Goal: Task Accomplishment & Management: Manage account settings

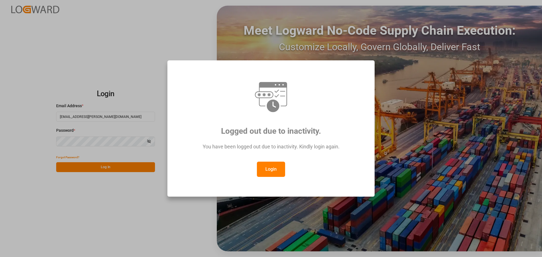
click at [264, 168] on button "Login" at bounding box center [271, 169] width 28 height 15
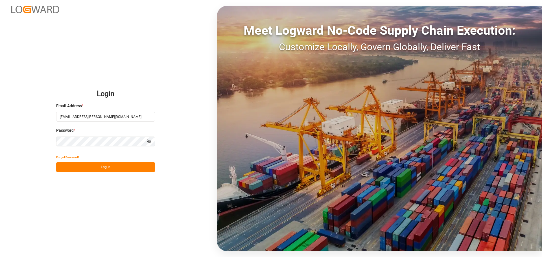
click at [112, 166] on button "Log In" at bounding box center [105, 167] width 99 height 10
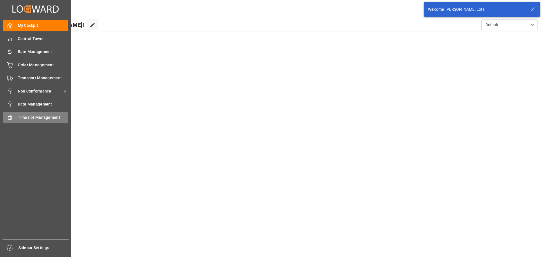
click at [26, 117] on span "Timeslot Management" at bounding box center [43, 118] width 51 height 6
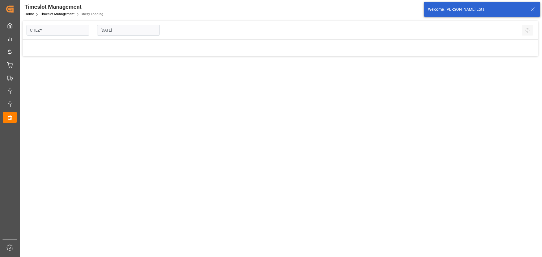
type input "Chezy Loading"
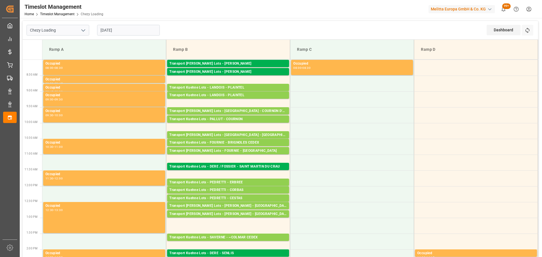
click at [124, 32] on input "26-08-2025" at bounding box center [128, 30] width 63 height 11
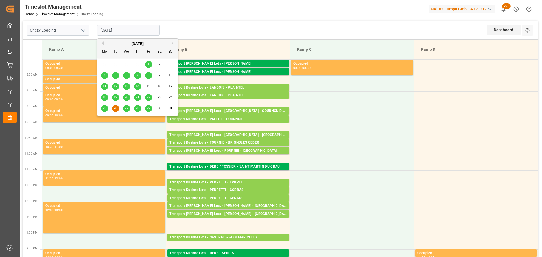
click at [124, 108] on span "27" at bounding box center [126, 108] width 4 height 4
type input "27-08-2025"
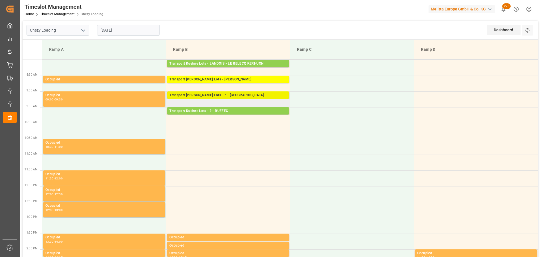
click at [209, 97] on div "Transport Kuehne Lots - ? - MAUCHAMPS" at bounding box center [227, 96] width 117 height 6
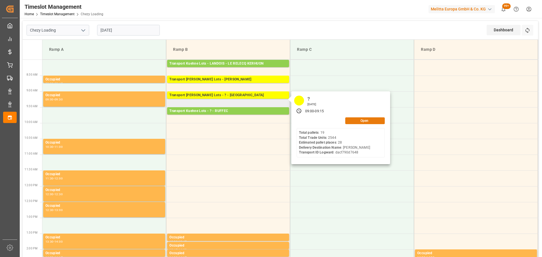
click at [371, 121] on button "Open" at bounding box center [365, 120] width 40 height 7
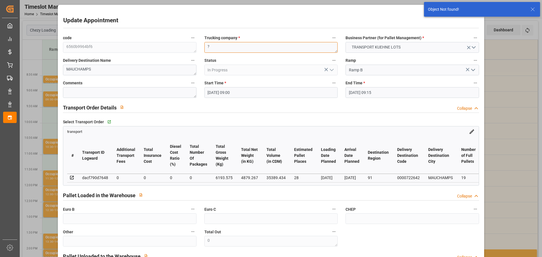
click at [233, 49] on textarea "?" at bounding box center [270, 47] width 133 height 11
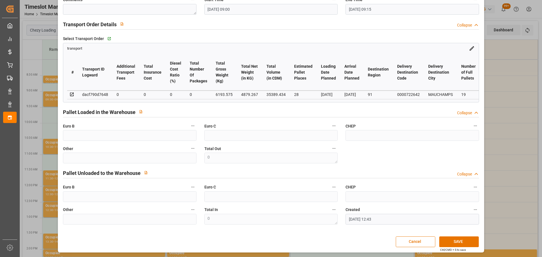
scroll to position [85, 0]
type textarea "STAF"
click at [452, 239] on button "SAVE" at bounding box center [459, 241] width 40 height 11
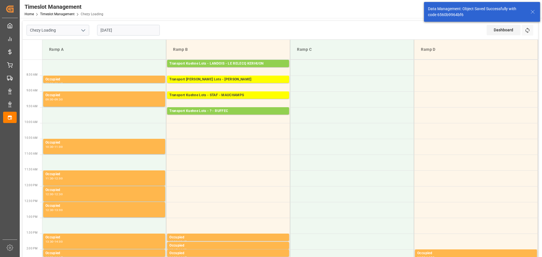
click at [128, 30] on input "27-08-2025" at bounding box center [128, 30] width 63 height 11
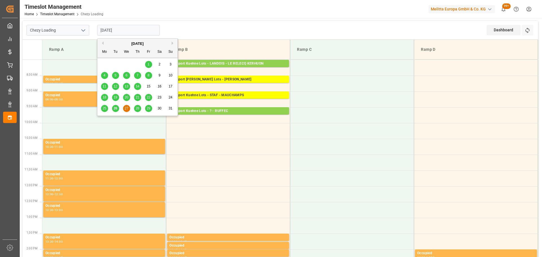
click at [116, 106] on span "26" at bounding box center [115, 108] width 4 height 4
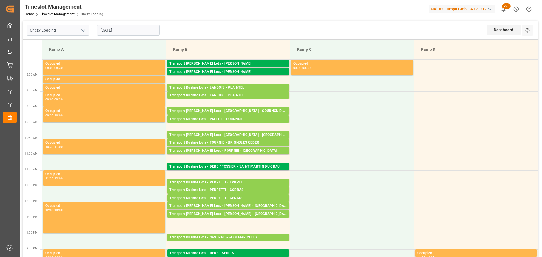
click at [116, 33] on input "26-08-2025" at bounding box center [128, 30] width 63 height 11
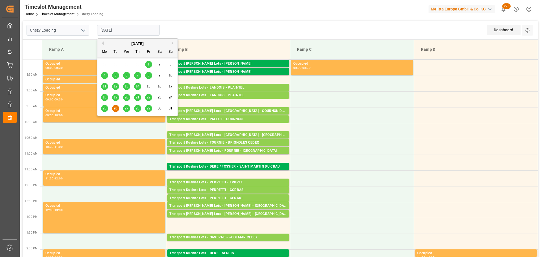
click at [128, 109] on span "27" at bounding box center [126, 108] width 4 height 4
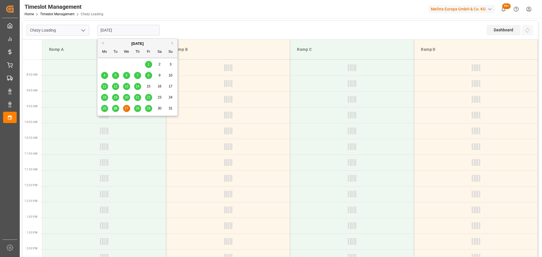
click at [104, 28] on input "27-08-2025" at bounding box center [128, 30] width 63 height 11
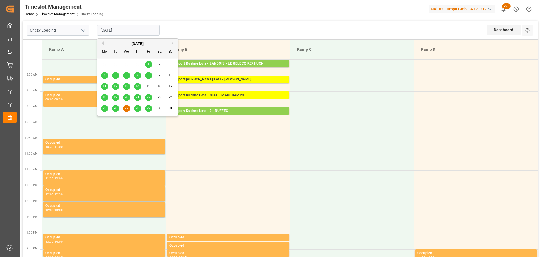
click at [114, 106] on div "26" at bounding box center [115, 108] width 7 height 7
type input "[DATE]"
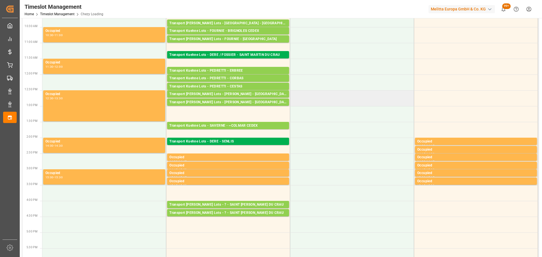
scroll to position [56, 0]
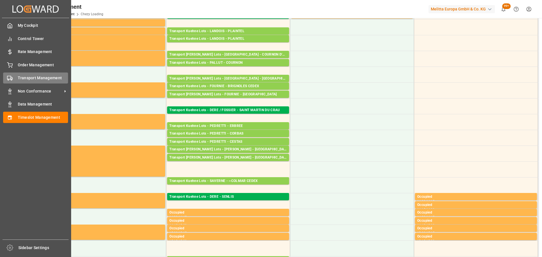
click at [26, 78] on span "Transport Management" at bounding box center [43, 78] width 51 height 6
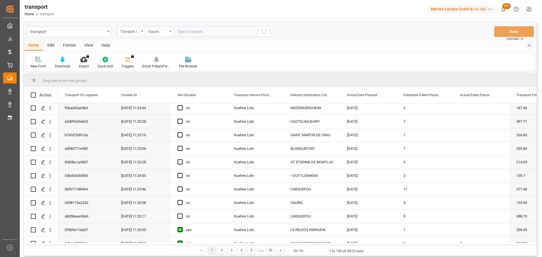
scroll to position [28, 0]
click at [51, 176] on icon "open menu" at bounding box center [50, 177] width 6 height 6
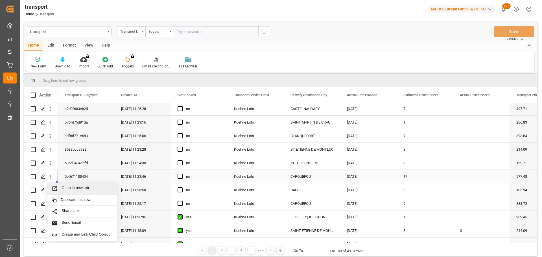
click at [82, 185] on div "Open in new tab" at bounding box center [82, 189] width 70 height 12
click at [180, 176] on span "Press SPACE to select this row." at bounding box center [179, 176] width 5 height 5
click at [182, 174] on input "Press SPACE to select this row." at bounding box center [182, 174] width 0 height 0
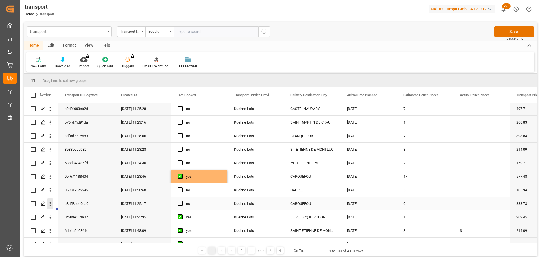
click at [49, 203] on icon "open menu" at bounding box center [50, 204] width 6 height 6
click at [85, 212] on div "Open in new tab" at bounding box center [82, 216] width 70 height 12
click at [51, 204] on icon "open menu" at bounding box center [50, 204] width 6 height 6
click at [69, 212] on div "Open in new tab" at bounding box center [82, 216] width 70 height 12
click at [179, 202] on span "Press SPACE to select this row." at bounding box center [179, 203] width 5 height 5
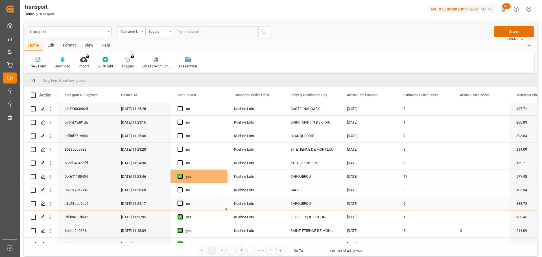
click at [182, 201] on input "Press SPACE to select this row." at bounding box center [182, 201] width 0 height 0
click at [50, 121] on icon "open menu" at bounding box center [50, 123] width 1 height 4
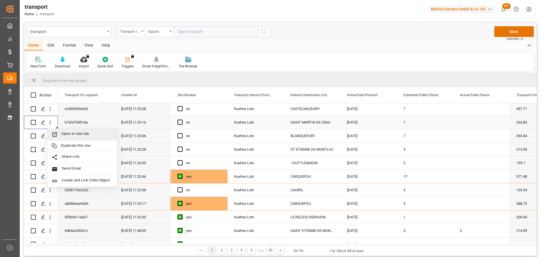
click at [96, 133] on span "Open in new tab" at bounding box center [87, 134] width 51 height 6
click at [180, 122] on span "Press SPACE to select this row." at bounding box center [179, 122] width 5 height 5
click at [182, 120] on input "Press SPACE to select this row." at bounding box center [182, 120] width 0 height 0
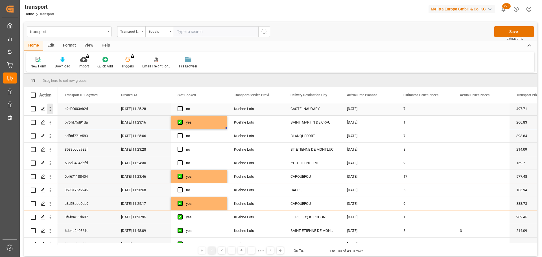
click at [49, 108] on icon "open menu" at bounding box center [50, 109] width 6 height 6
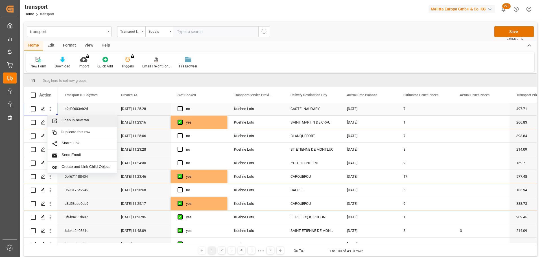
click at [76, 118] on span "Open in new tab" at bounding box center [87, 121] width 51 height 6
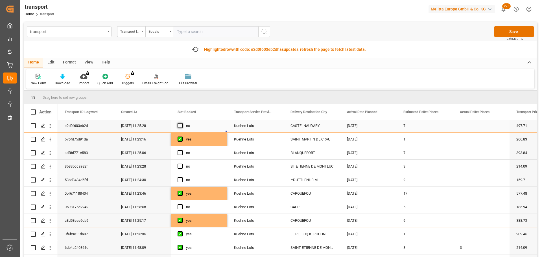
click at [179, 126] on span "Press SPACE to select this row." at bounding box center [179, 125] width 5 height 5
click at [182, 123] on input "Press SPACE to select this row." at bounding box center [182, 123] width 0 height 0
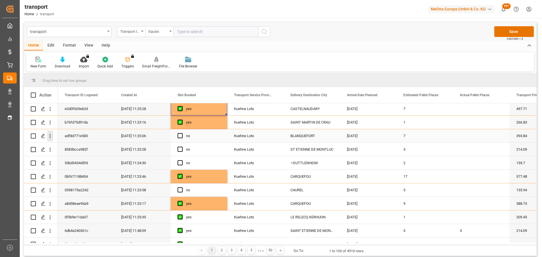
click at [52, 134] on icon "open menu" at bounding box center [50, 136] width 6 height 6
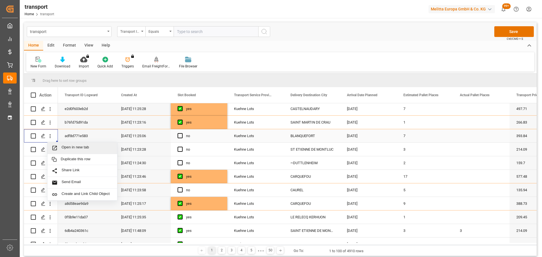
click at [83, 147] on span "Open in new tab" at bounding box center [87, 148] width 51 height 6
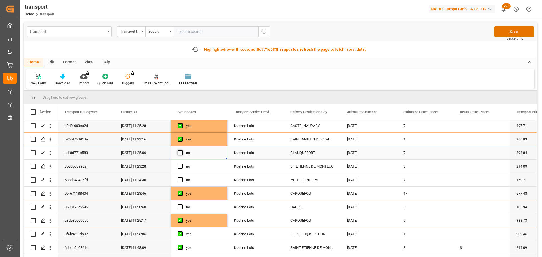
click at [178, 151] on span "Press SPACE to select this row." at bounding box center [179, 152] width 5 height 5
click at [182, 150] on input "Press SPACE to select this row." at bounding box center [182, 150] width 0 height 0
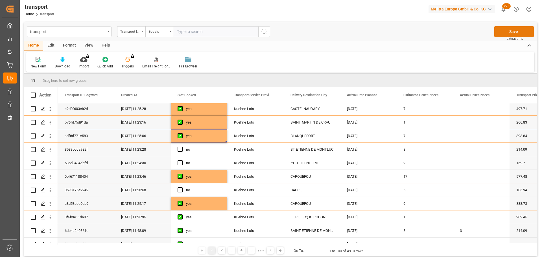
click at [515, 31] on button "Save" at bounding box center [514, 31] width 40 height 11
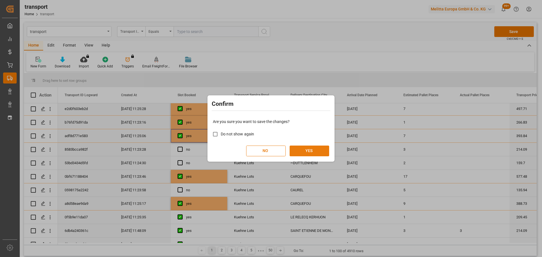
click at [303, 152] on button "YES" at bounding box center [310, 151] width 40 height 11
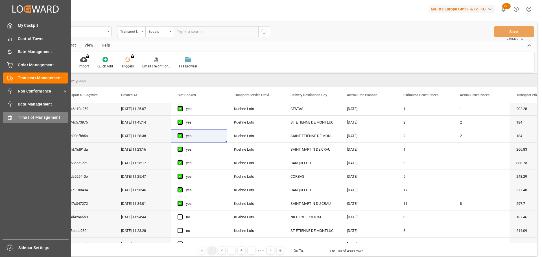
click at [23, 116] on span "Timeslot Management" at bounding box center [43, 118] width 51 height 6
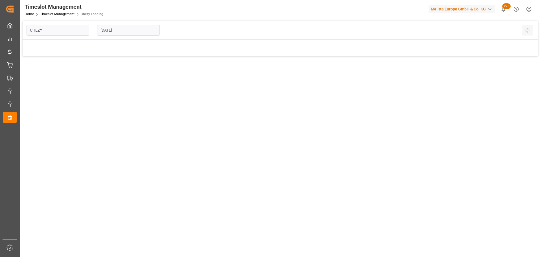
type input "Chezy Loading"
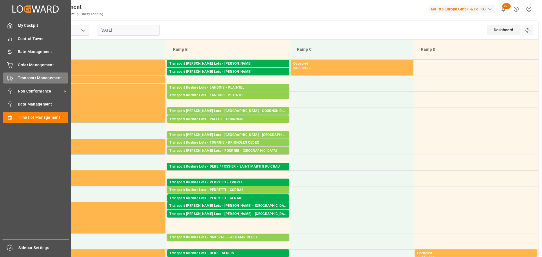
click at [26, 75] on span "Transport Management" at bounding box center [43, 78] width 51 height 6
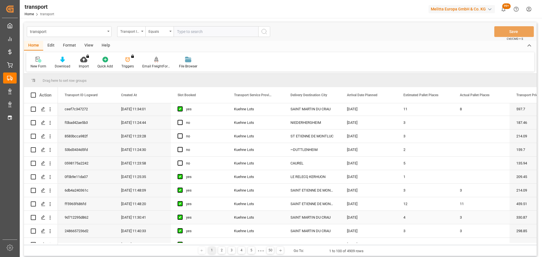
scroll to position [113, 0]
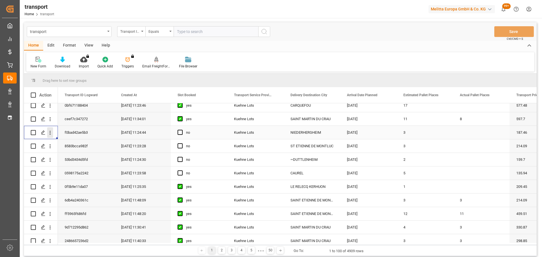
click at [50, 131] on icon "open menu" at bounding box center [50, 133] width 1 height 4
click at [76, 144] on span "Open in new tab" at bounding box center [87, 145] width 51 height 6
click at [51, 148] on icon "open menu" at bounding box center [50, 146] width 6 height 6
click at [75, 157] on span "Open in new tab" at bounding box center [87, 158] width 51 height 6
click at [50, 130] on icon "open menu" at bounding box center [50, 133] width 6 height 6
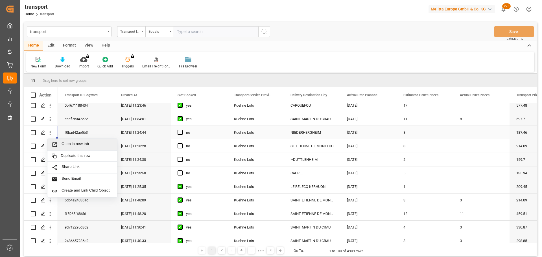
click at [93, 144] on span "Open in new tab" at bounding box center [87, 145] width 51 height 6
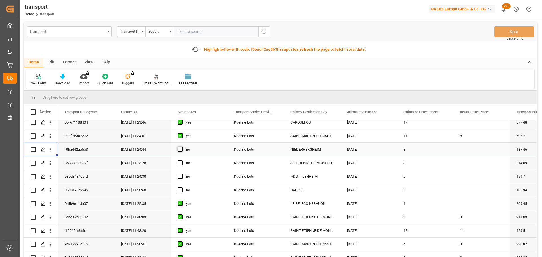
click at [182, 148] on span "Press SPACE to select this row." at bounding box center [179, 149] width 5 height 5
click at [182, 147] on input "Press SPACE to select this row." at bounding box center [182, 147] width 0 height 0
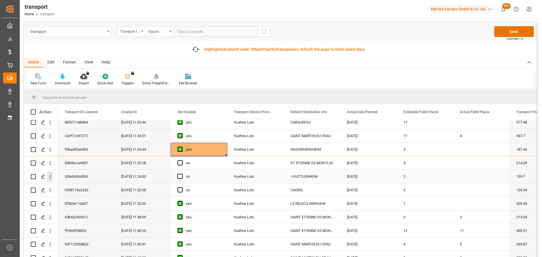
click at [50, 176] on icon "open menu" at bounding box center [50, 177] width 6 height 6
click at [89, 187] on span "Open in new tab" at bounding box center [87, 189] width 51 height 6
click at [182, 189] on span "Press SPACE to select this row." at bounding box center [179, 189] width 5 height 5
click at [182, 187] on input "Press SPACE to select this row." at bounding box center [182, 187] width 0 height 0
click at [180, 189] on span "Press SPACE to select this row." at bounding box center [179, 189] width 5 height 5
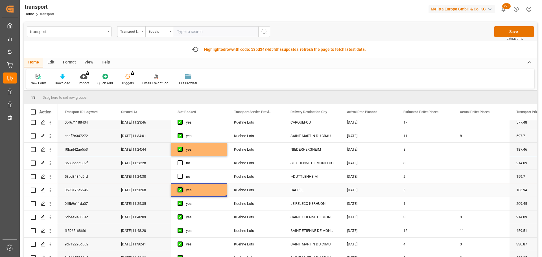
click at [182, 187] on input "Press SPACE to select this row." at bounding box center [182, 187] width 0 height 0
click at [179, 174] on span "Press SPACE to select this row." at bounding box center [179, 176] width 5 height 5
click at [182, 174] on input "Press SPACE to select this row." at bounding box center [182, 174] width 0 height 0
click at [48, 190] on icon "open menu" at bounding box center [50, 190] width 6 height 6
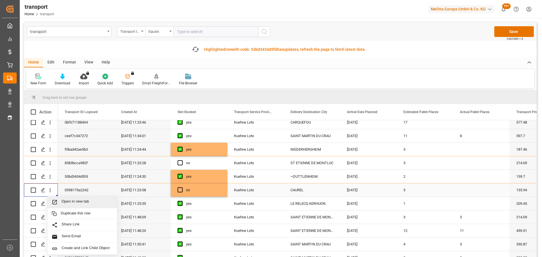
click at [65, 199] on span "Open in new tab" at bounding box center [87, 202] width 51 height 6
click at [179, 188] on span "Press SPACE to select this row." at bounding box center [179, 189] width 5 height 5
click at [182, 187] on input "Press SPACE to select this row." at bounding box center [182, 187] width 0 height 0
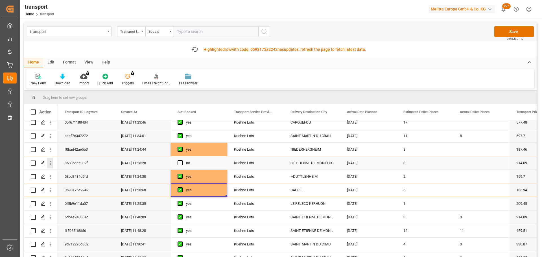
click at [51, 163] on icon "open menu" at bounding box center [50, 163] width 1 height 4
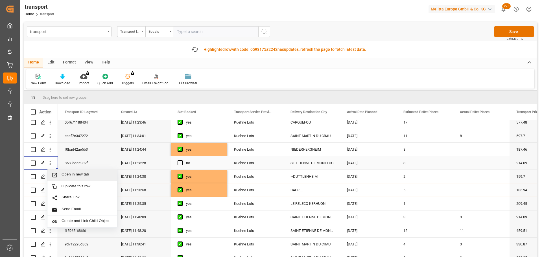
click at [78, 174] on span "Open in new tab" at bounding box center [87, 175] width 51 height 6
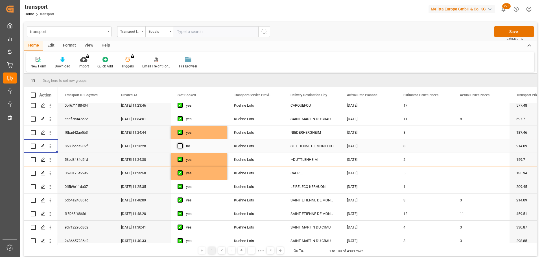
click at [178, 144] on span "Press SPACE to select this row." at bounding box center [179, 145] width 5 height 5
click at [182, 143] on input "Press SPACE to select this row." at bounding box center [182, 143] width 0 height 0
click at [519, 32] on button "Save" at bounding box center [514, 31] width 40 height 11
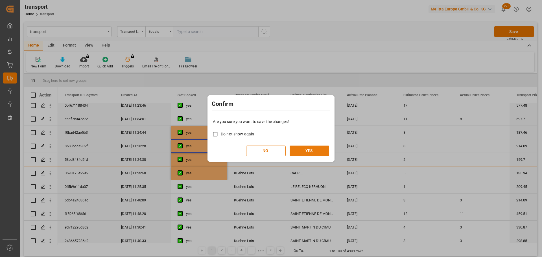
click at [312, 147] on button "YES" at bounding box center [310, 151] width 40 height 11
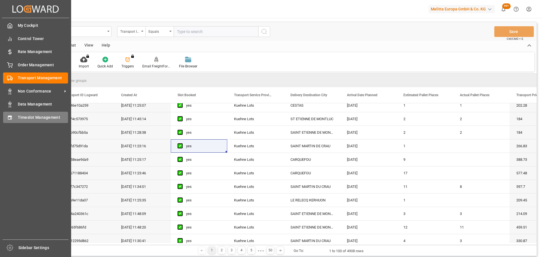
click at [32, 118] on span "Timeslot Management" at bounding box center [43, 118] width 51 height 6
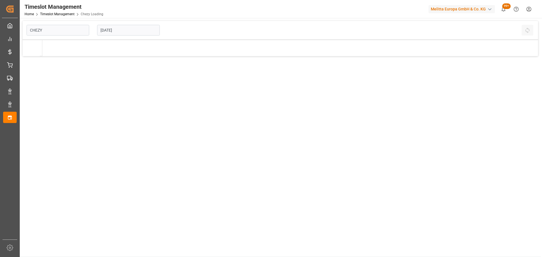
type input "Chezy Loading"
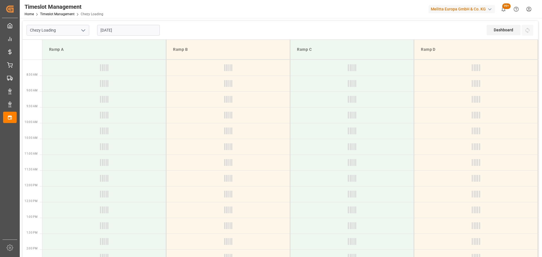
click at [109, 31] on input "26-08-2025" at bounding box center [128, 30] width 63 height 11
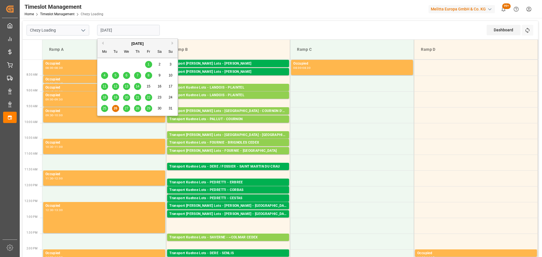
click at [146, 108] on div "29" at bounding box center [148, 108] width 7 height 7
type input "29-08-2025"
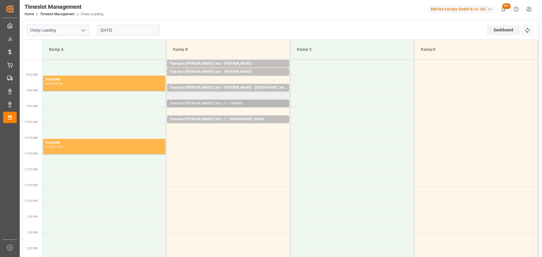
click at [211, 102] on div "Transport Kuehne Lots - ? - CAUREL" at bounding box center [227, 104] width 117 height 6
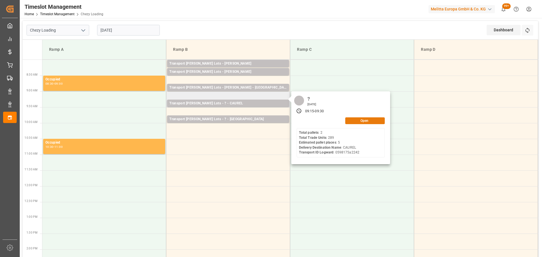
click at [365, 119] on button "Open" at bounding box center [365, 120] width 40 height 7
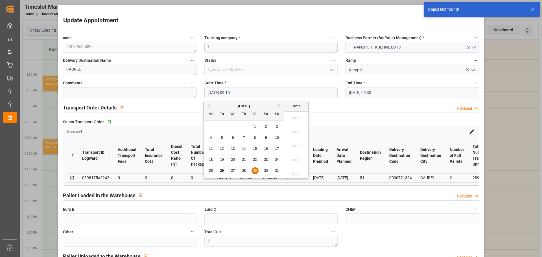
click at [221, 92] on input "29-08-2025 09:15" at bounding box center [270, 92] width 133 height 11
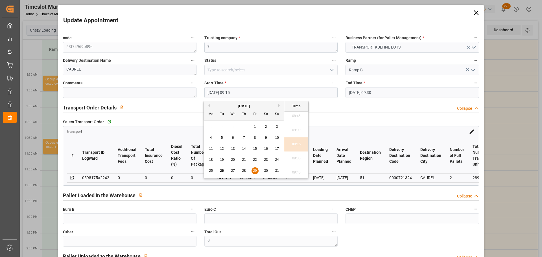
click at [279, 104] on button "Next Month" at bounding box center [279, 105] width 3 height 3
click at [209, 124] on div "1" at bounding box center [210, 127] width 7 height 7
click at [294, 156] on li "11:00" at bounding box center [296, 159] width 24 height 14
type input "01-09-2025 11:00"
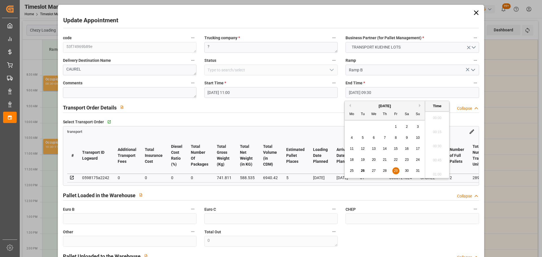
click at [365, 87] on input "29-08-2025 09:30" at bounding box center [411, 92] width 133 height 11
click at [419, 106] on button "Next Month" at bounding box center [420, 105] width 3 height 3
click at [353, 126] on div "1" at bounding box center [351, 127] width 7 height 7
type input "01-09-2025 09:30"
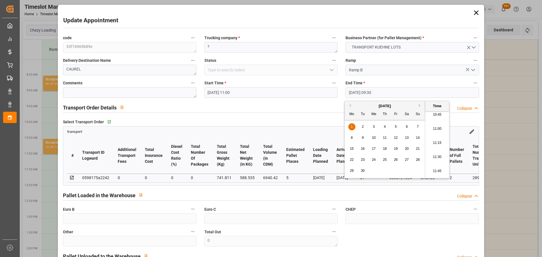
scroll to position [623, 0]
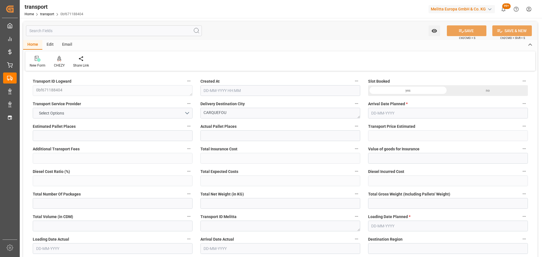
type input "17"
type input "577.48"
type input "0"
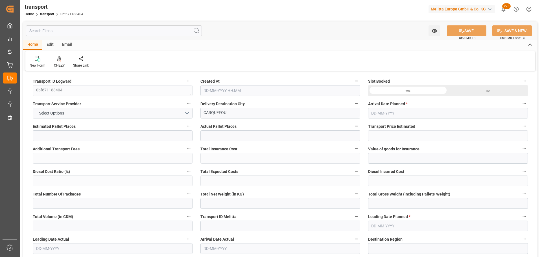
type input "577.48"
type input "0"
type input "5407.872"
type input "7345"
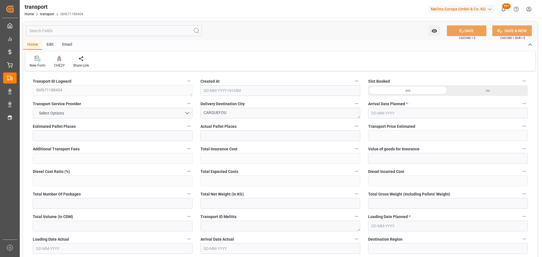
type input "19590.4"
type input "44"
type input "14"
type input "408"
type input "20"
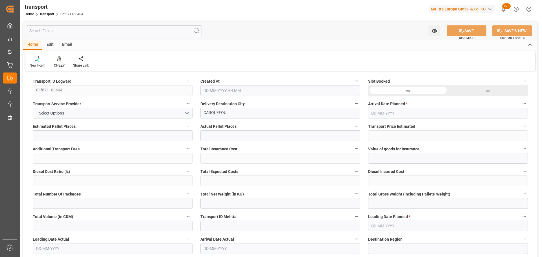
type input "101"
type input "6526.992"
type input "0"
type input "4710.8598"
type input "0"
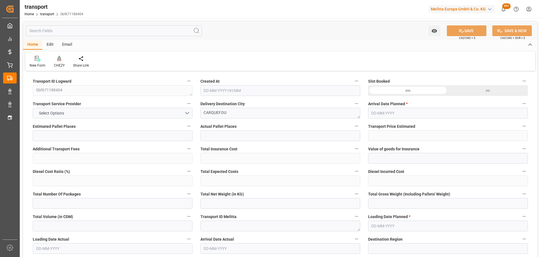
type input "0"
type input "21"
type input "35"
type input "[DATE] 11:23"
type input "[DATE]"
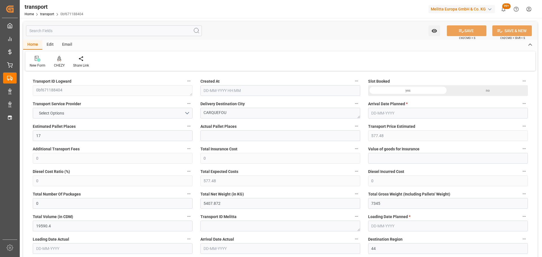
type input "[DATE]"
click at [61, 63] on div "CHEZY" at bounding box center [59, 65] width 11 height 5
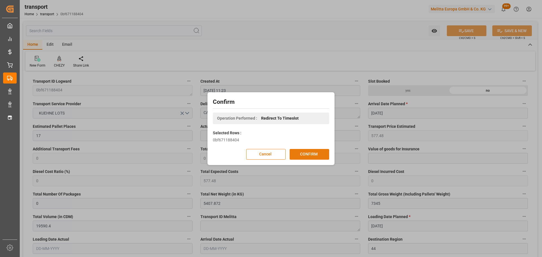
click at [305, 150] on button "CONFIRM" at bounding box center [310, 154] width 40 height 11
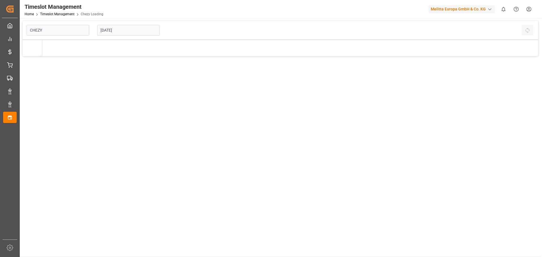
type input "Chezy Loading"
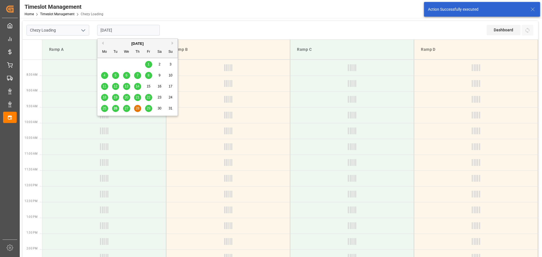
click at [125, 29] on input "[DATE]" at bounding box center [128, 30] width 63 height 11
click at [148, 107] on span "29" at bounding box center [148, 108] width 4 height 4
type input "[DATE]"
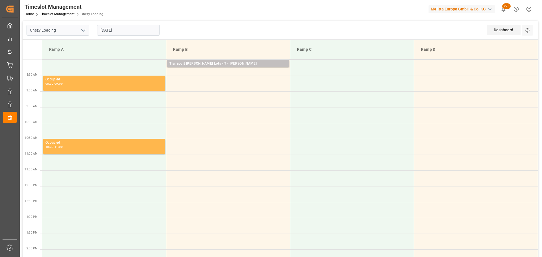
click at [170, 64] on div "Transport Kuehne Lots - ? - HENIN BEAUMONT" at bounding box center [227, 64] width 117 height 6
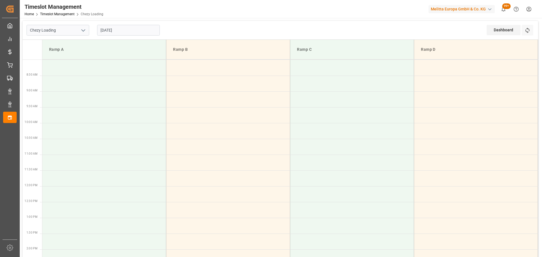
click at [127, 28] on input "[DATE]" at bounding box center [128, 30] width 63 height 11
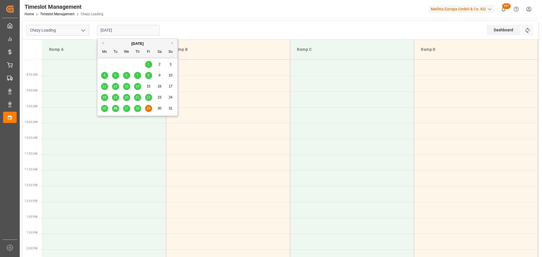
click at [150, 107] on span "29" at bounding box center [148, 108] width 4 height 4
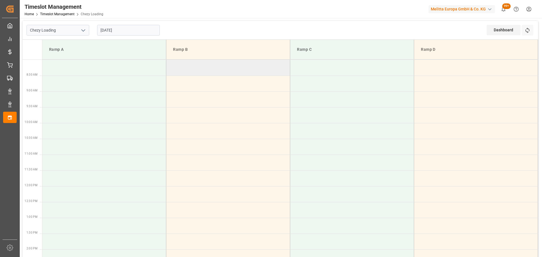
click at [170, 73] on td at bounding box center [228, 68] width 124 height 16
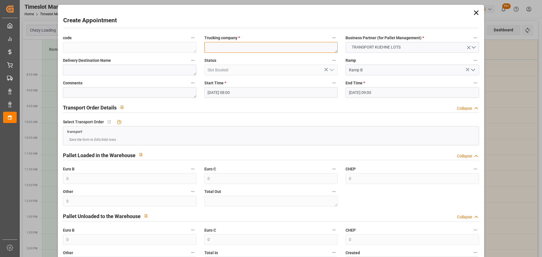
click at [231, 44] on textarea at bounding box center [270, 47] width 133 height 11
type textarea "[PERSON_NAME]"
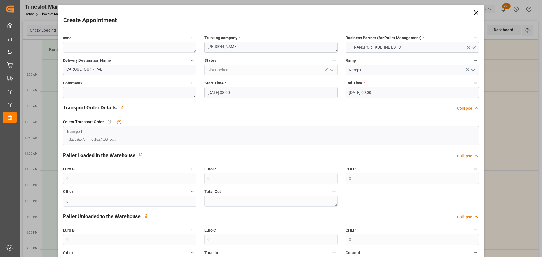
type textarea "CARQUEFOU 17 PAL"
click at [233, 91] on input "29-08-2025 08:00" at bounding box center [270, 92] width 133 height 11
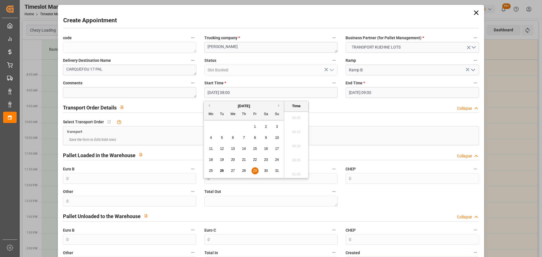
scroll to position [425, 0]
click at [256, 170] on span "29" at bounding box center [255, 171] width 4 height 4
click at [297, 155] on li "08:15" at bounding box center [296, 159] width 24 height 14
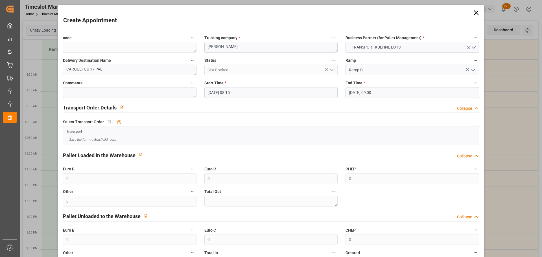
type input "[DATE] 08:15"
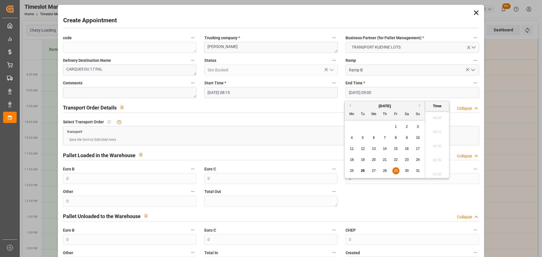
click at [365, 92] on input "29-08-2025 09:00" at bounding box center [411, 92] width 133 height 11
drag, startPoint x: 395, startPoint y: 172, endPoint x: 415, endPoint y: 163, distance: 21.6
click at [396, 172] on span "29" at bounding box center [396, 171] width 4 height 4
click at [434, 117] on li "08:30" at bounding box center [437, 116] width 24 height 14
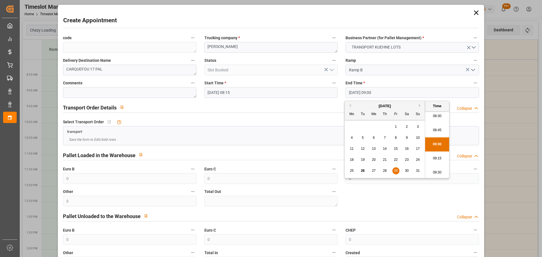
type input "29-08-2025 08:30"
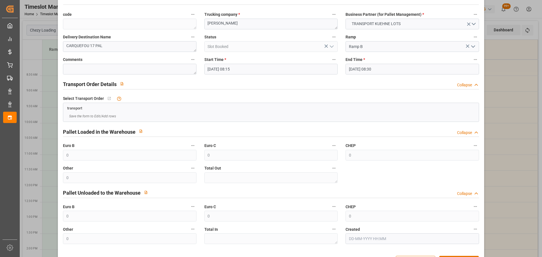
scroll to position [43, 0]
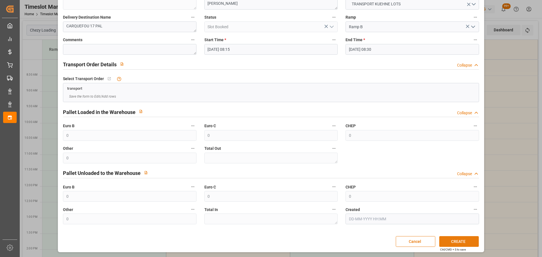
click at [458, 242] on button "CREATE" at bounding box center [459, 241] width 40 height 11
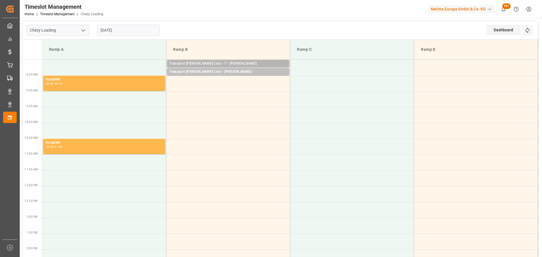
click at [260, 64] on div "Transport Kuehne Lots - ? - HENIN BEAUMONT" at bounding box center [227, 64] width 117 height 6
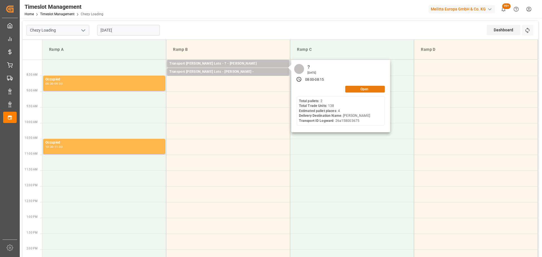
click at [359, 87] on button "Open" at bounding box center [365, 89] width 40 height 7
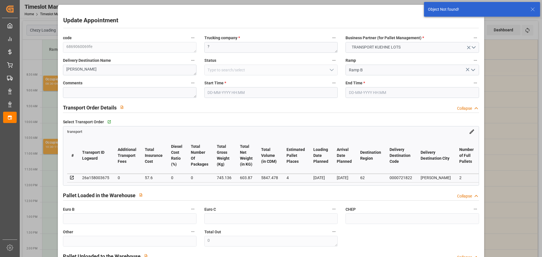
type input "29-08-2025 08:00"
type input "29-08-2025 08:15"
type input "25-08-2025 12:46"
click at [227, 92] on input "29-08-2025 08:00" at bounding box center [270, 92] width 133 height 11
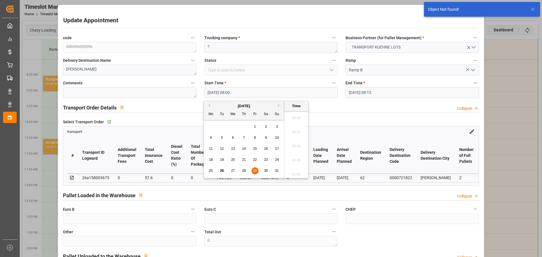
scroll to position [425, 0]
click at [277, 105] on div "August 2025" at bounding box center [244, 106] width 80 height 6
click at [280, 104] on button "Next Month" at bounding box center [279, 105] width 3 height 3
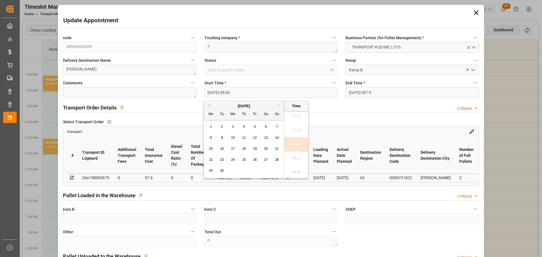
click at [222, 126] on span "2" at bounding box center [222, 127] width 2 height 4
type input "02-09-2025 08:00"
click at [297, 169] on li "08:00" at bounding box center [296, 173] width 24 height 14
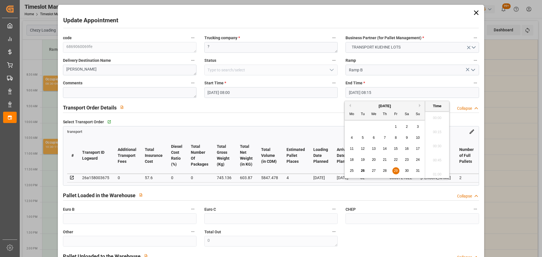
click at [371, 93] on input "29-08-2025 08:15" at bounding box center [411, 92] width 133 height 11
click at [418, 106] on div "August 2025" at bounding box center [385, 106] width 80 height 6
click at [419, 105] on button "Next Month" at bounding box center [420, 105] width 3 height 3
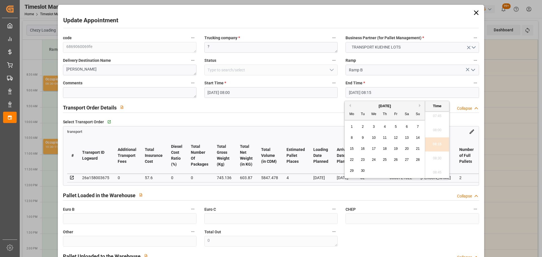
click at [364, 125] on div "2" at bounding box center [362, 127] width 7 height 7
type input "02-09-2025 08:15"
click at [437, 139] on li "08:15" at bounding box center [437, 144] width 24 height 14
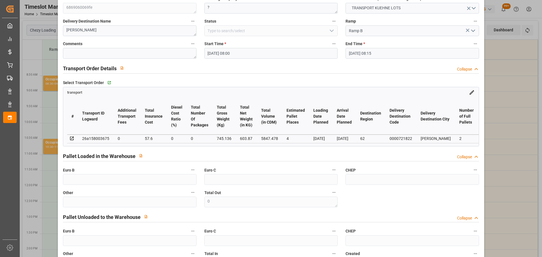
scroll to position [85, 0]
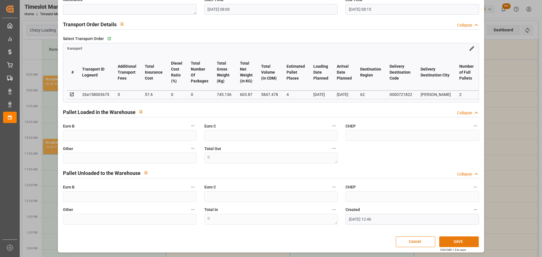
click at [461, 242] on button "SAVE" at bounding box center [459, 241] width 40 height 11
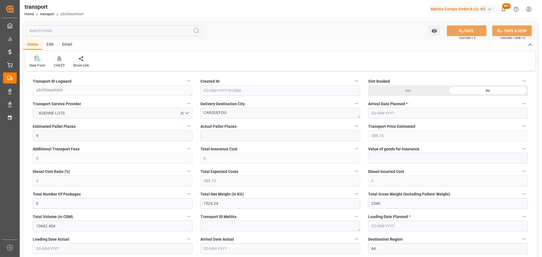
type input "26-08-2025 11:25"
type input "02-09-2025"
type input "[DATE]"
click at [59, 60] on icon at bounding box center [59, 59] width 4 height 6
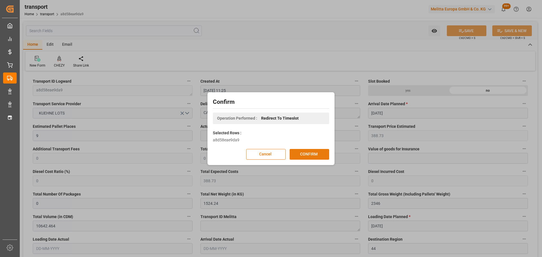
click at [308, 153] on button "CONFIRM" at bounding box center [310, 154] width 40 height 11
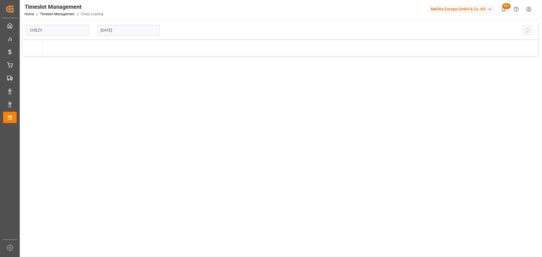
type input "Chezy Loading"
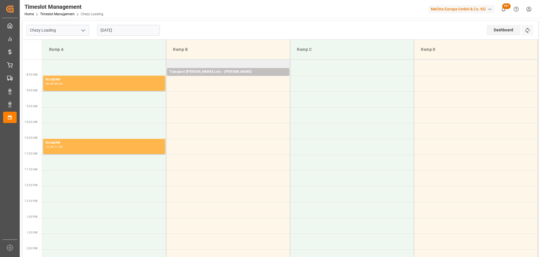
click at [171, 65] on td "Transport [PERSON_NAME] Lots - [PERSON_NAME] Pallets: 14,TU: 408,City: CARQUEFO…" at bounding box center [228, 68] width 124 height 16
click at [192, 72] on div "Transport [PERSON_NAME] Lots - [PERSON_NAME]" at bounding box center [227, 72] width 117 height 6
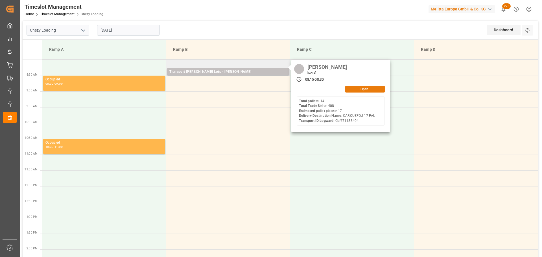
click at [355, 87] on button "Open" at bounding box center [365, 89] width 40 height 7
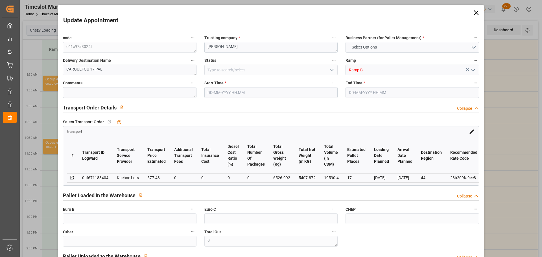
type input "17"
type input "577.48"
type input "0"
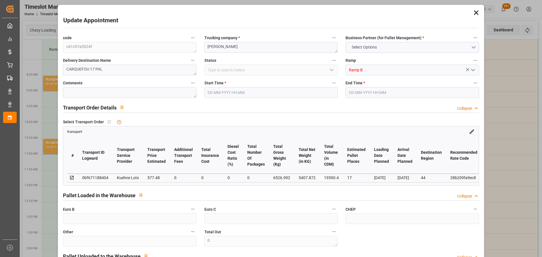
type input "577.48"
type input "0"
type input "5407.872"
type input "7345"
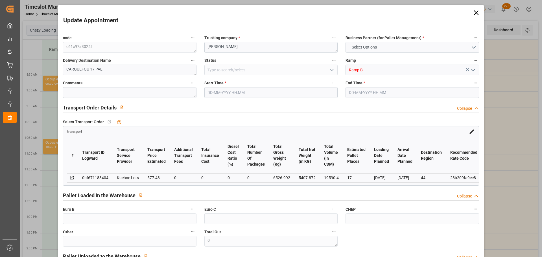
type input "19590.4"
type input "44"
type input "14"
type input "408"
type input "20"
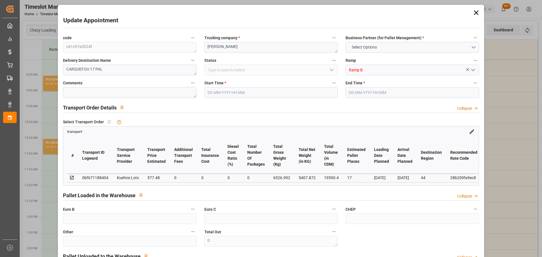
type input "101"
type input "6526.992"
type input "0"
type input "4710.8598"
type input "0"
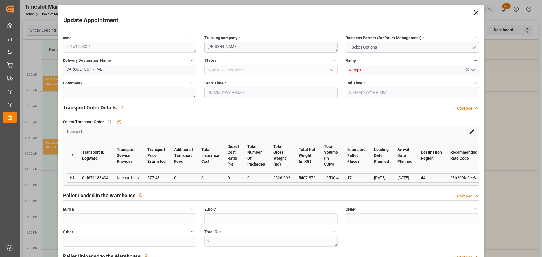
type input "0"
type input "21"
type input "35"
type input "[DATE] 08:15"
type input "[DATE] 08:30"
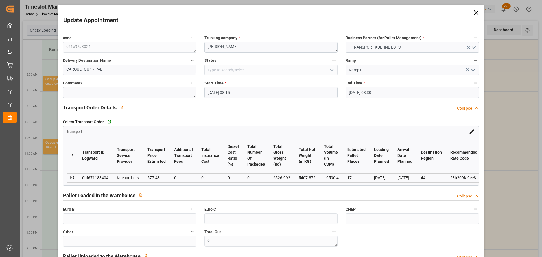
type input "26-08-2025 12:27"
type input "26-08-2025 11:23"
type input "01-09-2025"
type input "28-08-2025"
click at [219, 91] on input "[DATE] 08:15" at bounding box center [270, 92] width 133 height 11
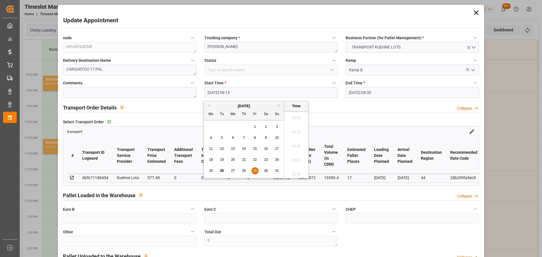
scroll to position [439, 0]
drag, startPoint x: 252, startPoint y: 170, endPoint x: 267, endPoint y: 152, distance: 23.1
click at [253, 170] on div "29" at bounding box center [254, 171] width 7 height 7
click at [291, 130] on li "08:00" at bounding box center [296, 130] width 24 height 14
type input "29-08-2025 08:00"
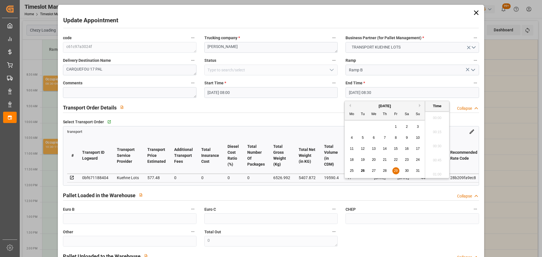
click at [370, 89] on input "[DATE] 08:30" at bounding box center [411, 92] width 133 height 11
click at [395, 171] on span "29" at bounding box center [396, 171] width 4 height 4
click at [436, 128] on li "08:15" at bounding box center [437, 130] width 24 height 14
type input "[DATE] 08:15"
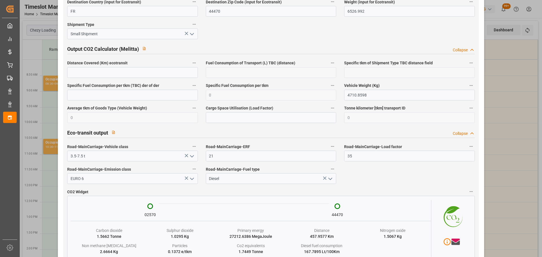
scroll to position [933, 0]
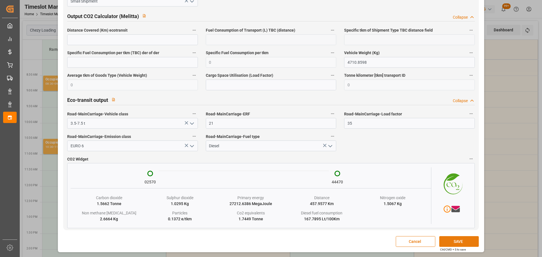
click at [446, 242] on button "SAVE" at bounding box center [459, 241] width 40 height 11
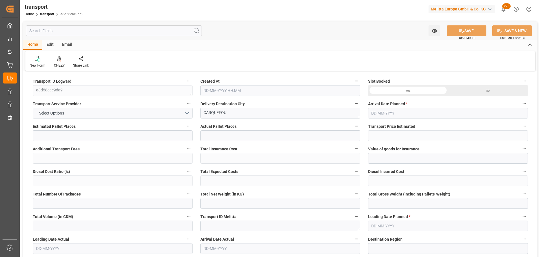
type input "9"
type input "388.73"
type input "0"
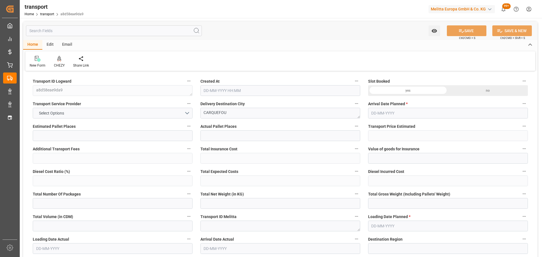
type input "388.73"
type input "0"
type input "1524.24"
type input "2346"
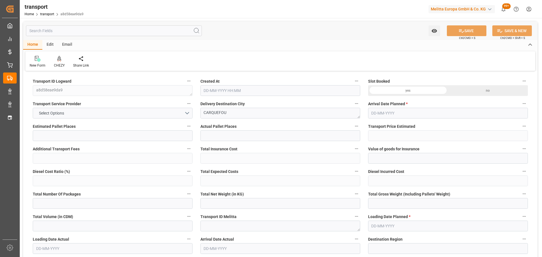
type input "10642.464"
type input "44"
type input "9"
type input "512"
type input "17"
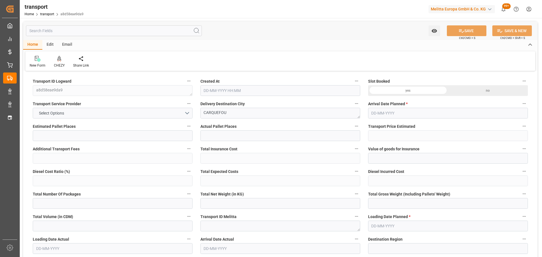
type input "101"
type input "1865.088"
type input "0"
type input "4710.8598"
type input "0"
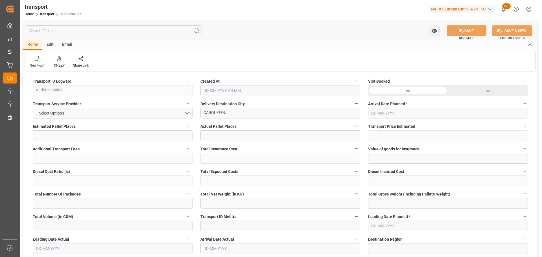
type input "0"
type input "21"
type input "35"
type input "[DATE] 11:25"
type input "[DATE]"
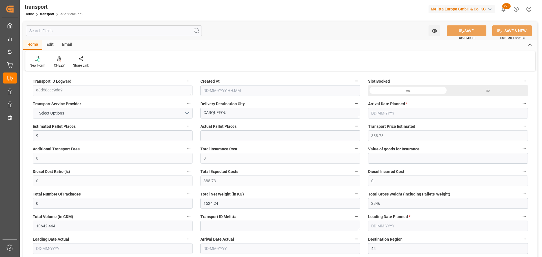
type input "[DATE]"
click at [60, 63] on div "CHEZY" at bounding box center [59, 65] width 11 height 5
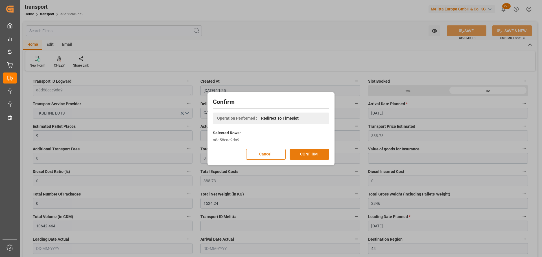
click at [304, 150] on button "CONFIRM" at bounding box center [310, 154] width 40 height 11
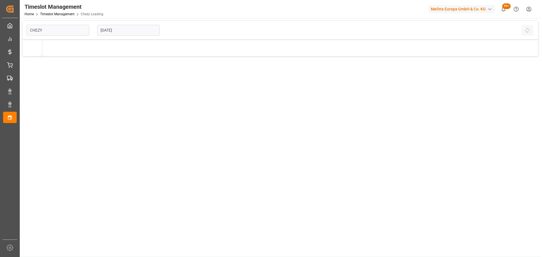
type input "Chezy Loading"
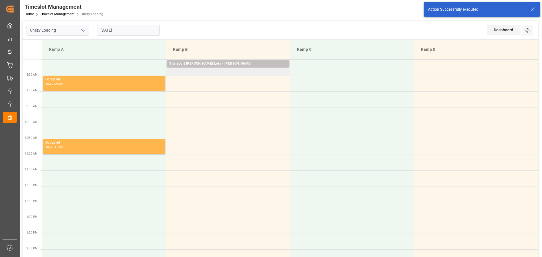
click at [172, 73] on td "Transport [PERSON_NAME] Lots - [PERSON_NAME] Pallets: 14,TU: 408,City: CARQUEFO…" at bounding box center [228, 68] width 124 height 16
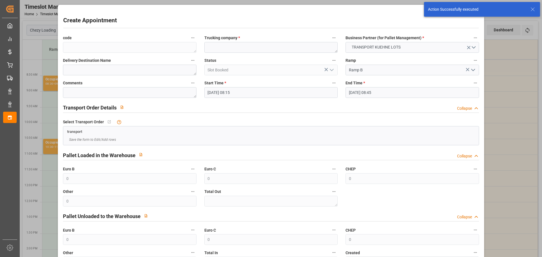
click at [355, 92] on input "[DATE] 08:45" at bounding box center [411, 92] width 133 height 11
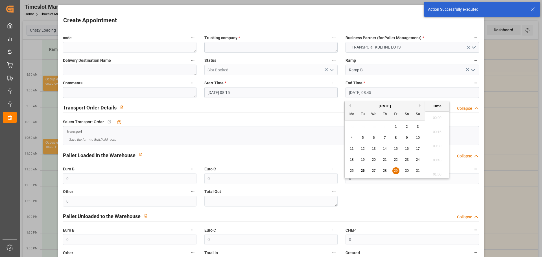
scroll to position [468, 0]
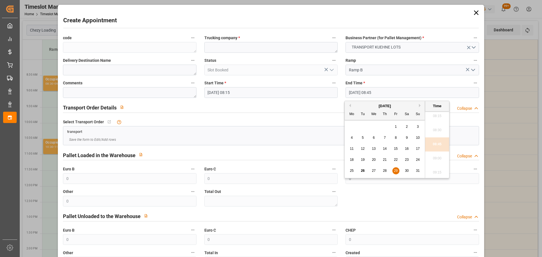
click at [396, 169] on span "29" at bounding box center [396, 171] width 4 height 4
click at [438, 128] on li "08:30" at bounding box center [437, 130] width 24 height 14
type input "[DATE] 08:30"
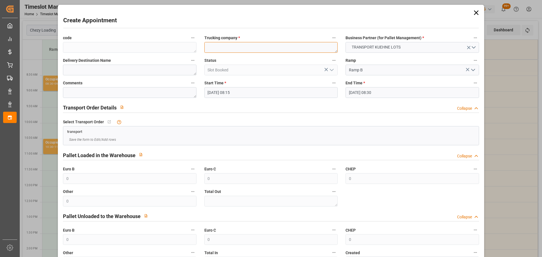
click at [250, 49] on textarea at bounding box center [270, 47] width 133 height 11
type textarea "[PERSON_NAME]"
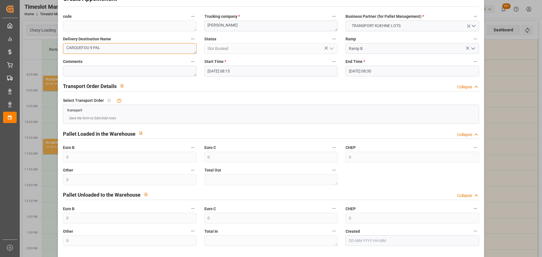
scroll to position [43, 0]
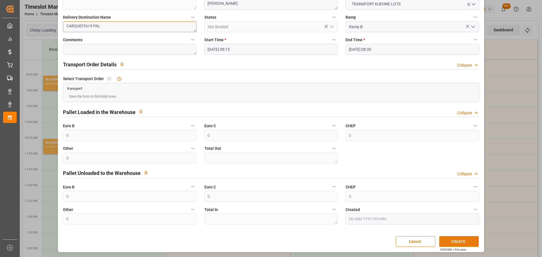
type textarea "CARQUEFOU 9 PAL"
click at [445, 237] on button "CREATE" at bounding box center [459, 241] width 40 height 11
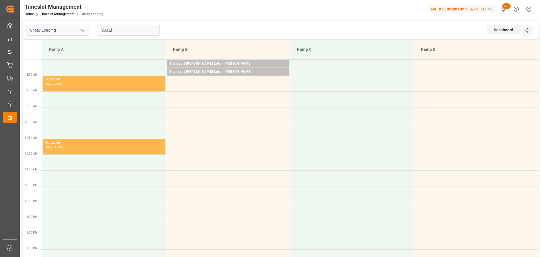
click at [117, 29] on input "[DATE]" at bounding box center [128, 30] width 63 height 11
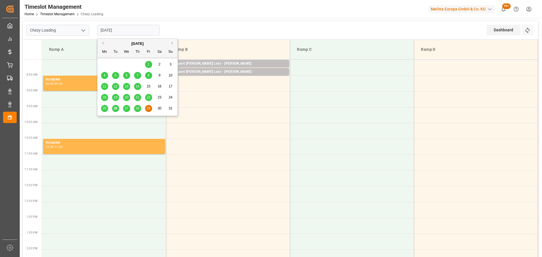
click at [126, 108] on span "27" at bounding box center [126, 108] width 4 height 4
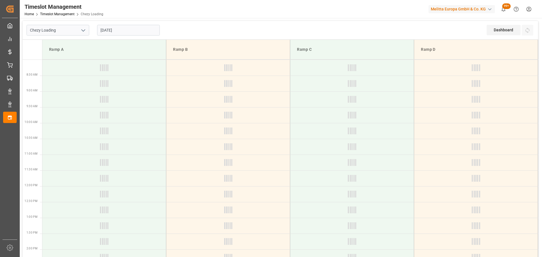
type input "[DATE]"
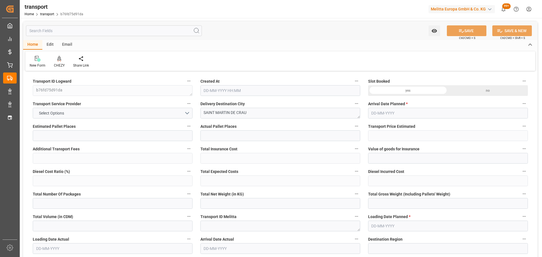
type input "1"
type input "266.83"
type input "0"
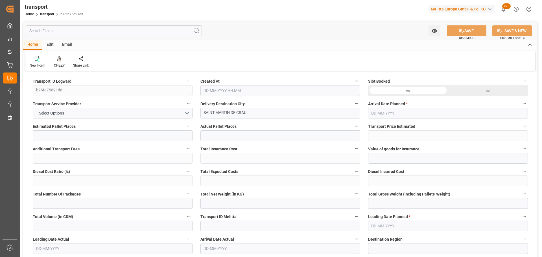
type input "266.83"
type input "0"
type input "448.971"
type input "552.962"
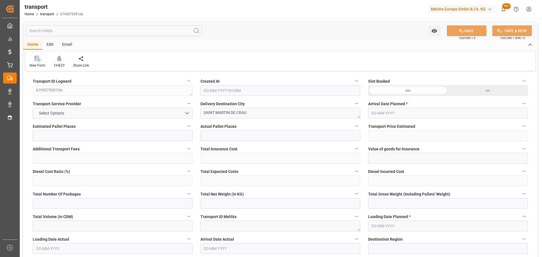
type input "1369.95"
type input "13"
type input "0"
type input "75"
type input "1"
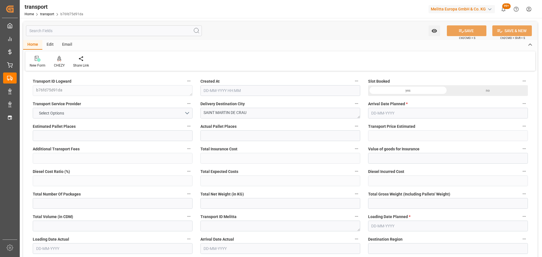
type input "101"
type input "529.962"
type input "0"
type input "4710.8598"
type input "0"
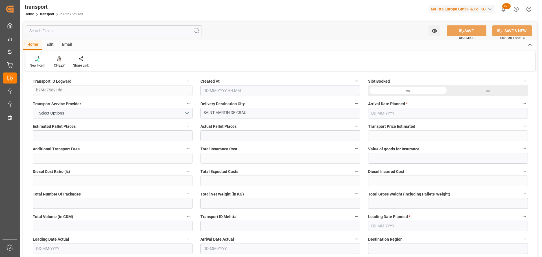
type input "0"
type input "21"
type input "35"
type input "[DATE] 11:23"
type input "[DATE]"
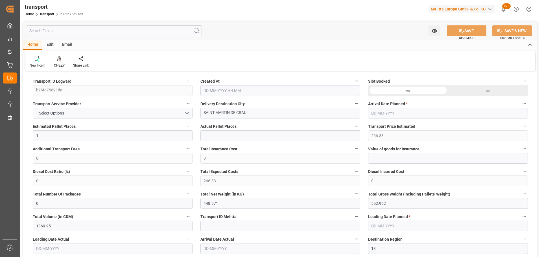
type input "[DATE]"
click at [57, 57] on icon at bounding box center [59, 59] width 4 height 6
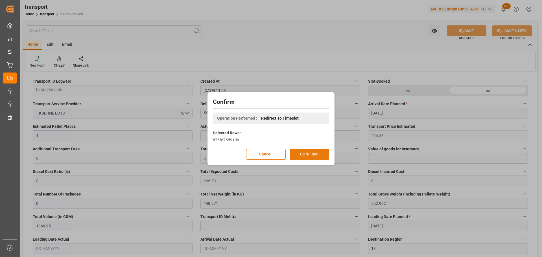
click at [320, 155] on button "CONFIRM" at bounding box center [310, 154] width 40 height 11
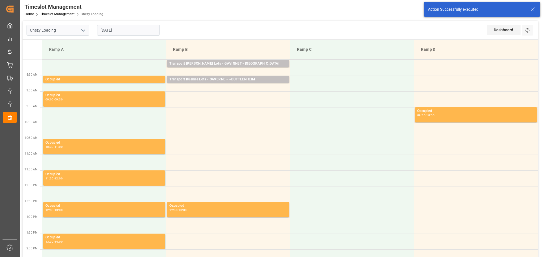
click at [116, 27] on input "[DATE]" at bounding box center [128, 30] width 63 height 11
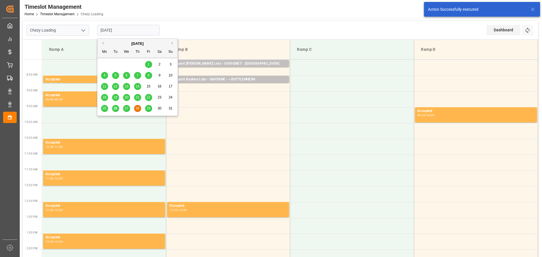
click at [127, 109] on span "27" at bounding box center [126, 108] width 4 height 4
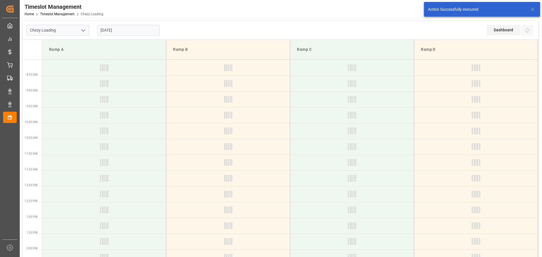
type input "[DATE]"
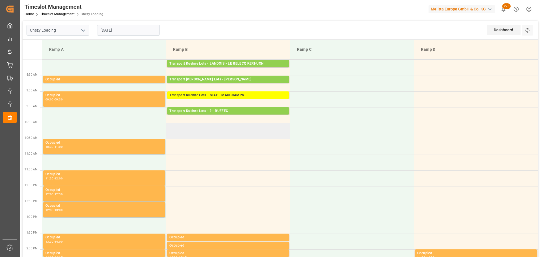
click at [170, 128] on td at bounding box center [228, 131] width 124 height 16
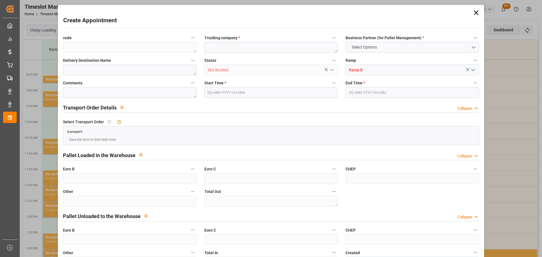
type input "0"
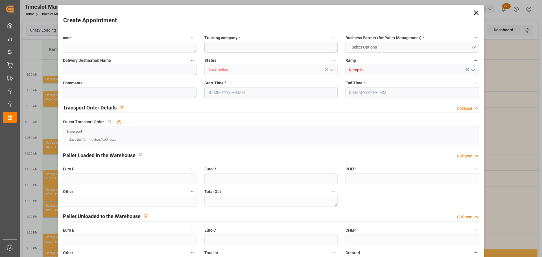
type input "0"
type input "[DATE] 10:00"
type input "27-08-2025 10:15"
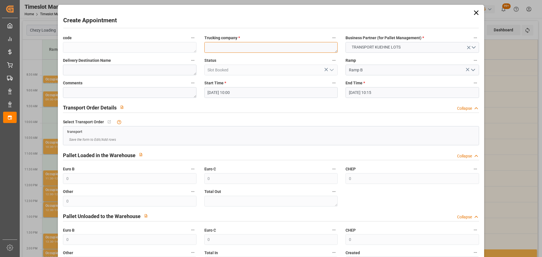
click at [216, 48] on textarea at bounding box center [270, 47] width 133 height 11
type textarea "FOURNIE"
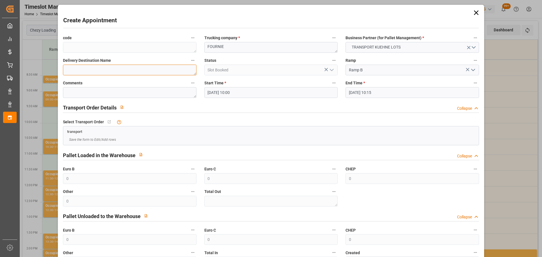
click at [80, 70] on textarea at bounding box center [129, 70] width 133 height 11
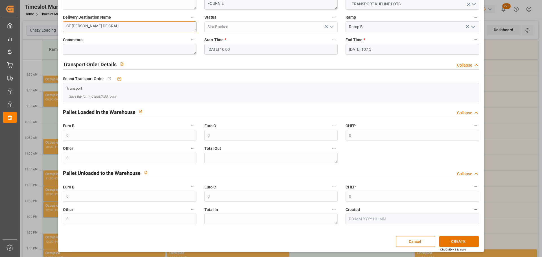
type textarea "ST MARTIN DE CRAU"
click at [460, 241] on button "CREATE" at bounding box center [459, 241] width 40 height 11
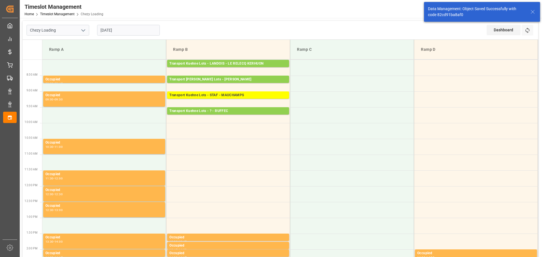
drag, startPoint x: 108, startPoint y: 28, endPoint x: 112, endPoint y: 34, distance: 7.3
click at [108, 28] on input "[DATE]" at bounding box center [128, 30] width 63 height 11
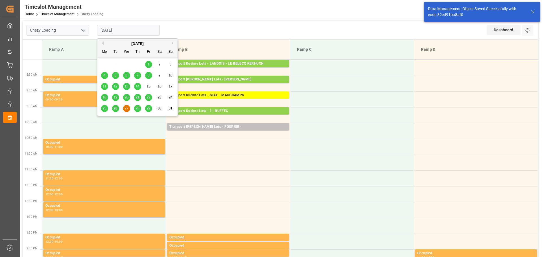
click at [115, 109] on span "26" at bounding box center [115, 108] width 4 height 4
type input "26-08-2025"
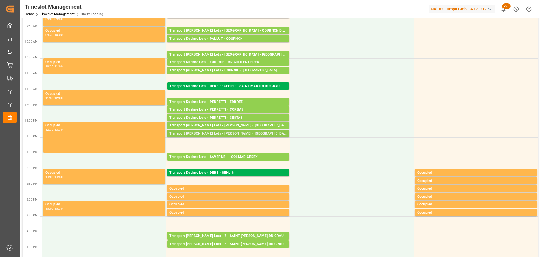
scroll to position [85, 0]
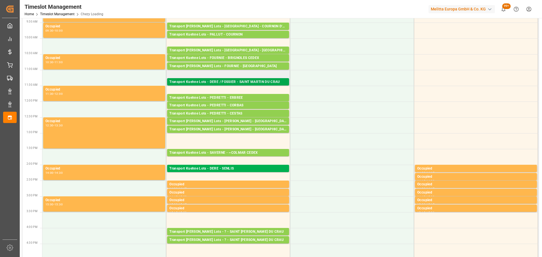
click at [220, 81] on div "Transport Kuehne Lots - DERE / FOSSIER - SAINT MARTIN DU CRAU" at bounding box center [227, 82] width 117 height 6
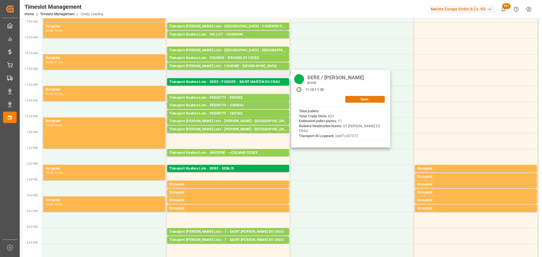
click at [364, 98] on button "Open" at bounding box center [365, 99] width 40 height 7
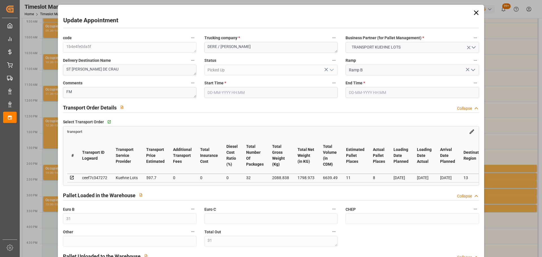
type input "26-08-2025 11:15"
type input "26-08-2025 11:30"
type input "25-08-2025 12:34"
type input "25-08-2025 11:34"
type input "02-09-2025"
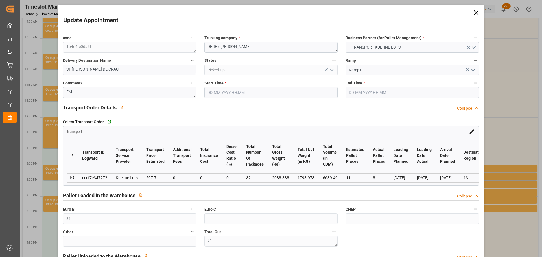
type input "[DATE]"
type input "26-08-2025"
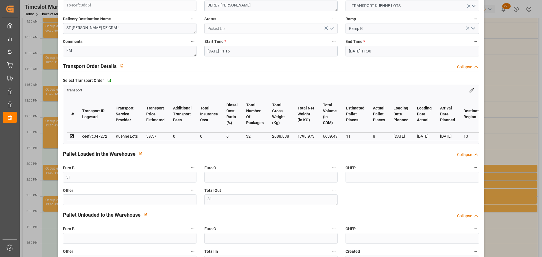
scroll to position [0, 0]
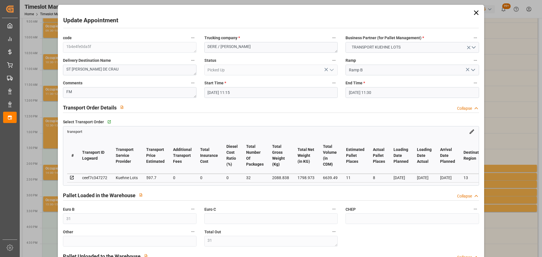
click at [473, 11] on icon at bounding box center [475, 12] width 5 height 5
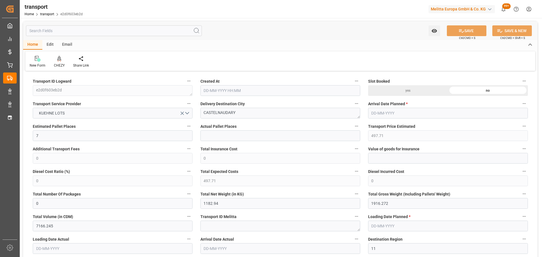
type input "[DATE] 11:25"
type input "[DATE]"
click at [61, 60] on div at bounding box center [59, 59] width 11 height 6
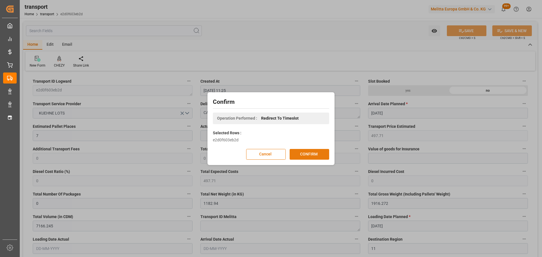
click at [311, 150] on button "CONFIRM" at bounding box center [310, 154] width 40 height 11
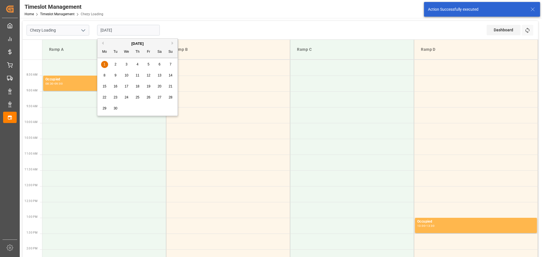
click at [108, 30] on input "[DATE]" at bounding box center [128, 30] width 63 height 11
click at [102, 43] on button "Previous Month" at bounding box center [101, 42] width 3 height 3
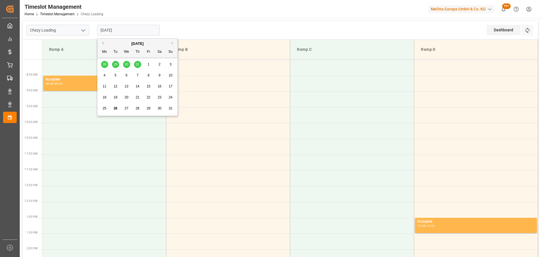
click at [172, 42] on button "Next Month" at bounding box center [173, 42] width 3 height 3
click at [103, 42] on button "Previous Month" at bounding box center [101, 42] width 3 height 3
click at [127, 106] on span "27" at bounding box center [126, 108] width 4 height 4
type input "27-08-2025"
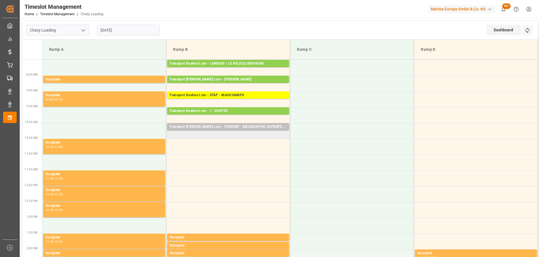
click at [170, 135] on td "Transport Kuehne Lots - FOURNIE - SAINT MARTIN DE CRAU Pallets: ,TU: 75,City: S…" at bounding box center [228, 131] width 124 height 16
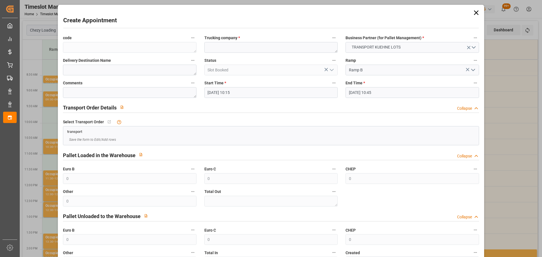
click at [373, 93] on input "27-08-2025 10:45" at bounding box center [411, 92] width 133 height 11
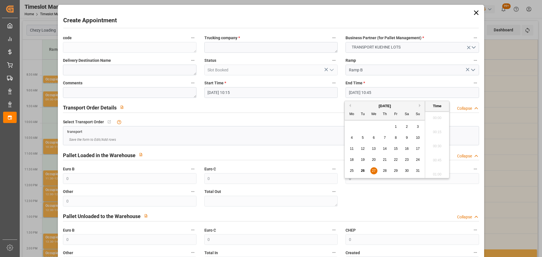
scroll to position [580, 0]
click at [373, 170] on span "27" at bounding box center [374, 171] width 4 height 4
click at [433, 126] on li "10:30" at bounding box center [437, 130] width 24 height 14
type input "27-08-2025 10:30"
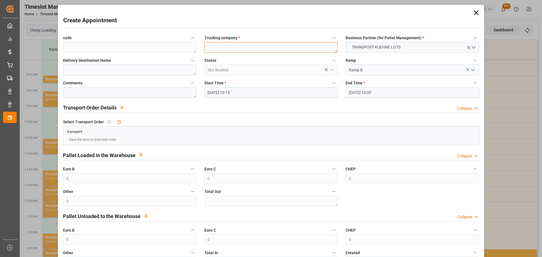
click at [257, 49] on textarea at bounding box center [270, 47] width 133 height 11
type textarea "FOURNIE"
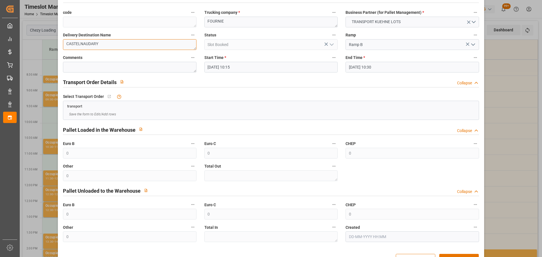
scroll to position [43, 0]
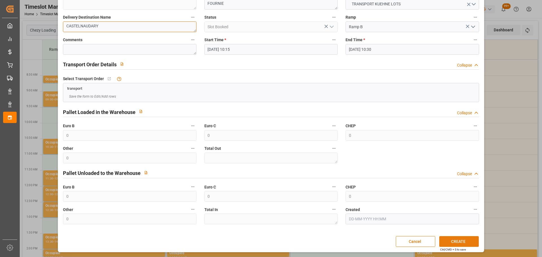
type textarea "CASTELNAUDARY"
click at [463, 241] on button "CREATE" at bounding box center [459, 241] width 40 height 11
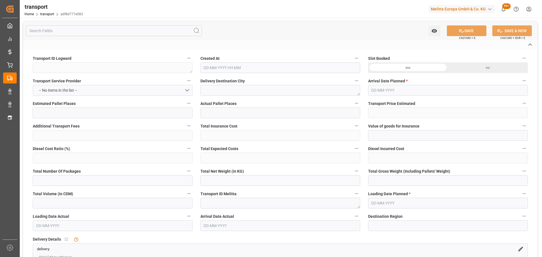
type textarea "adf8d771e583"
type textarea "BLANQUEFORT"
type textarea "0000720058"
type textarea "FR-02570"
type textarea "FR"
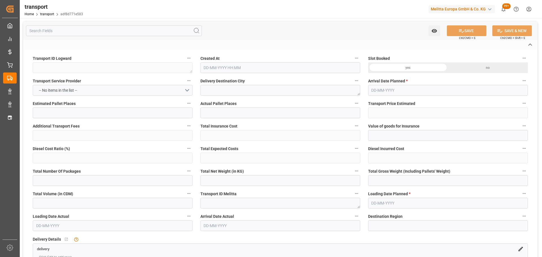
type input "Road"
type input "FR"
type input "33291"
type input "Small Shipment"
type input "3.5-7.5 t"
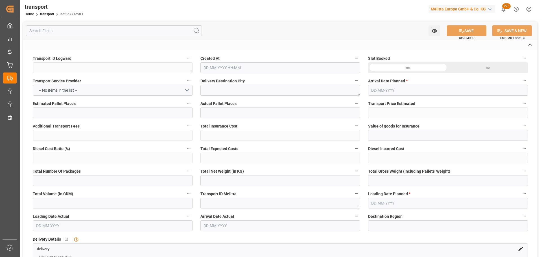
type input "EURO 6"
type input "Diesel"
type input "7"
type input "393.84"
type input "0"
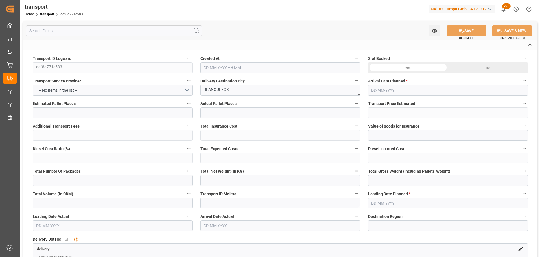
type input "0"
type input "393.84"
type input "0"
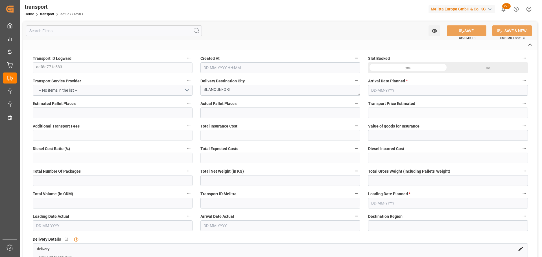
type input "859.413"
type input "1499.934"
type input "6043.493"
type input "33"
type input "6"
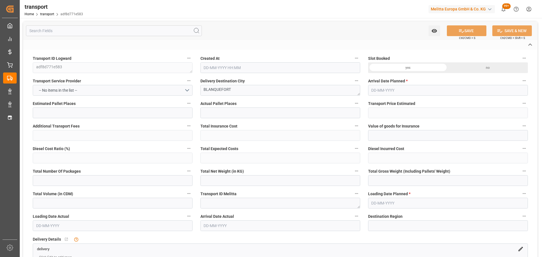
type input "273"
type input "18"
type input "101"
type input "1057.752"
type input "0"
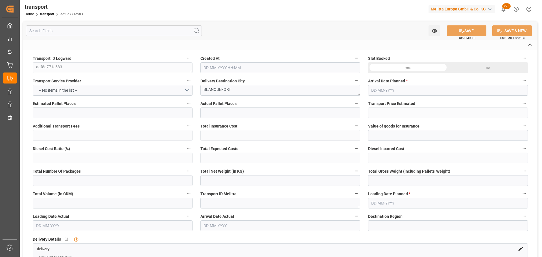
type input "4710.8598"
type input "0"
type input "21"
type input "35"
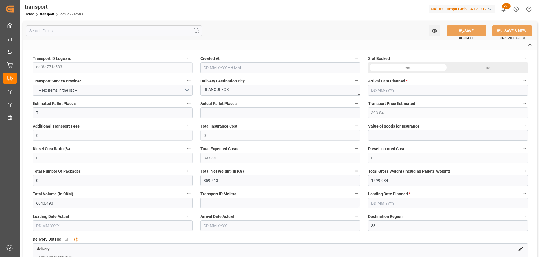
type input "[DATE] 11:25"
type input "[DATE]"
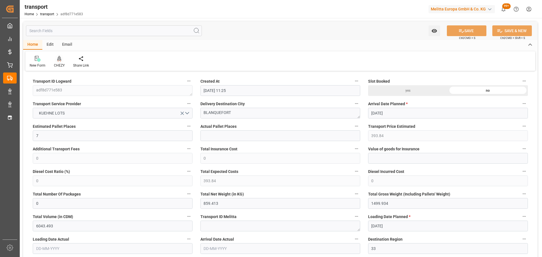
click at [59, 61] on icon at bounding box center [59, 59] width 4 height 6
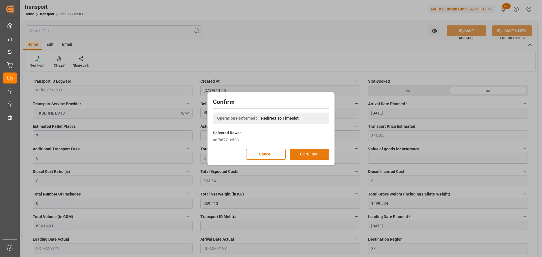
click at [317, 154] on button "CONFIRM" at bounding box center [310, 154] width 40 height 11
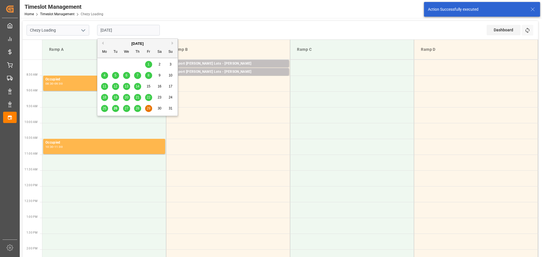
click at [107, 26] on input "[DATE]" at bounding box center [128, 30] width 63 height 11
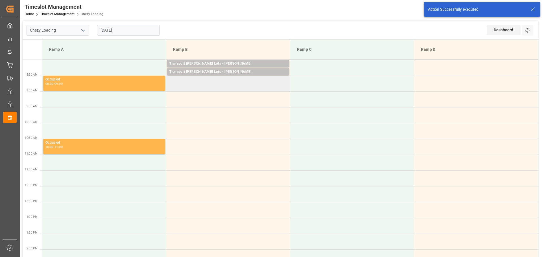
click at [171, 89] on td at bounding box center [228, 84] width 124 height 16
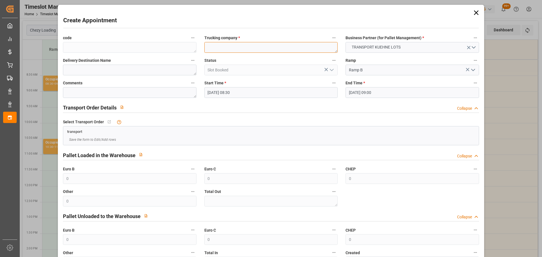
click at [229, 51] on textarea at bounding box center [270, 47] width 133 height 11
type textarea "b"
type textarea "[PERSON_NAME]"
click at [231, 91] on input "[DATE] 08:30" at bounding box center [270, 92] width 133 height 11
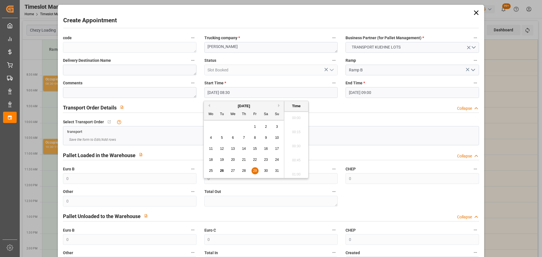
scroll to position [453, 0]
drag, startPoint x: 255, startPoint y: 169, endPoint x: 264, endPoint y: 153, distance: 18.6
click at [255, 168] on div "29" at bounding box center [254, 171] width 7 height 7
click at [298, 156] on li "08:45" at bounding box center [296, 159] width 24 height 14
type input "[DATE] 08:45"
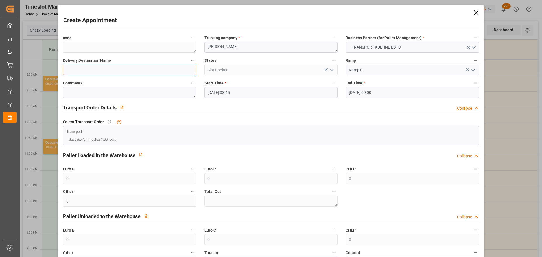
click at [116, 68] on textarea at bounding box center [129, 70] width 133 height 11
type textarea "b"
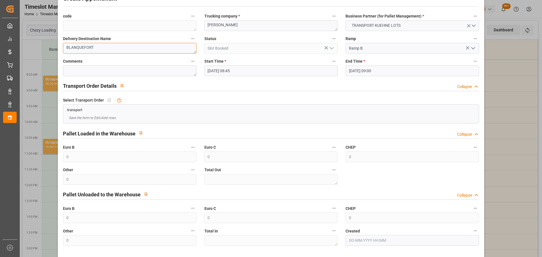
scroll to position [43, 0]
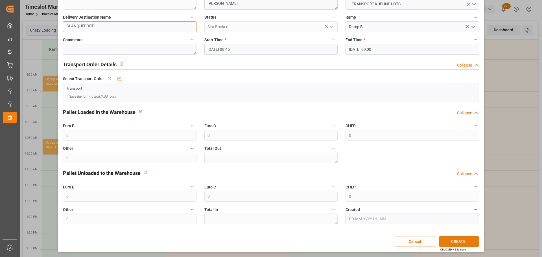
type textarea "BLANQUEFORT"
click at [463, 244] on button "CREATE" at bounding box center [459, 241] width 40 height 11
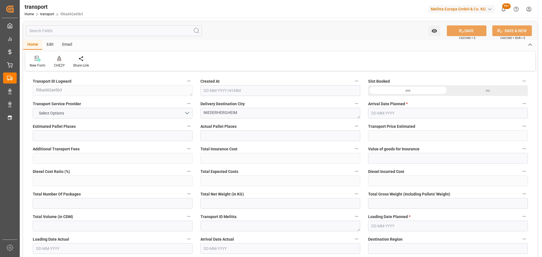
type input "3"
type input "187.46"
type input "0"
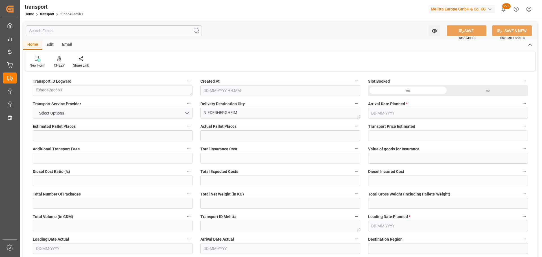
type input "187.46"
type input "0"
type input "858.064"
type input "1145.32"
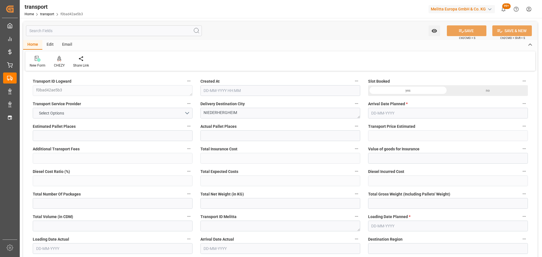
type input "2533.944"
type input "68"
type input "1"
type input "141"
type input "7"
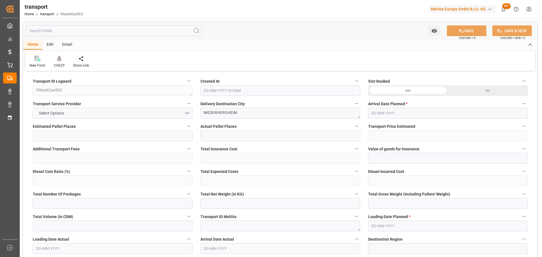
type input "101"
type input "956.64"
type input "0"
type input "4710.8598"
type input "0"
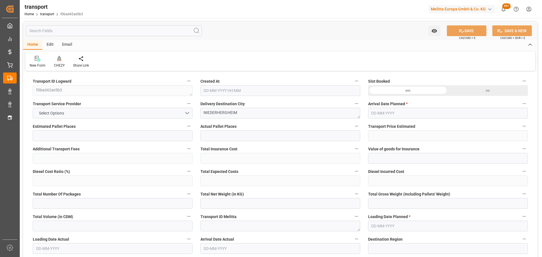
type input "0"
type input "21"
type input "35"
type input "26-08-2025 11:24"
type input "01-09-2025"
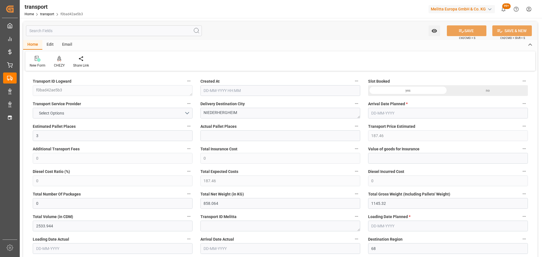
type input "[DATE]"
click at [58, 64] on div "CHEZY" at bounding box center [59, 65] width 11 height 5
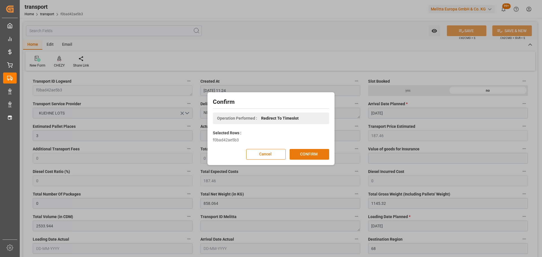
click at [308, 152] on button "CONFIRM" at bounding box center [310, 154] width 40 height 11
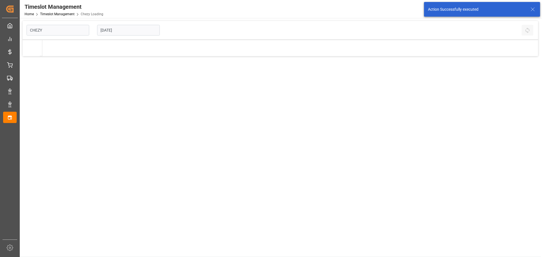
type input "Chezy Loading"
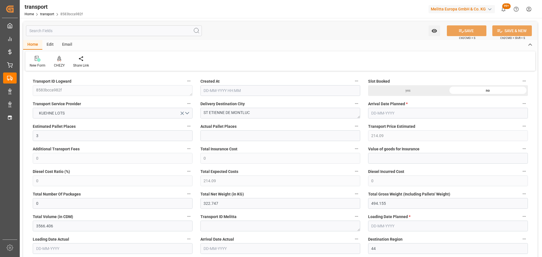
type input "26-08-2025 11:23"
type input "[DATE]"
type input "28-08-2025"
click at [63, 60] on div at bounding box center [59, 59] width 11 height 6
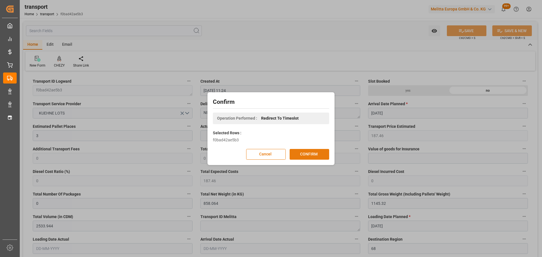
click at [311, 152] on button "CONFIRM" at bounding box center [310, 154] width 40 height 11
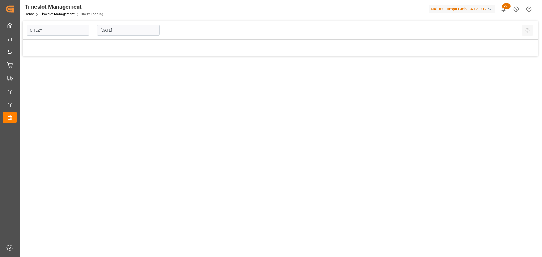
type input "Chezy Loading"
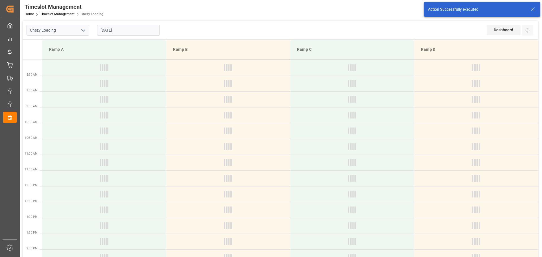
click at [108, 31] on input "[DATE]" at bounding box center [128, 30] width 63 height 11
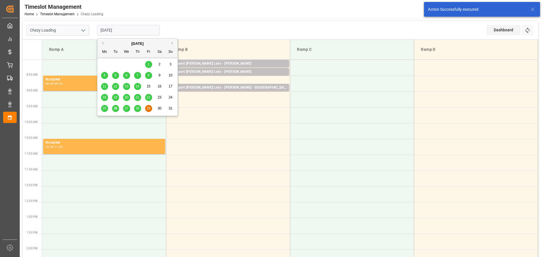
click at [137, 107] on span "28" at bounding box center [137, 108] width 4 height 4
type input "[DATE]"
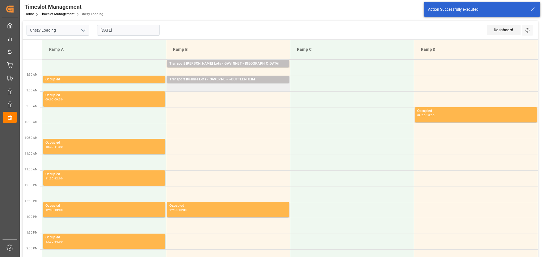
click at [168, 87] on td "Transport [PERSON_NAME] Lots - SAVERNE - ~DUTTLENHEIM Pallets: ,TU: 38,City: ~[…" at bounding box center [228, 84] width 124 height 16
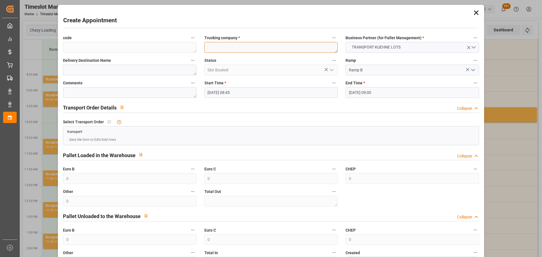
click at [215, 50] on textarea at bounding box center [270, 47] width 133 height 11
type textarea "SAVERNE"
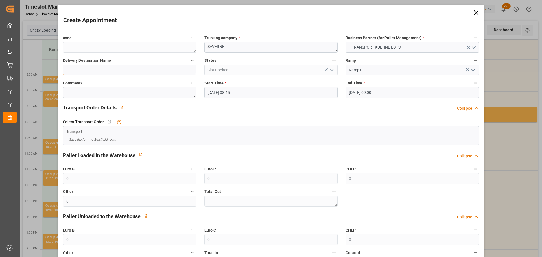
click at [95, 71] on textarea at bounding box center [129, 70] width 133 height 11
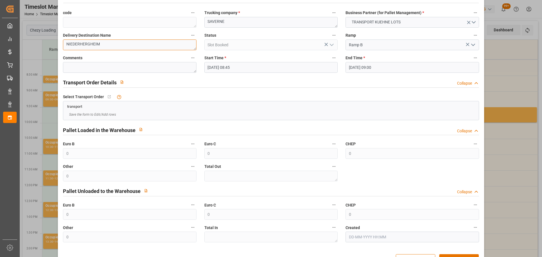
scroll to position [43, 0]
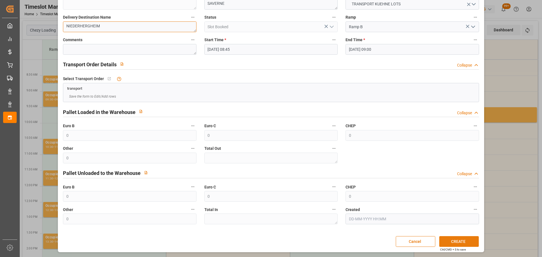
type textarea "NIEDERHERGHEIM"
click at [462, 240] on button "CREATE" at bounding box center [459, 241] width 40 height 11
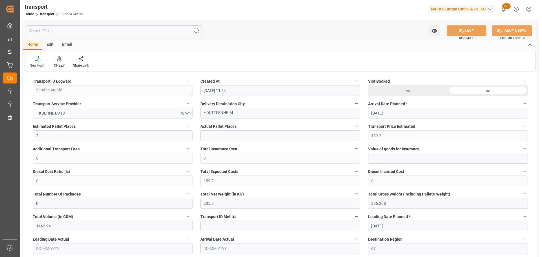
click at [58, 60] on icon at bounding box center [59, 59] width 4 height 6
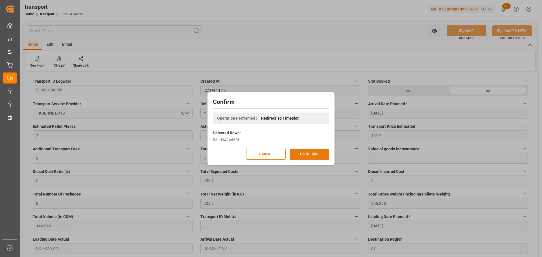
click at [293, 150] on button "CONFIRM" at bounding box center [310, 154] width 40 height 11
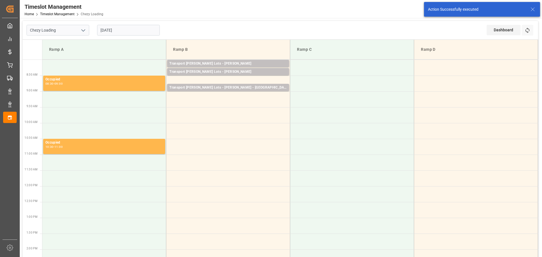
click at [123, 28] on input "[DATE]" at bounding box center [128, 30] width 63 height 11
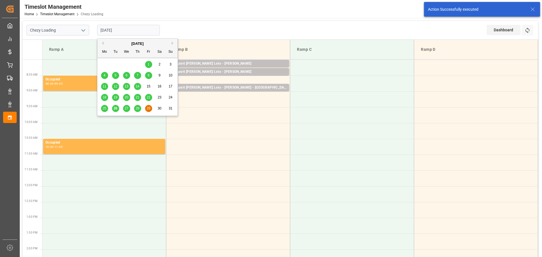
click at [138, 107] on span "28" at bounding box center [137, 108] width 4 height 4
type input "28-08-2025"
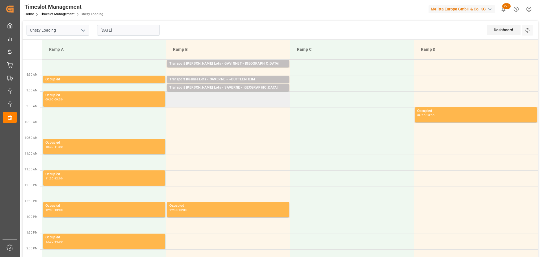
click at [170, 97] on td at bounding box center [228, 99] width 124 height 16
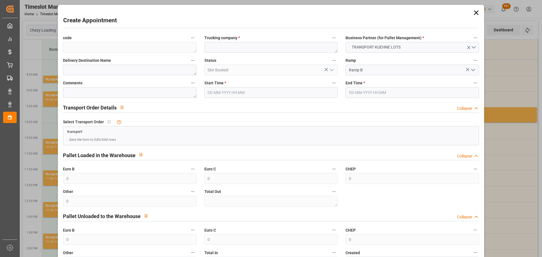
type input "28-08-2025 09:00"
type input "28-08-2025 09:15"
click at [217, 47] on textarea at bounding box center [270, 47] width 133 height 11
type textarea "SAVERNE"
click at [176, 73] on textarea at bounding box center [129, 70] width 133 height 11
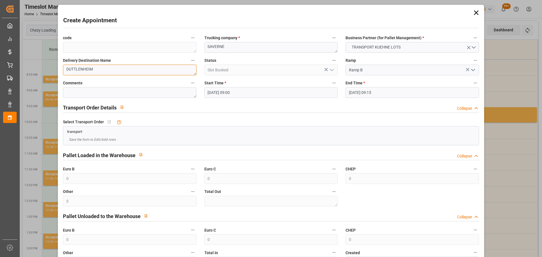
scroll to position [43, 0]
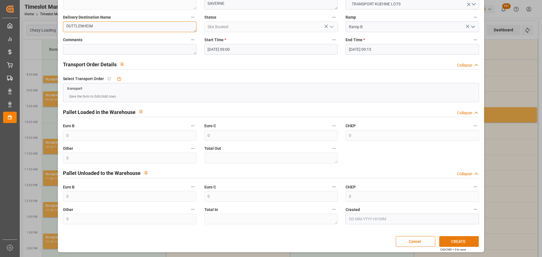
type textarea "DUTTLENHEIM"
click at [451, 242] on button "CREATE" at bounding box center [459, 241] width 40 height 11
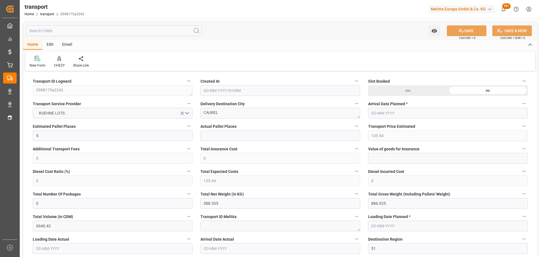
type input "[DATE] 11:23"
type input "[DATE]"
click at [56, 57] on div at bounding box center [59, 59] width 11 height 6
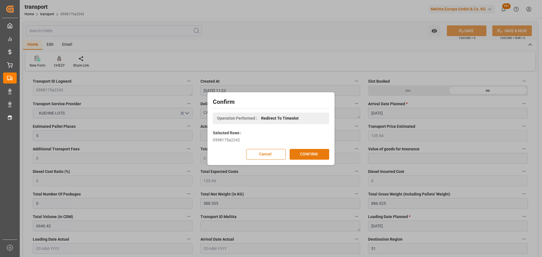
click at [309, 152] on button "CONFIRM" at bounding box center [310, 154] width 40 height 11
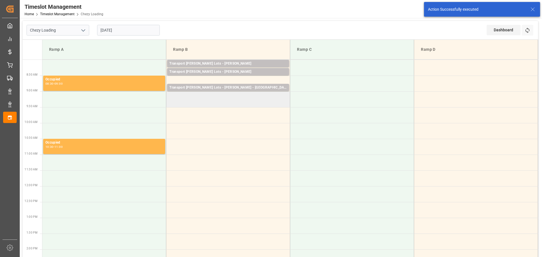
click at [171, 104] on td at bounding box center [228, 99] width 124 height 16
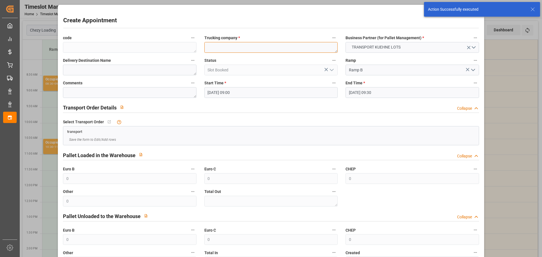
click at [220, 49] on textarea at bounding box center [270, 47] width 133 height 11
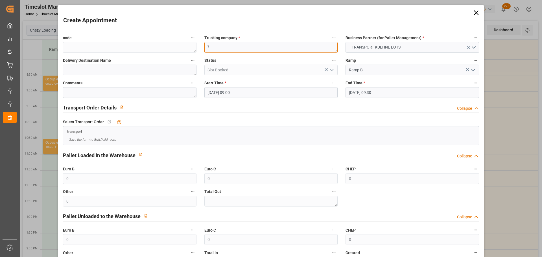
type textarea "?"
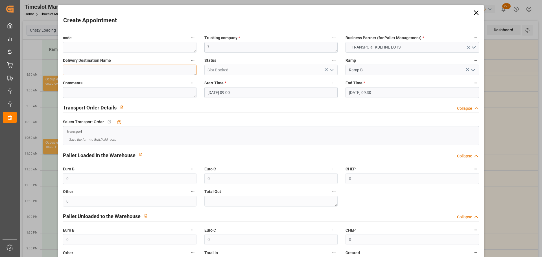
click at [158, 73] on textarea at bounding box center [129, 70] width 133 height 11
type textarea "CAUREL"
click at [237, 93] on input "29-08-2025 09:00" at bounding box center [270, 92] width 133 height 11
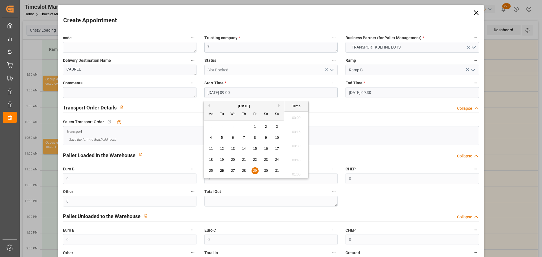
scroll to position [482, 0]
click at [255, 168] on div "29" at bounding box center [254, 171] width 7 height 7
click at [300, 156] on li "09:15" at bounding box center [296, 159] width 24 height 14
type input "29-08-2025 09:15"
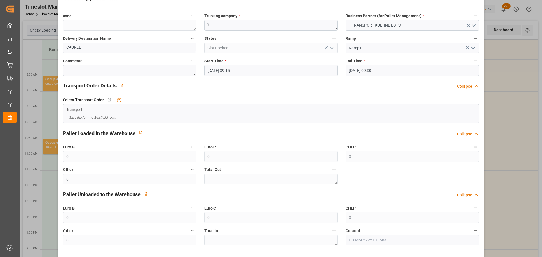
scroll to position [43, 0]
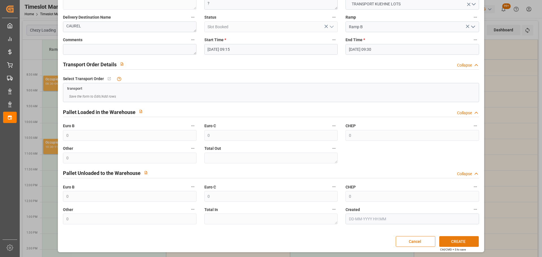
click at [459, 241] on button "CREATE" at bounding box center [459, 241] width 40 height 11
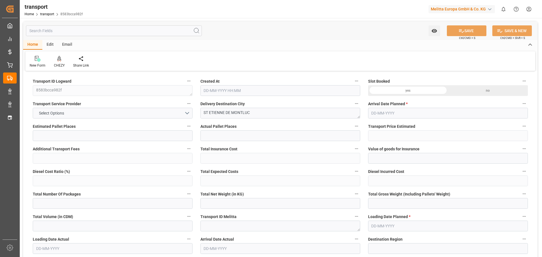
type input "3"
type input "214.09"
type input "0"
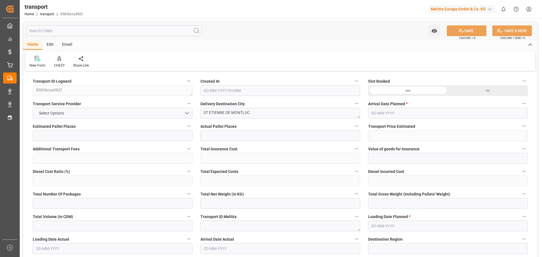
type input "214.09"
type input "0"
type input "322.747"
type input "494.155"
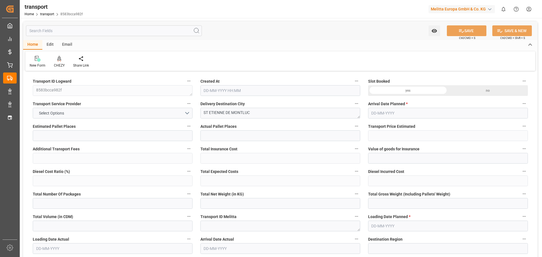
type input "3566.406"
type input "44"
type input "2"
type input "110"
type input "3"
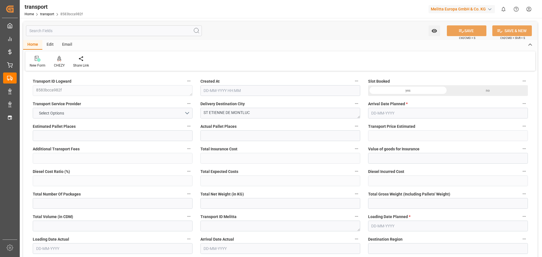
type input "101"
type input "398.485"
type input "0"
type input "4710.8598"
type input "0"
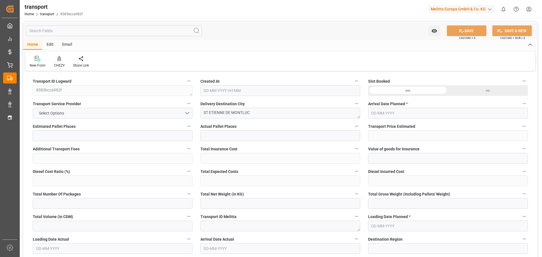
type input "0"
type input "21"
type input "35"
type input "26-08-2025 11:23"
type input "01-09-2025"
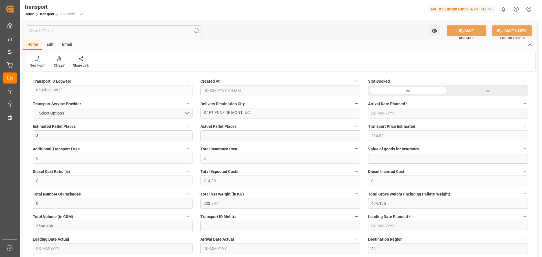
type input "[DATE]"
click at [59, 61] on icon at bounding box center [59, 58] width 4 height 5
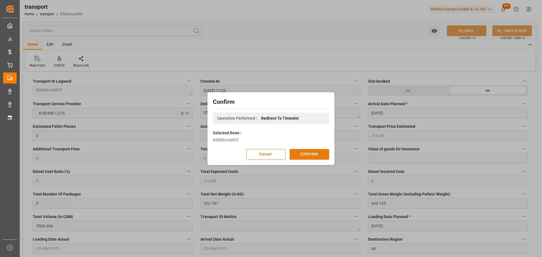
click at [308, 153] on button "CONFIRM" at bounding box center [310, 154] width 40 height 11
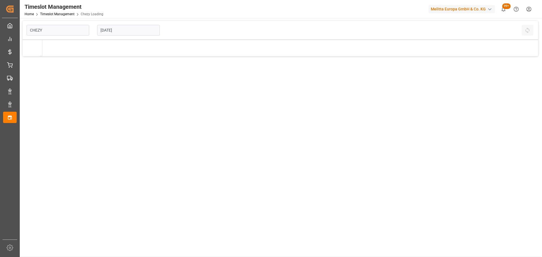
type input "Chezy Loading"
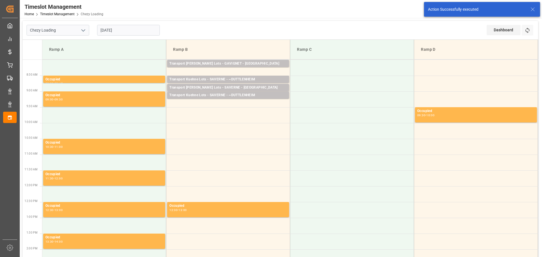
click at [142, 31] on input "[DATE]" at bounding box center [128, 30] width 63 height 11
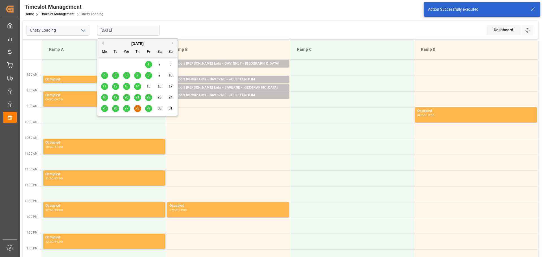
click at [148, 107] on span "29" at bounding box center [148, 108] width 4 height 4
type input "[DATE]"
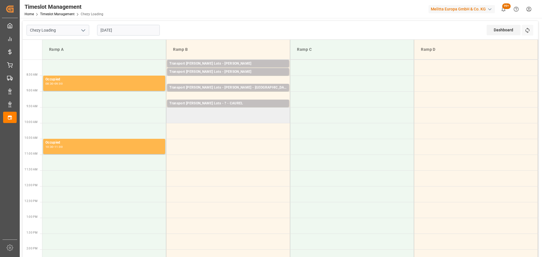
click at [172, 121] on td at bounding box center [228, 115] width 124 height 16
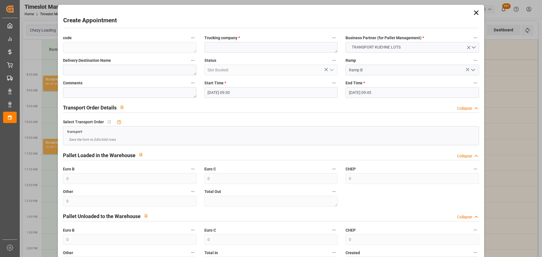
click at [237, 89] on input "[DATE] 09:30" at bounding box center [270, 92] width 133 height 11
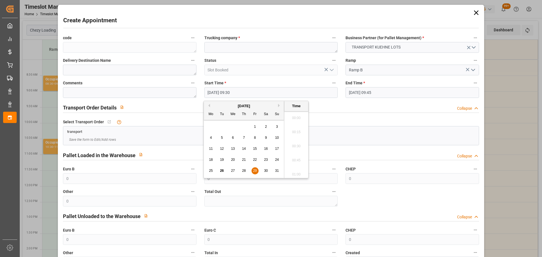
scroll to position [510, 0]
click at [255, 166] on div "25 26 27 28 29 30 31" at bounding box center [243, 170] width 77 height 11
click at [255, 169] on span "29" at bounding box center [255, 171] width 4 height 4
click at [291, 158] on li "09:45" at bounding box center [296, 159] width 24 height 14
type input "[DATE] 09:45"
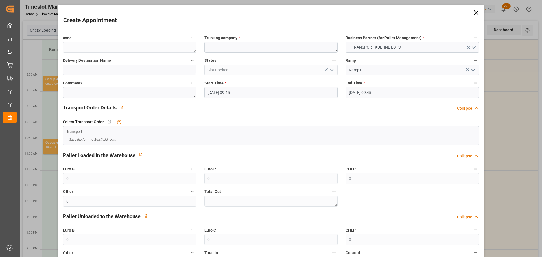
click at [375, 91] on input "[DATE] 09:45" at bounding box center [411, 92] width 133 height 11
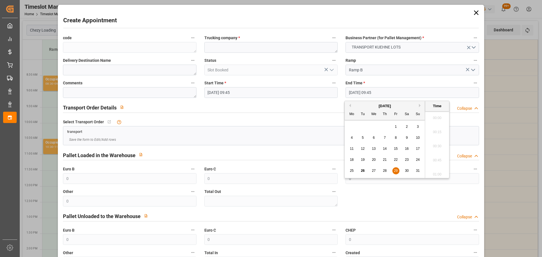
scroll to position [524, 0]
click at [395, 170] on span "29" at bounding box center [396, 171] width 4 height 4
drag, startPoint x: 437, startPoint y: 155, endPoint x: 419, endPoint y: 146, distance: 20.4
click at [437, 155] on li "10:00" at bounding box center [437, 159] width 24 height 14
type input "[DATE] 10:00"
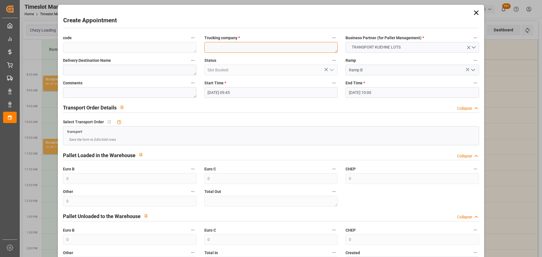
click at [224, 50] on textarea at bounding box center [270, 47] width 133 height 11
type textarea "?"
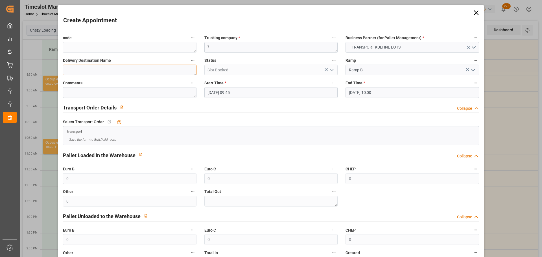
click at [117, 73] on textarea at bounding box center [129, 70] width 133 height 11
type textarea "Q"
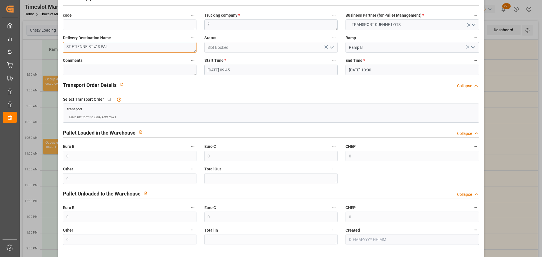
scroll to position [43, 0]
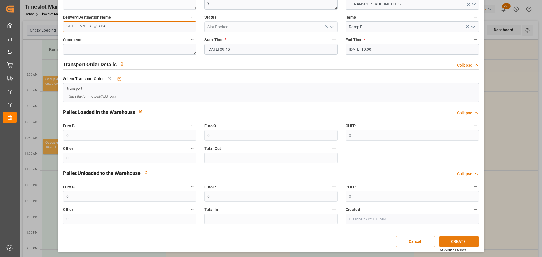
type textarea "ST ETIENNE BT // 3 PAL"
click at [458, 242] on button "CREATE" at bounding box center [459, 241] width 40 height 11
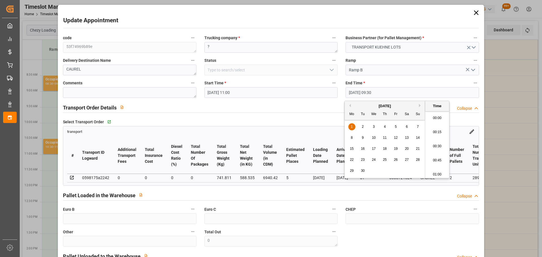
scroll to position [623, 0]
click at [436, 129] on li "11:15" at bounding box center [437, 130] width 24 height 14
type input "01-09-2025 11:15"
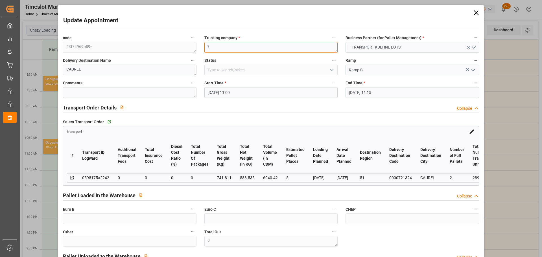
click at [239, 49] on textarea "?" at bounding box center [270, 47] width 133 height 11
type textarea "d"
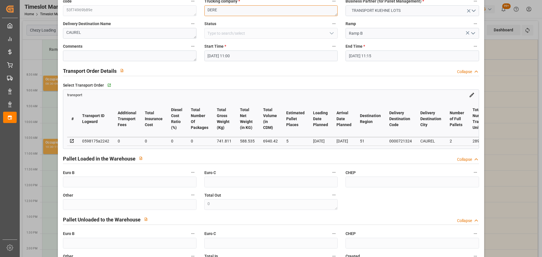
scroll to position [85, 0]
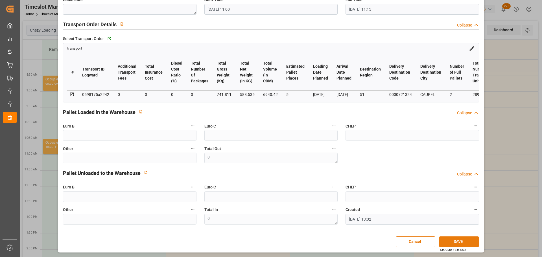
type textarea "DERE"
click at [450, 240] on button "SAVE" at bounding box center [459, 241] width 40 height 11
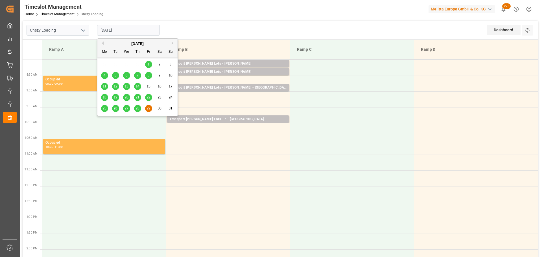
click at [144, 34] on input "[DATE]" at bounding box center [128, 30] width 63 height 11
click at [172, 44] on button "Next Month" at bounding box center [173, 42] width 3 height 3
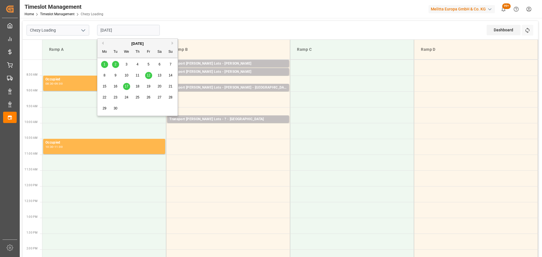
click at [104, 63] on span "1" at bounding box center [105, 64] width 2 height 4
type input "[DATE]"
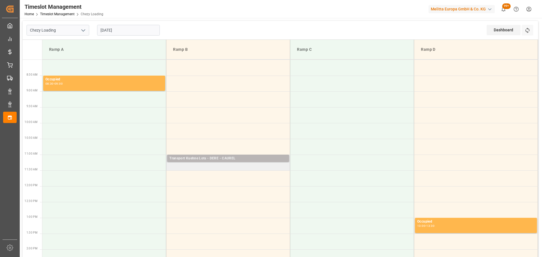
click at [198, 158] on div "Transport Kuehne Lots - DERE - CAUREL" at bounding box center [227, 159] width 117 height 6
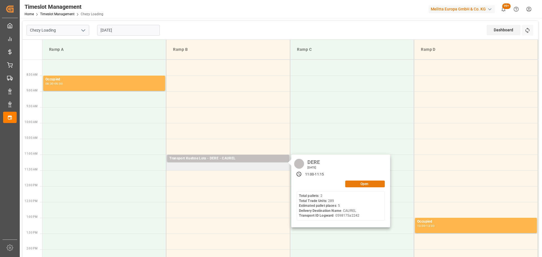
click at [377, 182] on button "Open" at bounding box center [365, 184] width 40 height 7
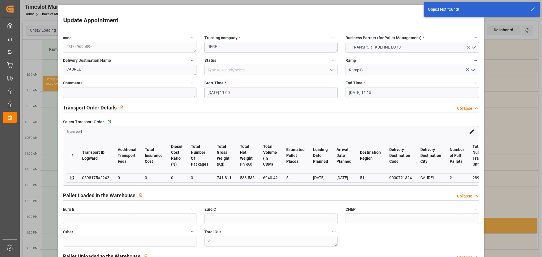
click at [214, 91] on input "01-09-2025 11:00" at bounding box center [270, 92] width 133 height 11
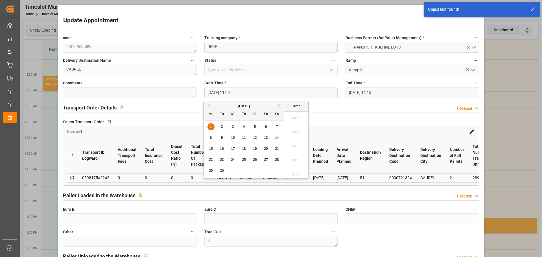
scroll to position [595, 0]
click at [212, 126] on div "1" at bounding box center [210, 127] width 7 height 7
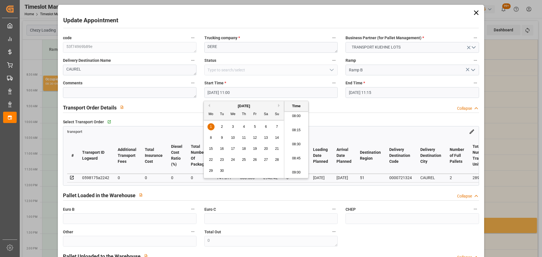
click at [297, 115] on li "08:00" at bounding box center [296, 116] width 24 height 14
type input "01-09-2025 08:00"
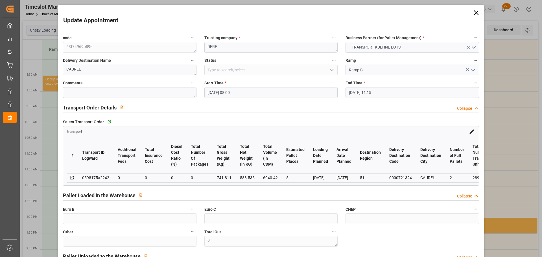
click at [381, 90] on input "01-09-2025 11:15" at bounding box center [411, 92] width 133 height 11
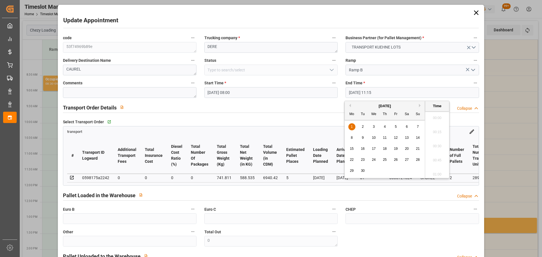
scroll to position [609, 0]
click at [351, 124] on div "1" at bounding box center [351, 127] width 7 height 7
click at [437, 144] on li "08:15" at bounding box center [437, 144] width 24 height 14
type input "01-09-2025 08:15"
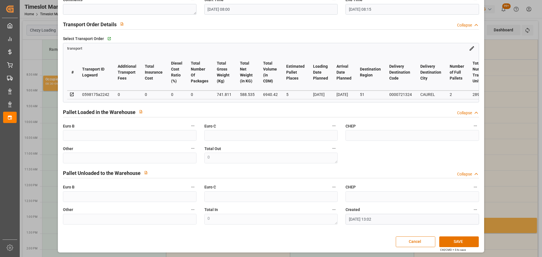
scroll to position [85, 0]
click at [452, 240] on button "SAVE" at bounding box center [459, 241] width 40 height 11
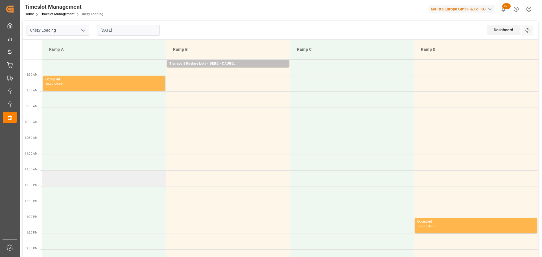
click at [99, 177] on td at bounding box center [104, 178] width 124 height 16
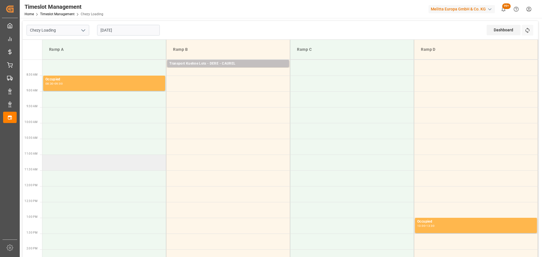
click at [73, 169] on td at bounding box center [104, 163] width 124 height 16
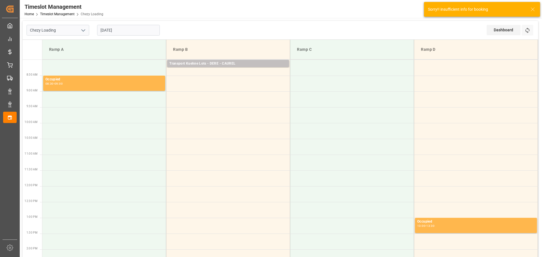
click at [117, 29] on input "[DATE]" at bounding box center [128, 30] width 63 height 11
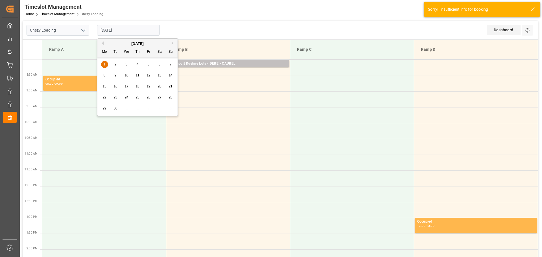
click at [104, 42] on div "September 2025" at bounding box center [137, 44] width 80 height 6
click at [103, 42] on button "Previous Month" at bounding box center [101, 42] width 3 height 3
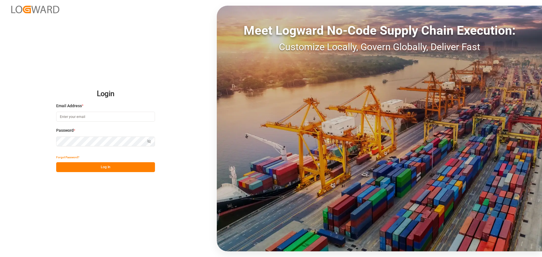
type input "[EMAIL_ADDRESS][PERSON_NAME][DOMAIN_NAME]"
click at [82, 165] on button "Log In" at bounding box center [105, 167] width 99 height 10
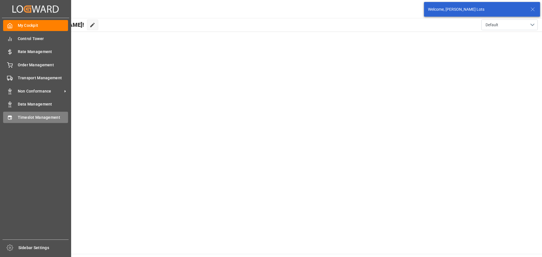
click at [17, 118] on div "Timeslot Management Timeslot Management" at bounding box center [35, 117] width 65 height 11
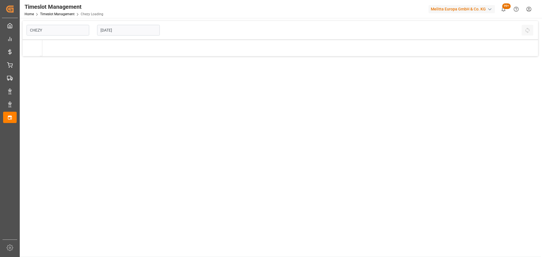
type input "Chezy Loading"
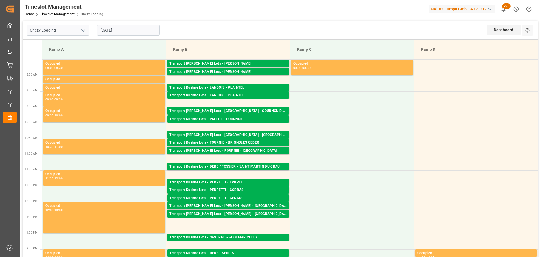
click at [122, 32] on input "[DATE]" at bounding box center [128, 30] width 63 height 11
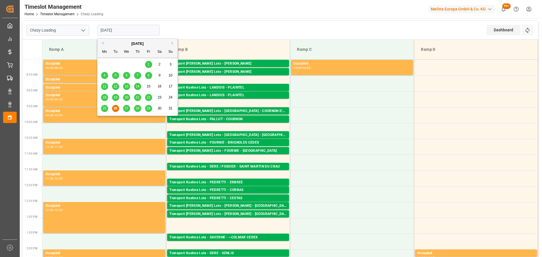
click at [126, 109] on span "27" at bounding box center [126, 108] width 4 height 4
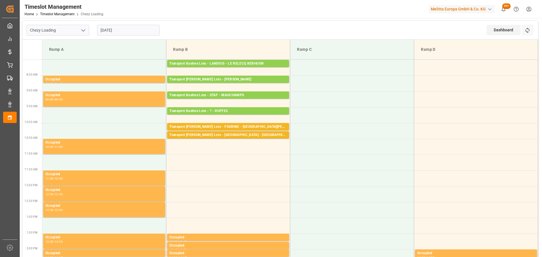
click at [125, 32] on input "[DATE]" at bounding box center [128, 30] width 63 height 11
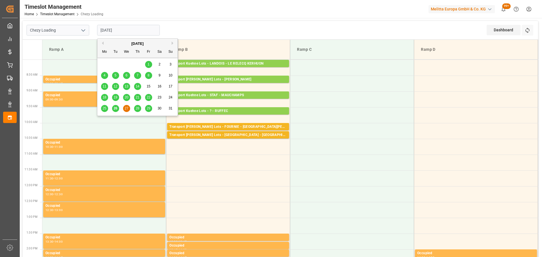
click at [152, 108] on div "29" at bounding box center [148, 108] width 7 height 7
type input "[DATE]"
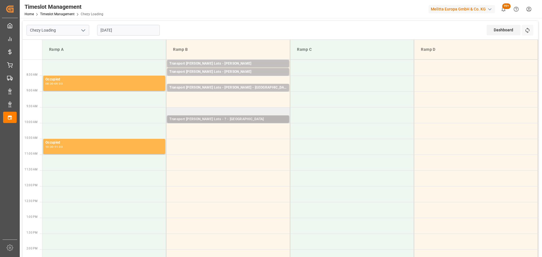
click at [227, 118] on div "Transport [PERSON_NAME] Lots - ? - [GEOGRAPHIC_DATA]" at bounding box center [227, 120] width 117 height 6
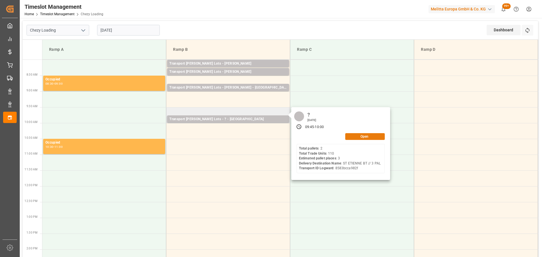
click at [375, 135] on button "Open" at bounding box center [365, 136] width 40 height 7
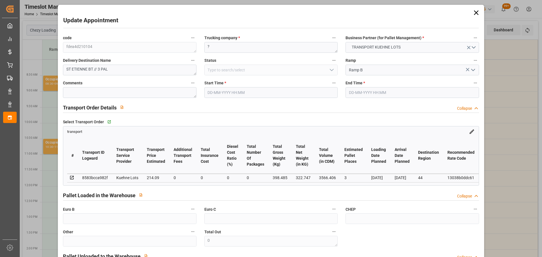
type input "[DATE] 09:45"
type input "[DATE] 10:00"
type input "[DATE] 13:03"
type input "[DATE] 11:23"
type input "[DATE]"
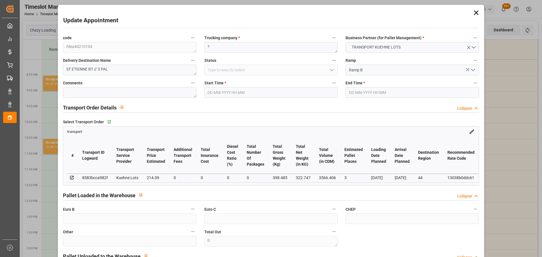
type input "[DATE]"
click at [230, 91] on input "[DATE] 09:45" at bounding box center [270, 92] width 133 height 11
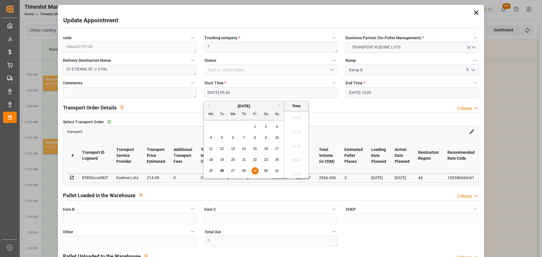
scroll to position [524, 0]
click at [253, 170] on div "29" at bounding box center [254, 171] width 7 height 7
click at [297, 114] on li "09:15" at bounding box center [296, 116] width 24 height 14
type input "[DATE] 09:15"
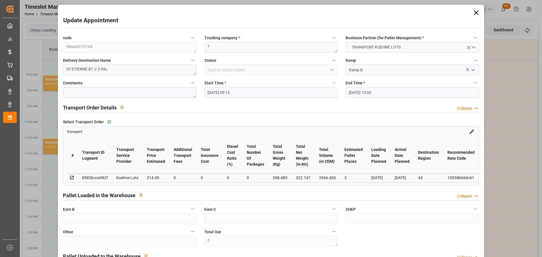
click at [355, 91] on input "[DATE] 10:00" at bounding box center [411, 92] width 133 height 11
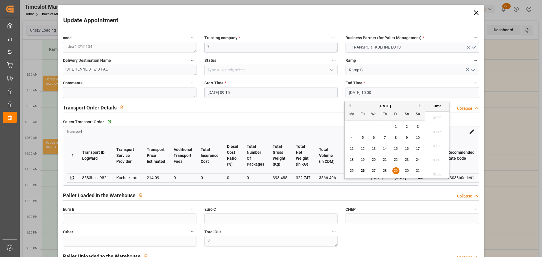
scroll to position [538, 0]
click at [383, 169] on span "28" at bounding box center [385, 171] width 4 height 4
click at [396, 169] on span "29" at bounding box center [396, 171] width 4 height 4
click at [394, 169] on span "29" at bounding box center [396, 171] width 4 height 4
click at [436, 113] on li "09:30" at bounding box center [437, 116] width 24 height 14
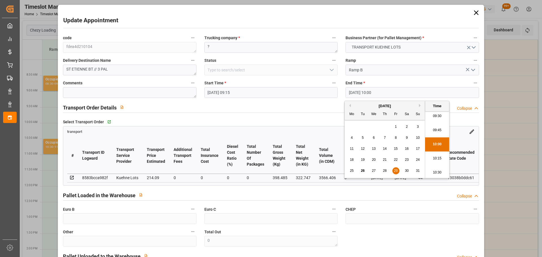
type input "[DATE] 09:30"
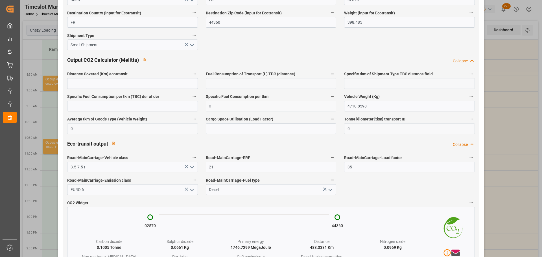
scroll to position [933, 0]
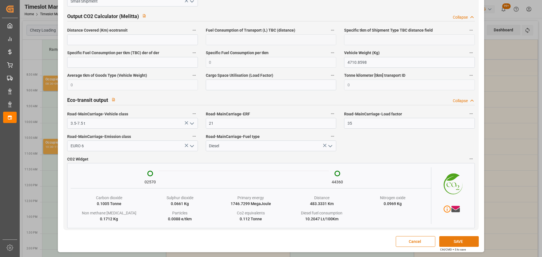
click at [457, 242] on button "SAVE" at bounding box center [459, 241] width 40 height 11
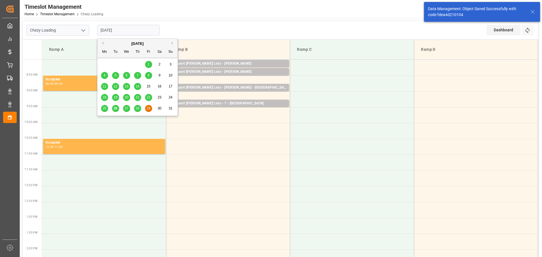
click at [106, 29] on input "[DATE]" at bounding box center [128, 30] width 63 height 11
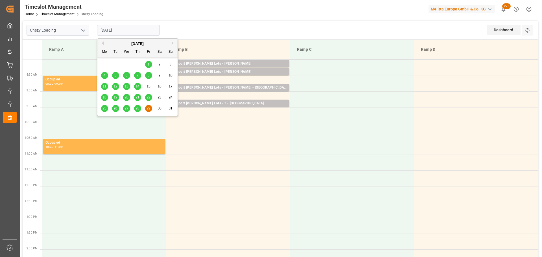
click at [114, 107] on span "26" at bounding box center [115, 108] width 4 height 4
type input "[DATE]"
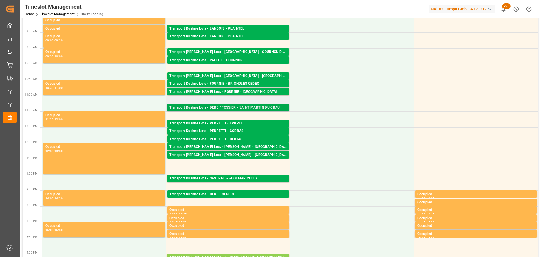
scroll to position [169, 0]
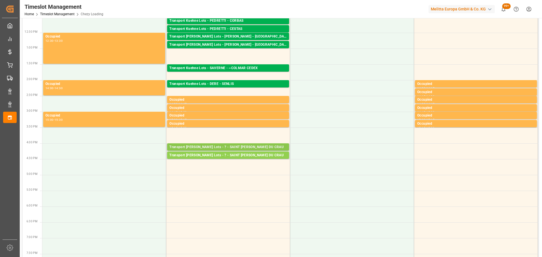
click at [225, 144] on div "Transport [PERSON_NAME] Lots - ? - SAINT [PERSON_NAME] DU CRAU" at bounding box center [227, 147] width 117 height 6
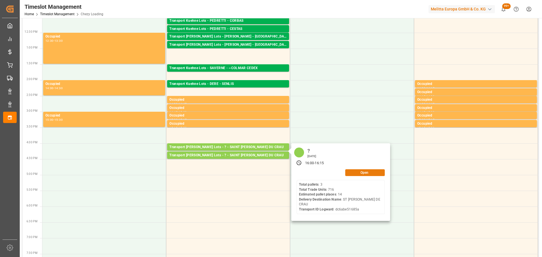
click at [357, 172] on button "Open" at bounding box center [365, 172] width 40 height 7
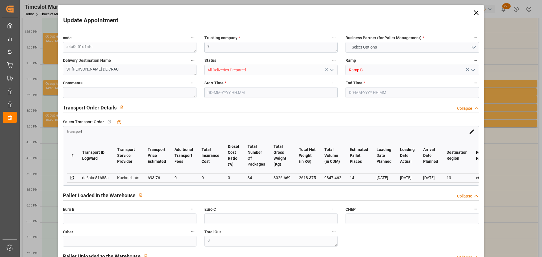
type input "14"
type input "693.76"
type input "0"
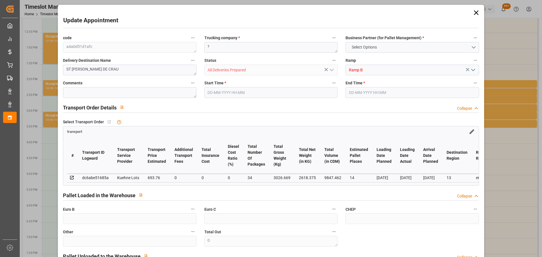
type input "693.76"
type input "0"
type input "34"
type input "2618.375"
type input "4305.709"
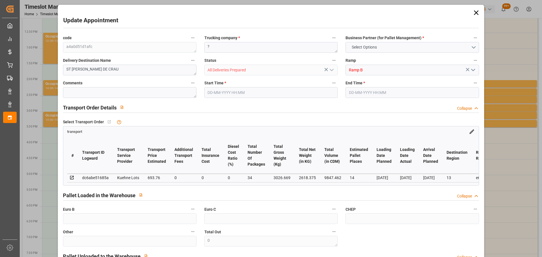
type input "9847.462"
type input "13"
type input "3"
type input "716"
type input "54"
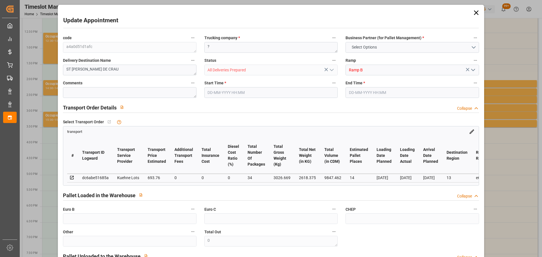
type input "101"
type input "3026.669"
type input "0"
type input "4710.8598"
type input "0"
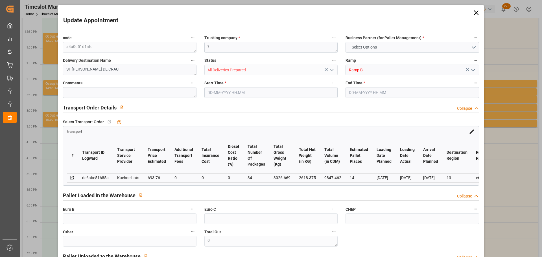
type input "0"
type input "21"
type input "35"
type input "[DATE] 16:00"
type input "[DATE] 16:15"
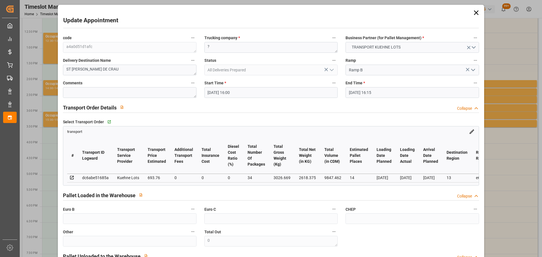
type input "[DATE] 15:07"
type input "[DATE] 11:26"
type input "[DATE]"
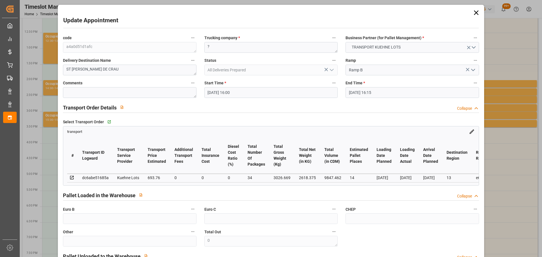
click at [223, 91] on input "[DATE] 16:00" at bounding box center [270, 92] width 133 height 11
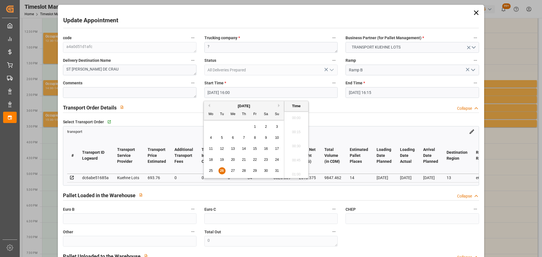
scroll to position [877, 0]
click at [255, 169] on span "29" at bounding box center [255, 171] width 4 height 4
click at [296, 128] on li "09:45" at bounding box center [296, 130] width 24 height 14
type input "[DATE] 09:45"
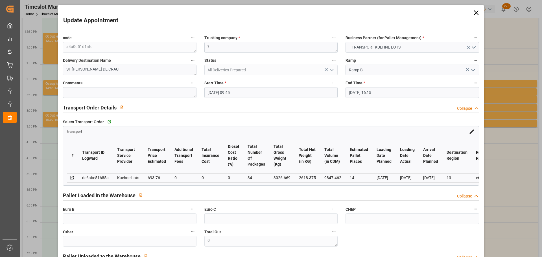
click at [355, 91] on input "[DATE] 16:15" at bounding box center [411, 92] width 133 height 11
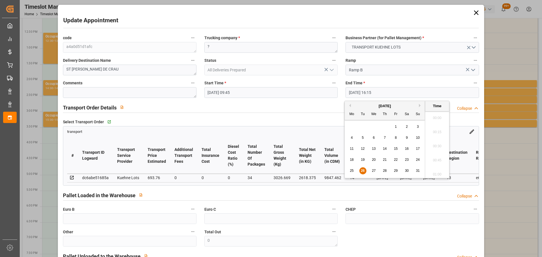
scroll to position [891, 0]
click at [395, 171] on span "29" at bounding box center [396, 171] width 4 height 4
click at [436, 126] on li "10:00" at bounding box center [437, 130] width 24 height 14
type input "[DATE] 10:00"
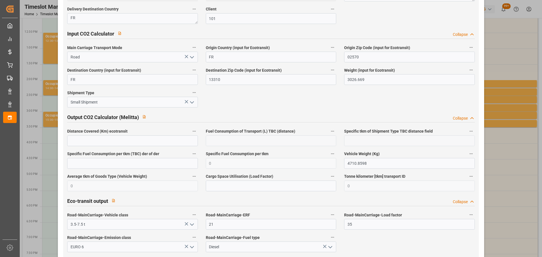
scroll to position [941, 0]
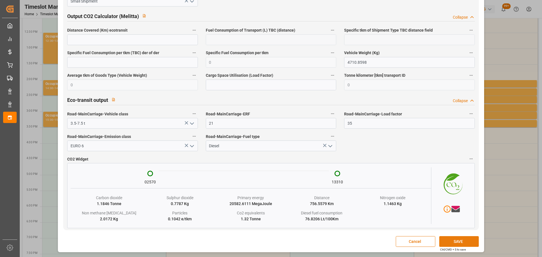
click at [457, 239] on button "SAVE" at bounding box center [459, 241] width 40 height 11
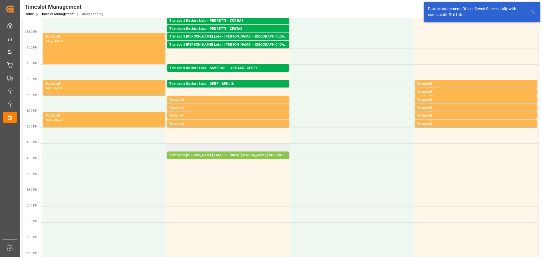
drag, startPoint x: 214, startPoint y: 158, endPoint x: 214, endPoint y: 154, distance: 4.0
click at [214, 154] on div "Transport [PERSON_NAME] Lots - ? - SAINT [PERSON_NAME] DU CRAU" at bounding box center [227, 156] width 117 height 6
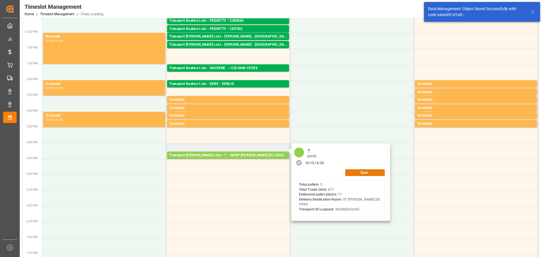
click at [364, 172] on button "Open" at bounding box center [365, 172] width 40 height 7
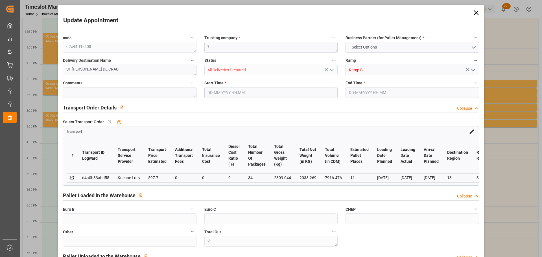
type input "11"
type input "597.7"
type input "0"
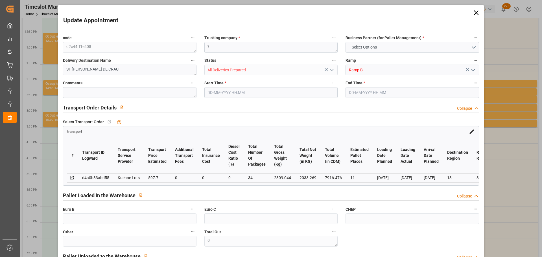
type input "597.7"
type input "0"
type input "34"
type input "2033.269"
type input "3403.876"
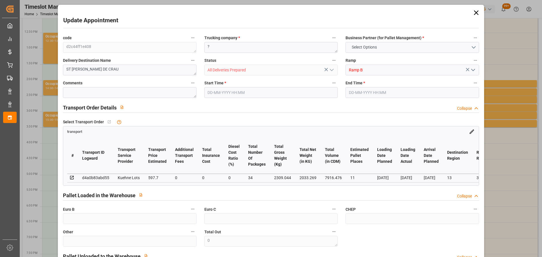
type input "7916.476"
type input "13"
type input "2"
type input "671"
type input "47"
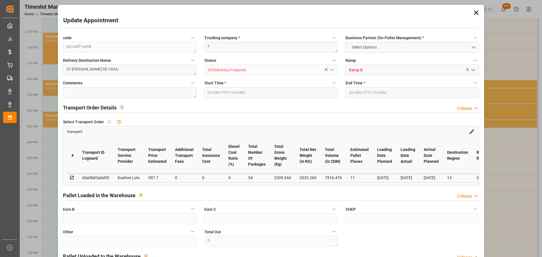
type input "101"
type input "2309.044"
type input "0"
type input "4710.8598"
type input "0"
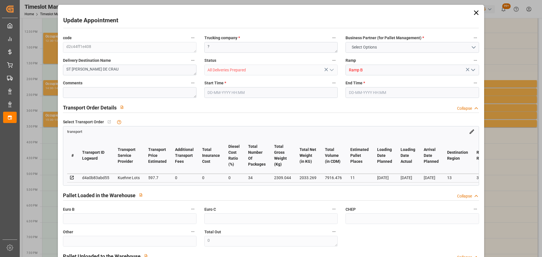
type input "0"
type input "21"
type input "35"
type input "[DATE] 16:15"
type input "[DATE] 16:30"
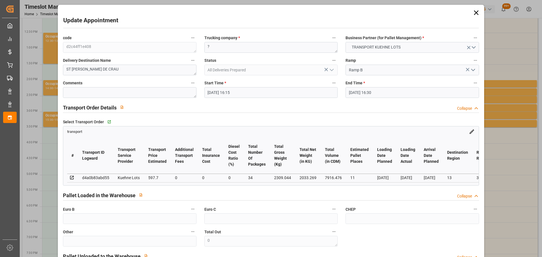
type input "[DATE] 15:06"
type input "[DATE] 12:19"
type input "[DATE]"
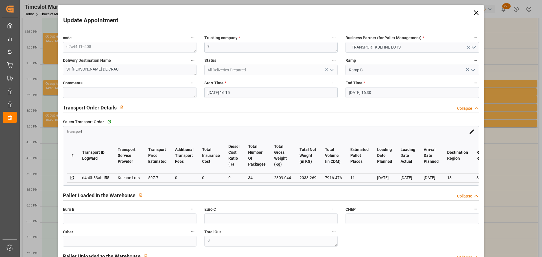
click at [213, 93] on input "[DATE] 16:15" at bounding box center [270, 92] width 133 height 11
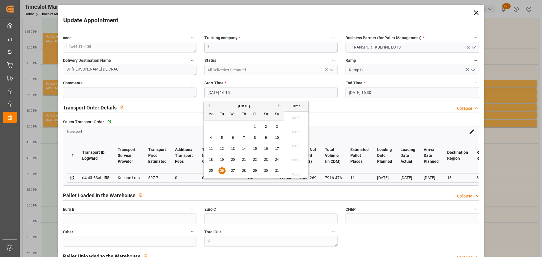
scroll to position [891, 0]
click at [254, 169] on span "29" at bounding box center [255, 171] width 4 height 4
drag, startPoint x: 297, startPoint y: 156, endPoint x: 365, endPoint y: 107, distance: 83.4
click at [297, 156] on li "10:00" at bounding box center [296, 159] width 24 height 14
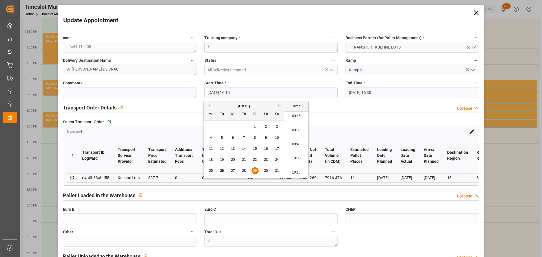
type input "[DATE] 10:00"
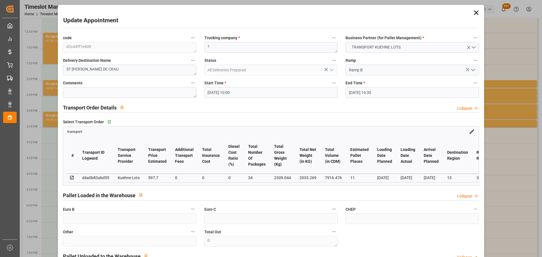
click at [371, 93] on input "[DATE] 16:30" at bounding box center [411, 92] width 133 height 11
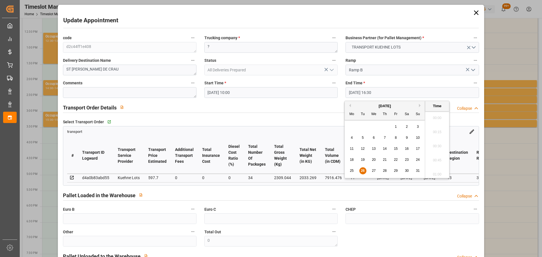
scroll to position [905, 0]
click at [396, 170] on span "29" at bounding box center [396, 171] width 4 height 4
click at [432, 128] on li "10:15" at bounding box center [437, 130] width 24 height 14
type input "[DATE] 10:15"
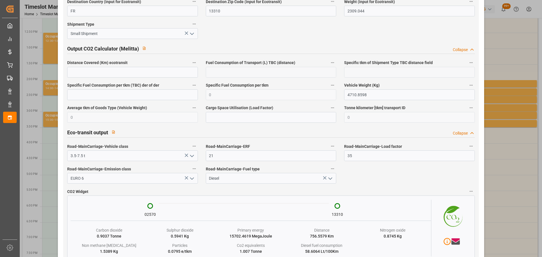
scroll to position [941, 0]
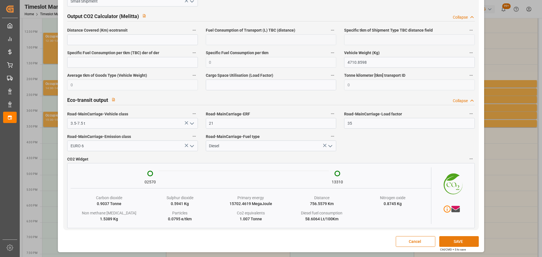
click at [466, 237] on button "SAVE" at bounding box center [459, 241] width 40 height 11
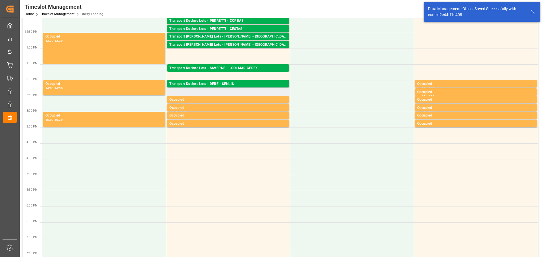
scroll to position [0, 0]
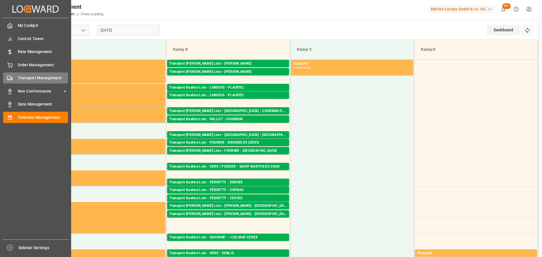
click at [32, 78] on span "Transport Management" at bounding box center [43, 78] width 51 height 6
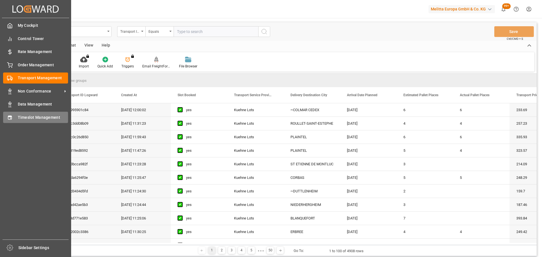
click at [23, 120] on span "Timeslot Management" at bounding box center [43, 118] width 51 height 6
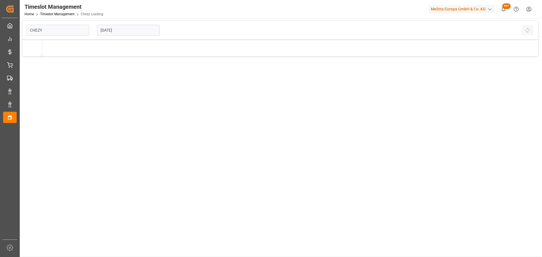
type input "Chezy Loading"
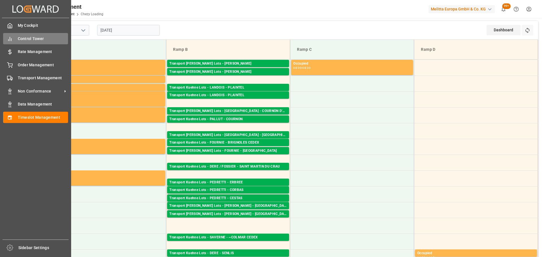
click at [26, 37] on span "Control Tower" at bounding box center [43, 39] width 51 height 6
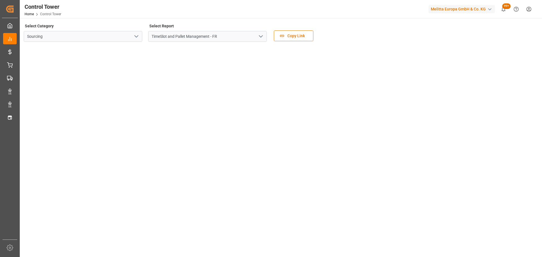
click at [262, 34] on icon "open menu" at bounding box center [260, 36] width 7 height 7
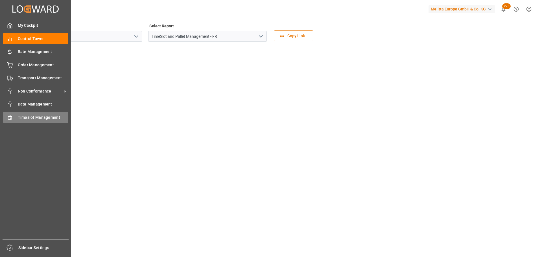
click at [25, 116] on span "Timeslot Management" at bounding box center [43, 118] width 51 height 6
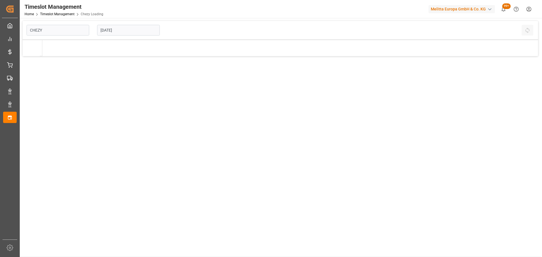
type input "Chezy Loading"
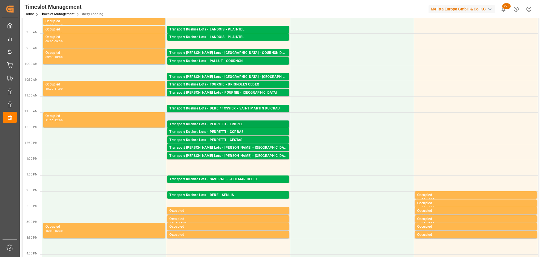
scroll to position [85, 0]
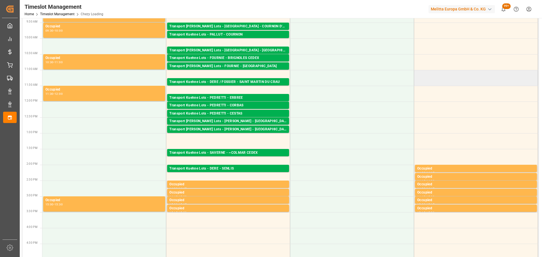
click at [461, 80] on td at bounding box center [476, 78] width 124 height 16
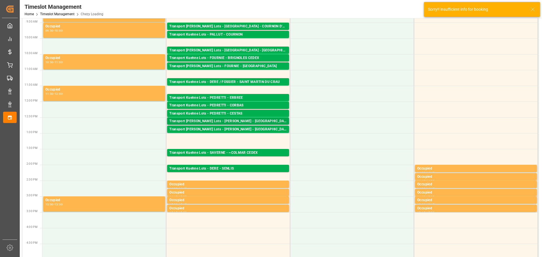
scroll to position [56, 0]
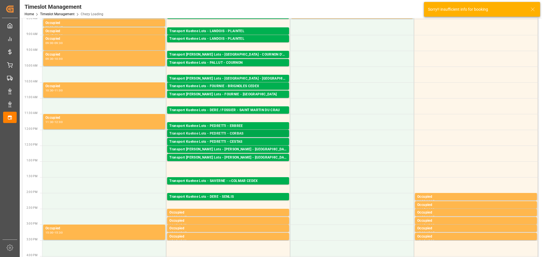
click at [240, 130] on div "Transport [PERSON_NAME] Lots - [PERSON_NAME] - CORBAS Pallets: 4,TU: 340,City: …" at bounding box center [228, 133] width 122 height 7
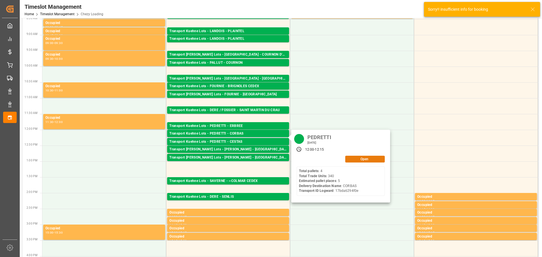
click at [350, 158] on button "Open" at bounding box center [365, 159] width 40 height 7
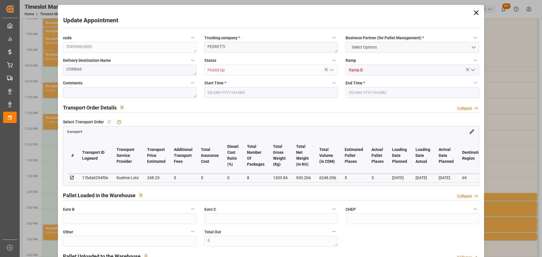
type input "8"
type input "5"
type input "248.29"
type input "0"
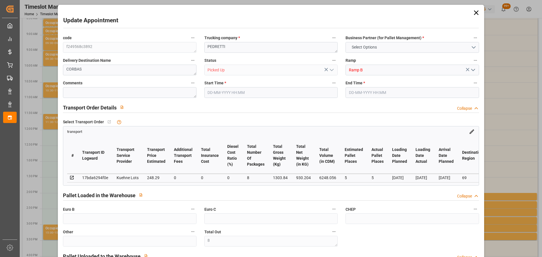
type input "0"
type input "248.29"
type input "0"
type input "8"
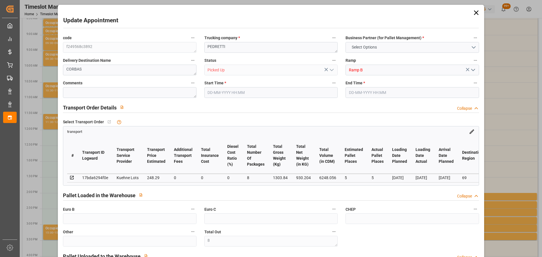
type input "930.204"
type input "1518.112"
type input "6248.056"
type input "69"
type input "4"
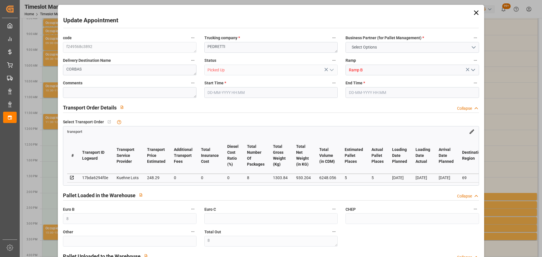
type input "340"
type input "8"
type input "101"
type input "1303.84"
type input "0"
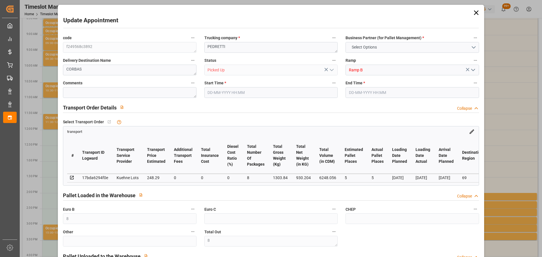
type input "4710.8598"
type input "0"
type input "21"
type input "35"
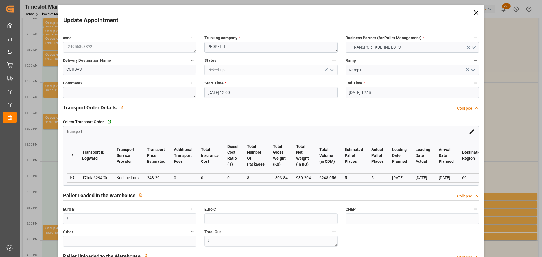
type input "[DATE] 12:00"
type input "[DATE] 12:15"
type input "[DATE] 12:38"
type input "[DATE] 11:25"
type input "[DATE]"
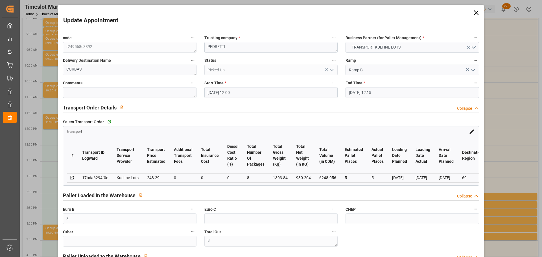
type input "[DATE]"
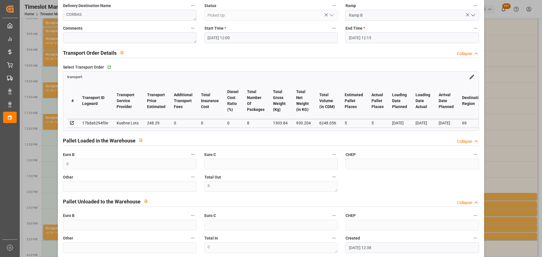
scroll to position [0, 0]
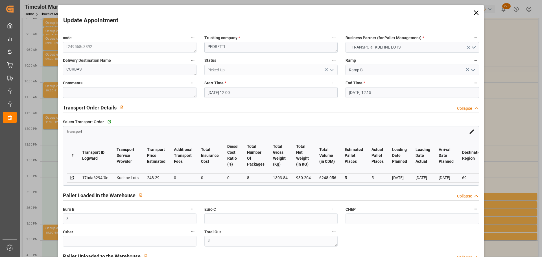
click at [475, 10] on icon at bounding box center [476, 13] width 8 height 8
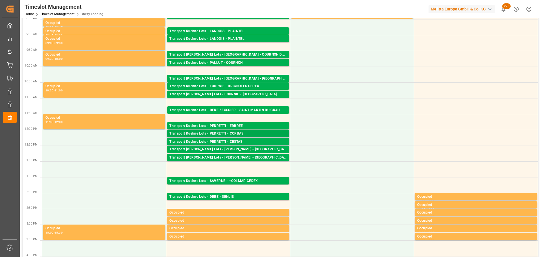
click at [233, 133] on div "Transport Kuehne Lots - PEDRETTI - CORBAS" at bounding box center [227, 134] width 117 height 6
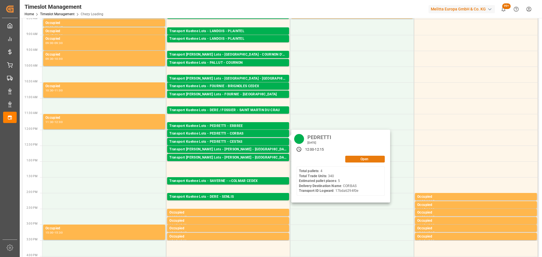
click at [372, 158] on button "Open" at bounding box center [365, 159] width 40 height 7
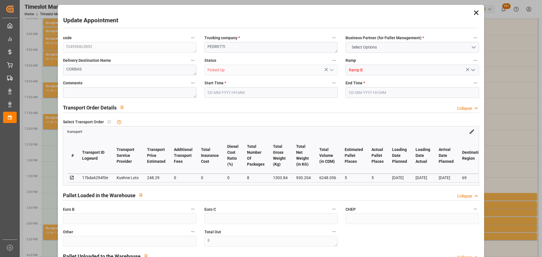
type input "8"
type input "5"
type input "248.29"
type input "0"
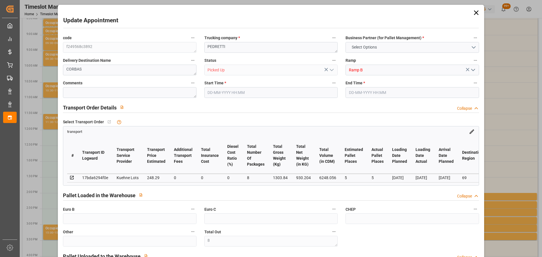
type input "0"
type input "248.29"
type input "0"
type input "8"
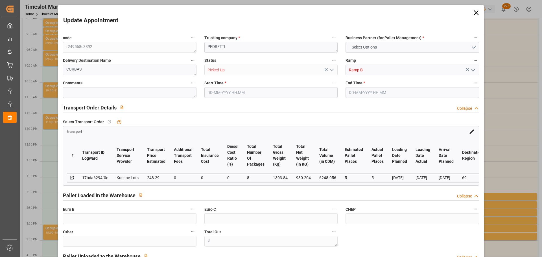
type input "930.204"
type input "1518.112"
type input "6248.056"
type input "69"
type input "4"
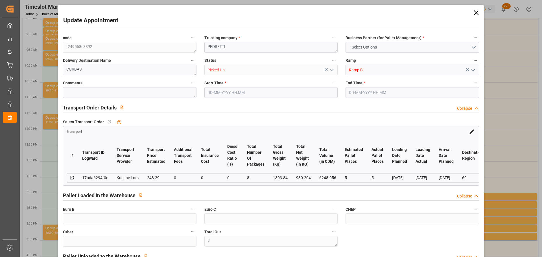
type input "340"
type input "8"
type input "101"
type input "1303.84"
type input "0"
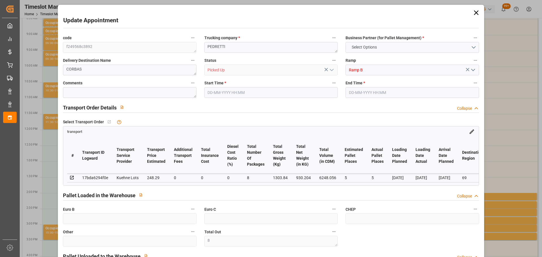
type input "4710.8598"
type input "0"
type input "21"
type input "35"
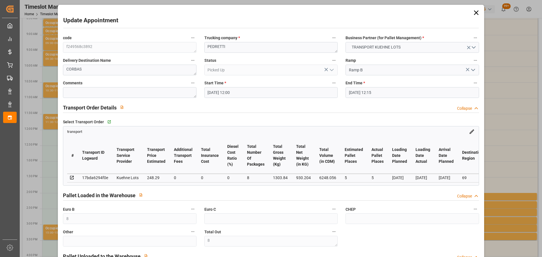
type input "[DATE] 12:00"
type input "[DATE] 12:15"
type input "[DATE] 12:38"
type input "[DATE] 11:25"
type input "[DATE]"
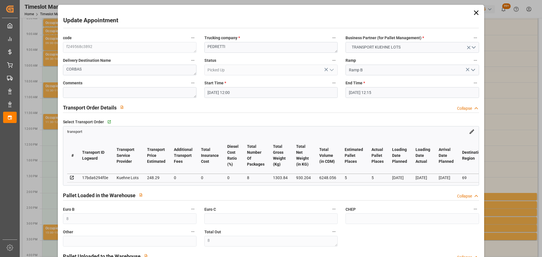
type input "[DATE]"
click at [473, 10] on icon at bounding box center [476, 13] width 8 height 8
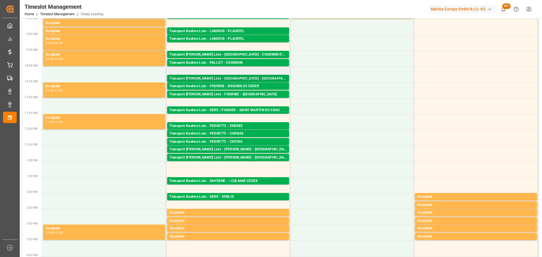
click at [250, 78] on div "Transport [PERSON_NAME] Lots - [GEOGRAPHIC_DATA] - [GEOGRAPHIC_DATA]" at bounding box center [227, 79] width 117 height 6
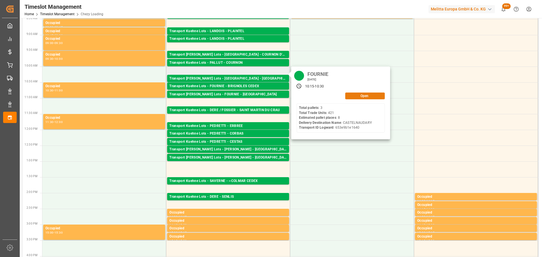
click at [353, 97] on button "Open" at bounding box center [365, 96] width 40 height 7
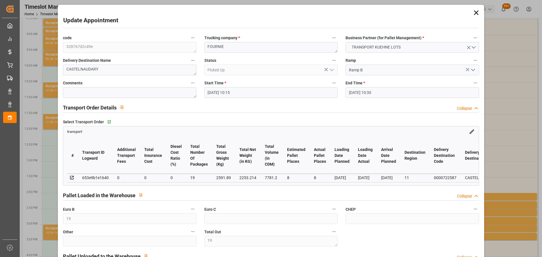
click at [473, 12] on icon at bounding box center [475, 12] width 5 height 5
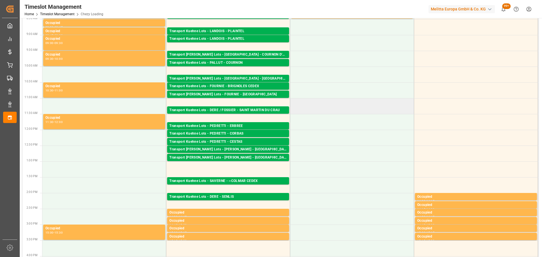
click at [382, 109] on td at bounding box center [352, 106] width 124 height 16
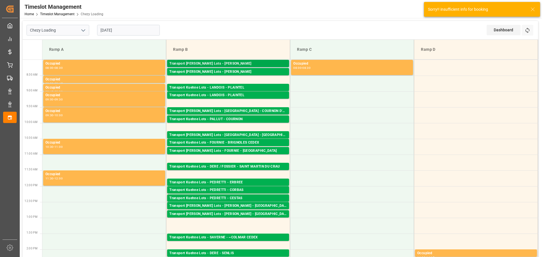
click at [258, 61] on div "Transport [PERSON_NAME] Lots - [PERSON_NAME]" at bounding box center [227, 64] width 117 height 6
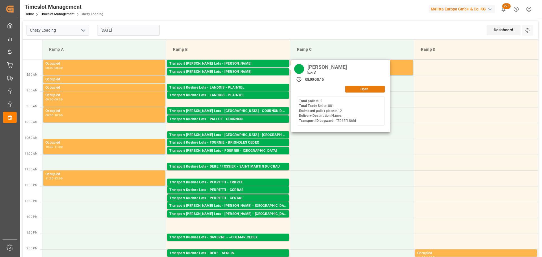
click at [358, 89] on button "Open" at bounding box center [365, 89] width 40 height 7
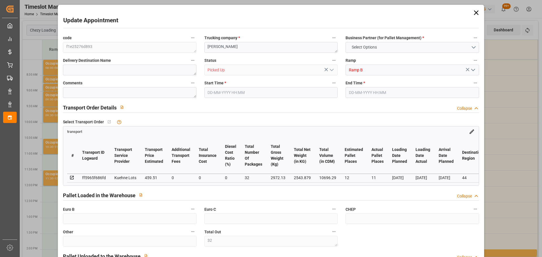
type input "32"
type input "39"
type input "12"
type input "11"
type input "459.51"
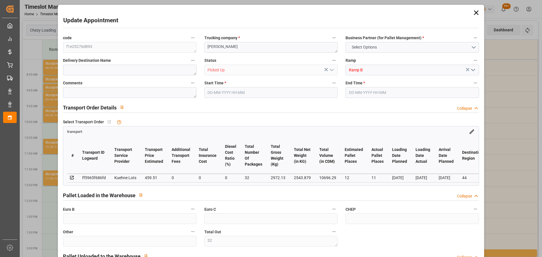
type input "0"
type input "459.51"
type input "0"
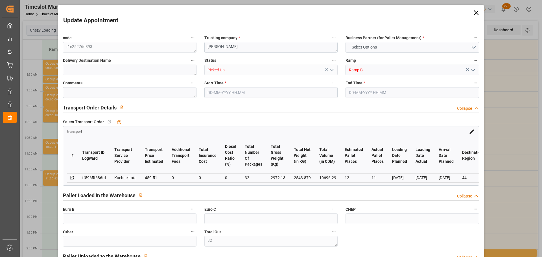
type input "32"
type input "2543.879"
type input "3772.754"
type input "10696.29"
type input "44"
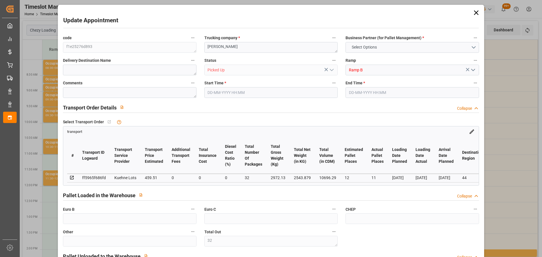
type input "2"
type input "881"
type input "34"
type input "101"
type input "2972.13"
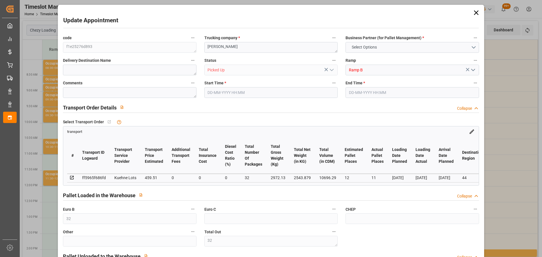
type input "0"
type input "10767.6795"
type input "0"
type input "21"
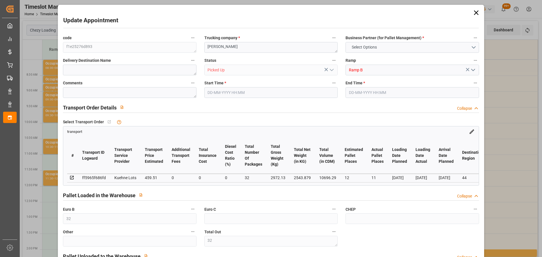
type input "80"
type input "[DATE] 08:00"
type input "[DATE] 08:15"
type input "[DATE] 12:39"
type input "[DATE] 11:48"
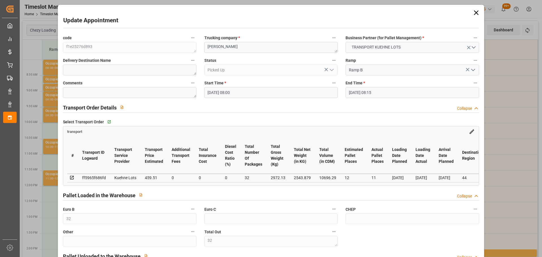
type input "[DATE]"
click at [476, 12] on icon at bounding box center [476, 13] width 8 height 8
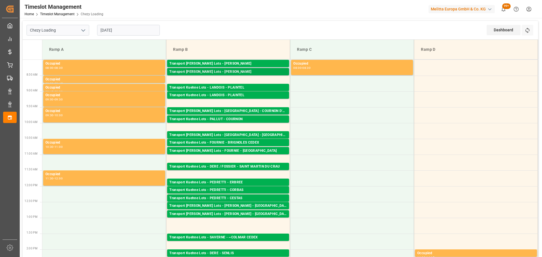
click at [236, 70] on div "Transport [PERSON_NAME] Lots - [PERSON_NAME]" at bounding box center [227, 72] width 117 height 6
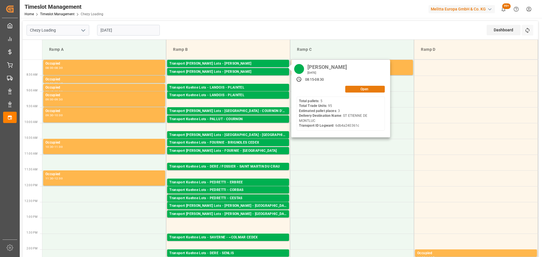
click at [362, 88] on button "Open" at bounding box center [365, 89] width 40 height 7
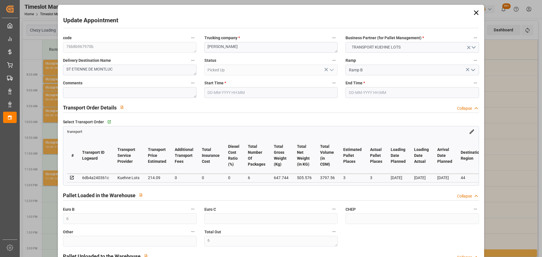
type input "[DATE] 08:15"
type input "[DATE] 08:30"
type input "[DATE] 12:40"
type input "[DATE] 11:48"
type input "[DATE]"
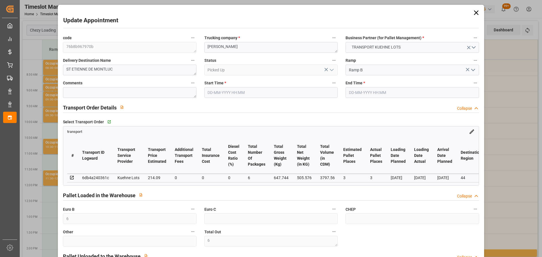
type input "[DATE]"
click at [472, 13] on icon at bounding box center [476, 13] width 8 height 8
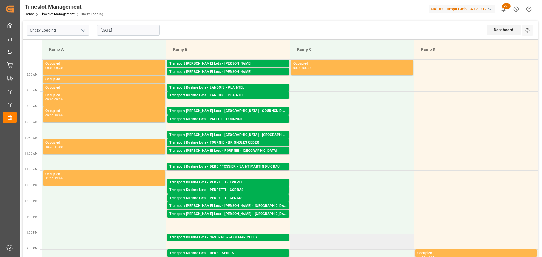
click at [379, 244] on td at bounding box center [352, 242] width 124 height 16
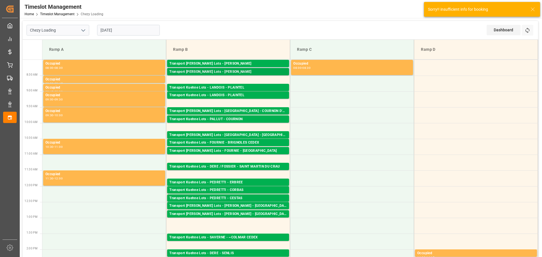
click at [256, 72] on div "Transport [PERSON_NAME] Lots - [PERSON_NAME]" at bounding box center [227, 72] width 117 height 6
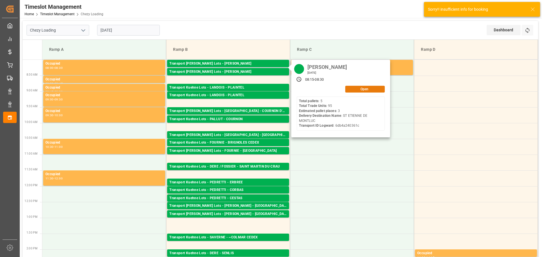
click at [361, 91] on button "Open" at bounding box center [365, 89] width 40 height 7
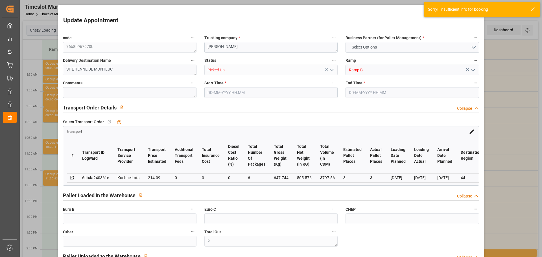
type input "6"
type input "3"
type input "214.09"
type input "0"
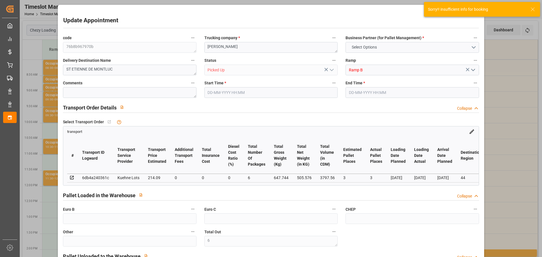
type input "0"
type input "214.09"
type input "0"
type input "6"
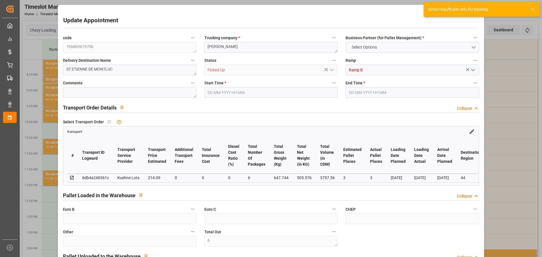
type input "505.576"
type input "816"
type input "3797.56"
type input "44"
type input "5"
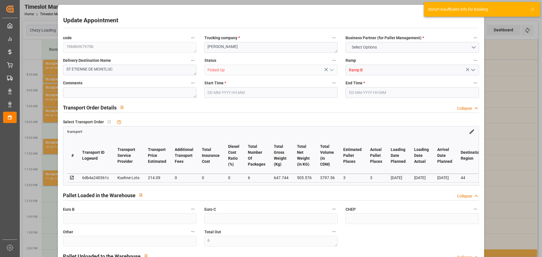
type input "95"
type input "6"
type input "101"
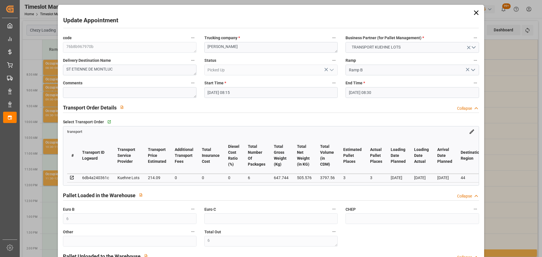
click at [475, 13] on icon at bounding box center [475, 12] width 5 height 5
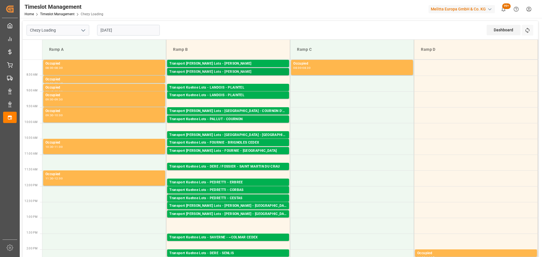
click at [249, 71] on div "Transport [PERSON_NAME] Lots - [PERSON_NAME]" at bounding box center [227, 72] width 117 height 6
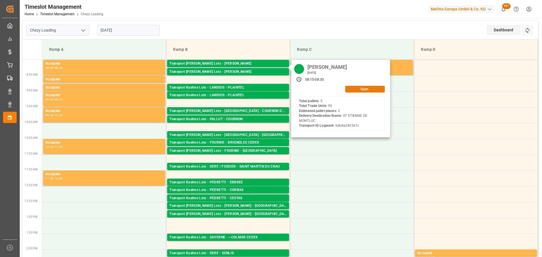
click at [351, 89] on button "Open" at bounding box center [365, 89] width 40 height 7
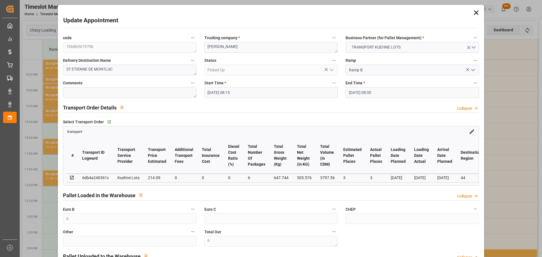
click at [475, 13] on icon at bounding box center [476, 13] width 8 height 8
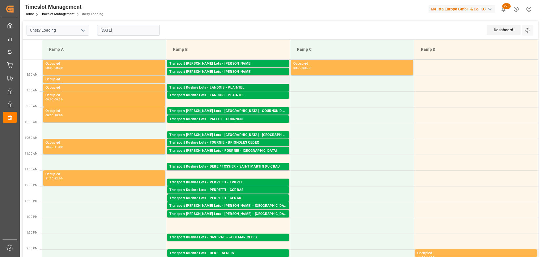
click at [253, 86] on div "Transport Kuehne Lots - LANDOIS - PLAINTEL" at bounding box center [227, 88] width 117 height 6
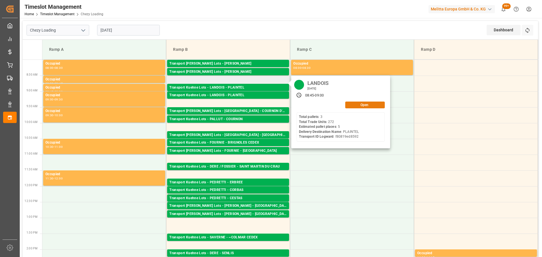
click at [359, 106] on button "Open" at bounding box center [365, 105] width 40 height 7
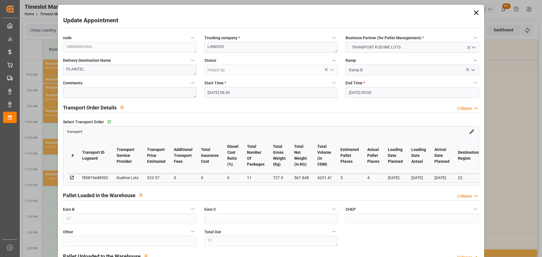
click at [473, 13] on icon at bounding box center [476, 13] width 8 height 8
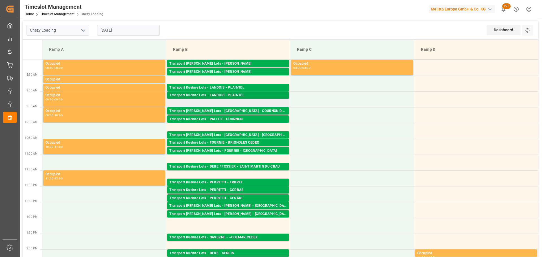
click at [231, 94] on div "Transport Kuehne Lots - LANDOIS - PLAINTEL" at bounding box center [227, 96] width 117 height 6
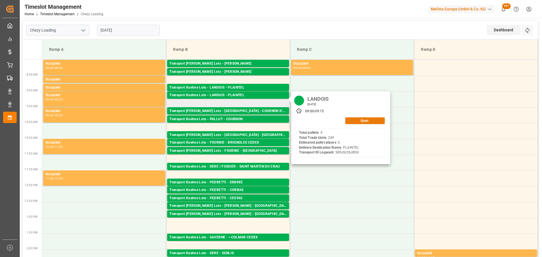
click at [366, 120] on button "Open" at bounding box center [365, 120] width 40 height 7
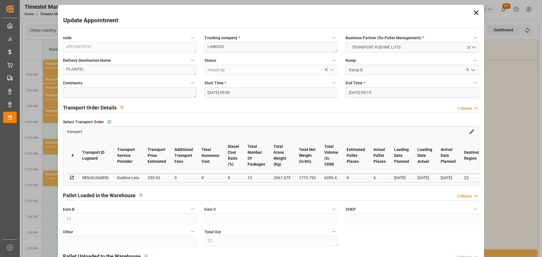
click at [472, 10] on icon at bounding box center [476, 13] width 8 height 8
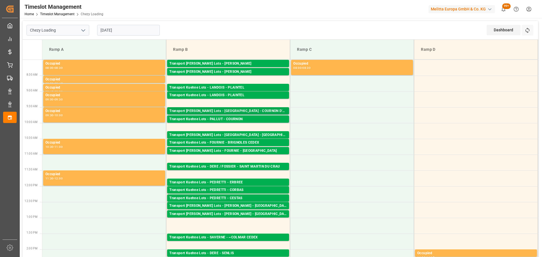
click at [227, 111] on div "Transport [PERSON_NAME] Lots - [GEOGRAPHIC_DATA] - COURNON D'AUVERGNE" at bounding box center [227, 111] width 117 height 6
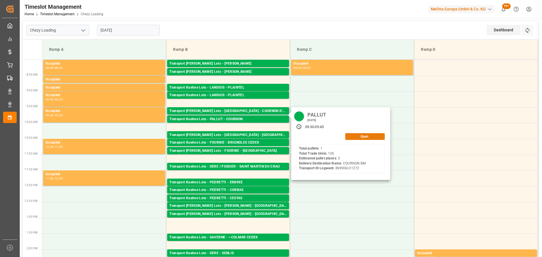
click at [356, 137] on button "Open" at bounding box center [365, 136] width 40 height 7
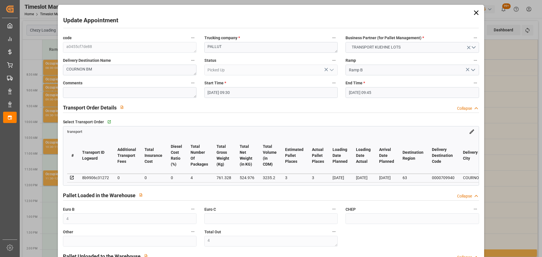
click at [476, 12] on icon at bounding box center [476, 13] width 8 height 8
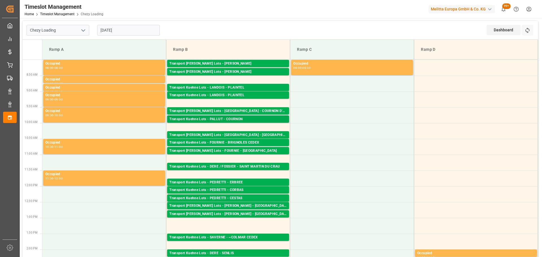
click at [208, 120] on div "Transport Kuehne Lots - PALLUT - COURNON" at bounding box center [227, 120] width 117 height 6
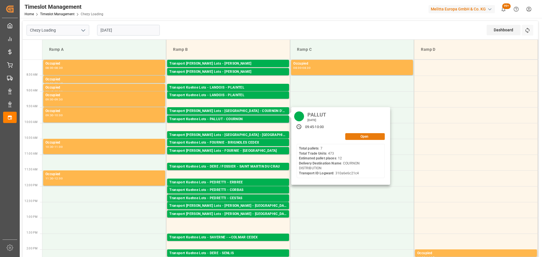
click at [356, 136] on button "Open" at bounding box center [365, 136] width 40 height 7
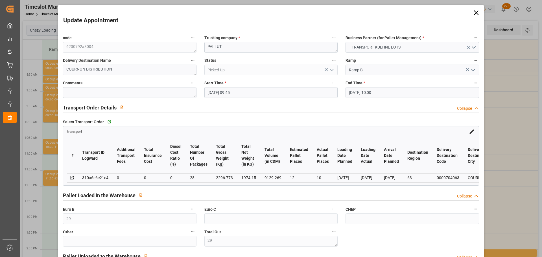
click at [472, 10] on icon at bounding box center [476, 13] width 8 height 8
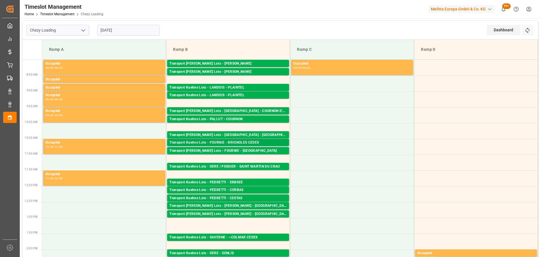
click at [235, 141] on div "Transport Kuehne Lots - FOURNIE - BRIGNOLES CEDEX" at bounding box center [227, 143] width 117 height 6
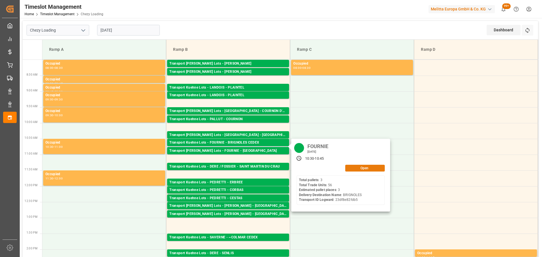
click at [362, 166] on button "Open" at bounding box center [365, 168] width 40 height 7
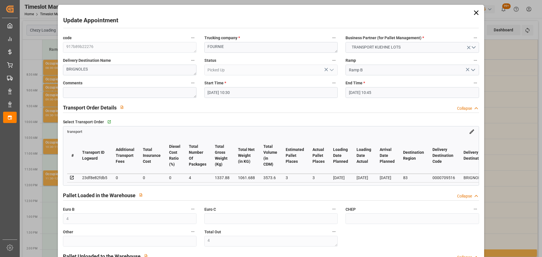
click at [472, 10] on icon at bounding box center [476, 13] width 8 height 8
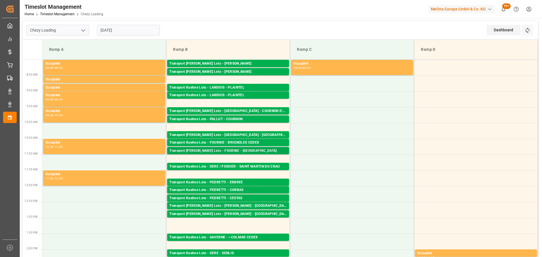
click at [231, 149] on div "Transport [PERSON_NAME] Lots - FOURNIE - [GEOGRAPHIC_DATA]" at bounding box center [227, 151] width 117 height 6
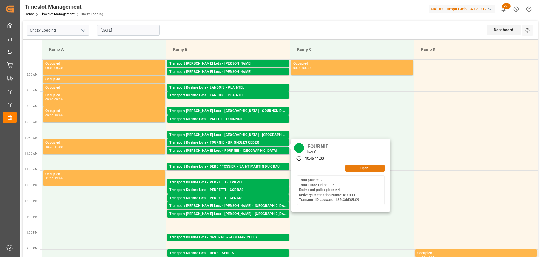
click at [359, 166] on button "Open" at bounding box center [365, 168] width 40 height 7
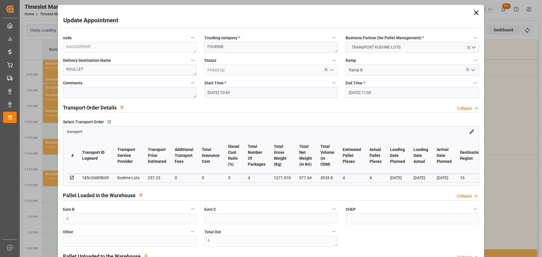
click at [475, 11] on icon at bounding box center [475, 12] width 5 height 5
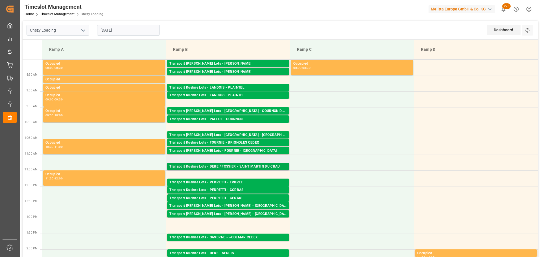
click at [253, 166] on div "Transport Kuehne Lots - DERE / FOSSIER - SAINT MARTIN DU CRAU" at bounding box center [227, 167] width 117 height 6
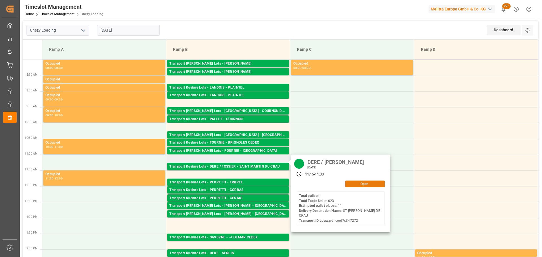
click at [353, 185] on button "Open" at bounding box center [365, 184] width 40 height 7
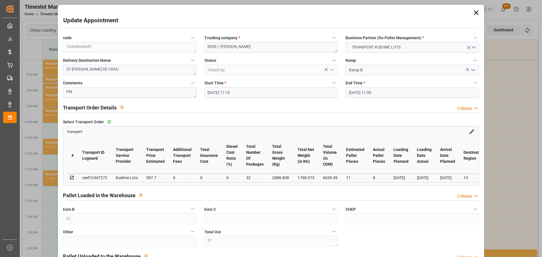
click at [475, 12] on icon at bounding box center [476, 13] width 8 height 8
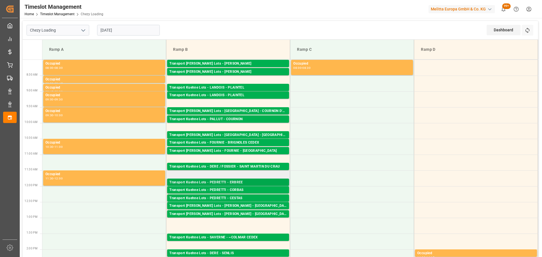
click at [231, 181] on div "Transport Kuehne Lots - PEDRETTI - ERBREE" at bounding box center [227, 183] width 117 height 6
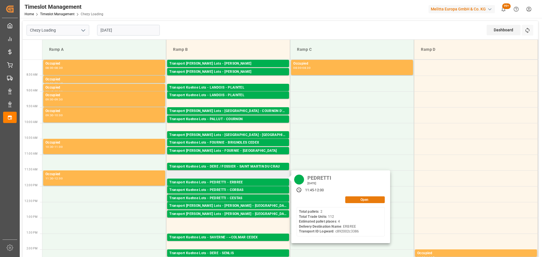
click at [370, 199] on button "Open" at bounding box center [365, 199] width 40 height 7
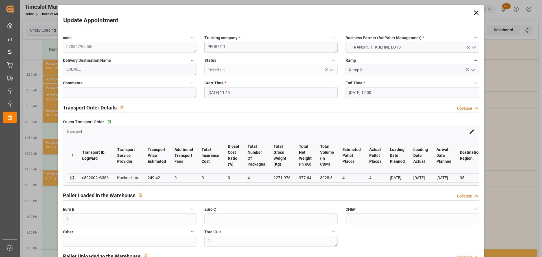
click at [476, 12] on icon at bounding box center [476, 13] width 8 height 8
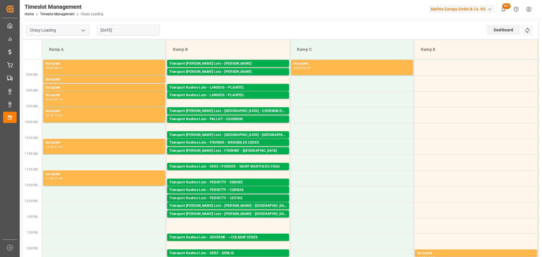
click at [217, 199] on div "Transport Kuehne Lots - PEDRETTI - CESTAS" at bounding box center [227, 199] width 117 height 6
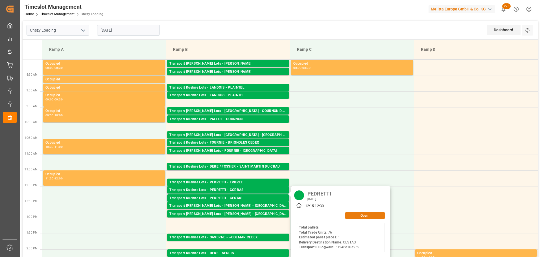
click at [364, 217] on button "Open" at bounding box center [365, 215] width 40 height 7
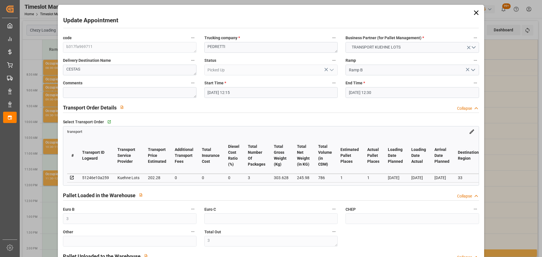
click at [475, 9] on icon at bounding box center [476, 13] width 8 height 8
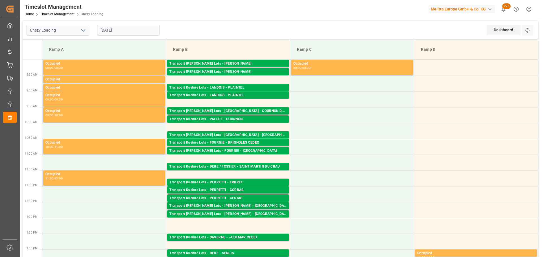
click at [227, 205] on div "Transport [PERSON_NAME] Lots - [PERSON_NAME] - [GEOGRAPHIC_DATA]" at bounding box center [227, 206] width 117 height 6
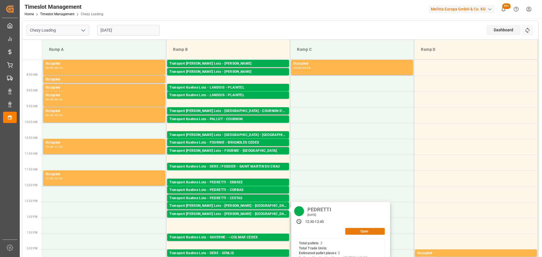
click at [351, 230] on button "Open" at bounding box center [365, 231] width 40 height 7
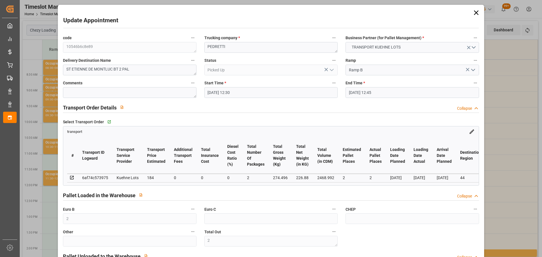
click at [475, 10] on icon at bounding box center [476, 13] width 8 height 8
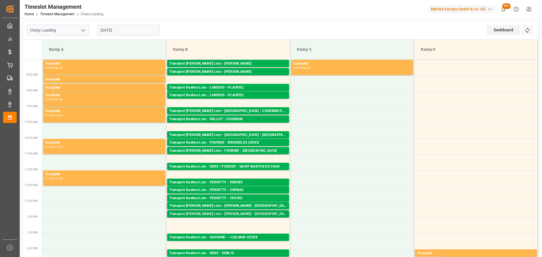
click at [242, 214] on div "Transport [PERSON_NAME] Lots - [PERSON_NAME] - [GEOGRAPHIC_DATA]" at bounding box center [227, 214] width 117 height 6
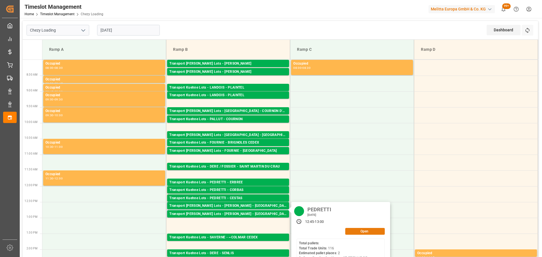
click at [356, 232] on button "Open" at bounding box center [365, 231] width 40 height 7
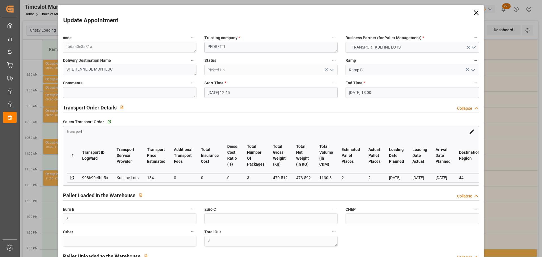
drag, startPoint x: 473, startPoint y: 10, endPoint x: 470, endPoint y: 11, distance: 3.4
click at [474, 11] on icon at bounding box center [476, 13] width 8 height 8
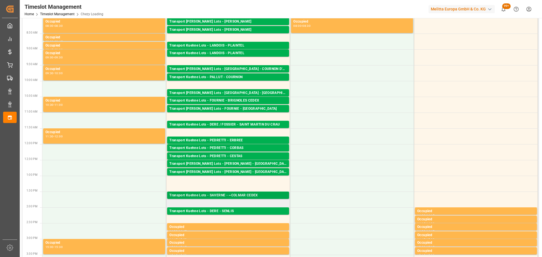
scroll to position [56, 0]
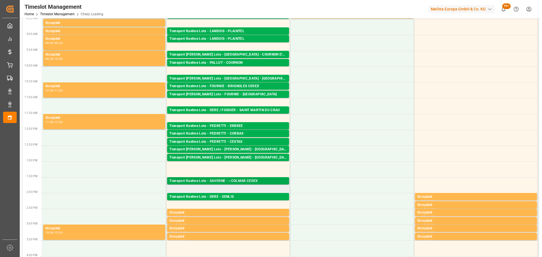
click at [246, 180] on div "Transport Kuehne Lots - SAVERNE - ~COLMAR CEDEX" at bounding box center [227, 181] width 117 height 6
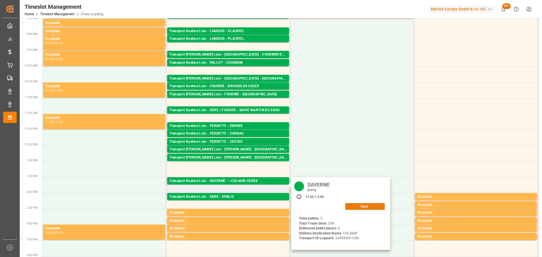
click at [371, 208] on button "Open" at bounding box center [365, 206] width 40 height 7
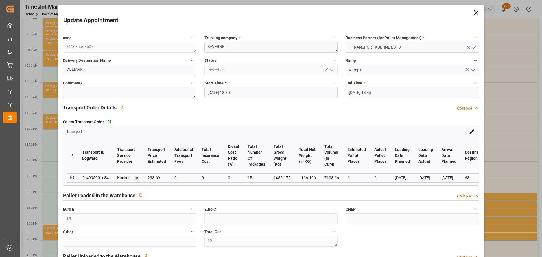
click at [472, 13] on icon at bounding box center [476, 13] width 8 height 8
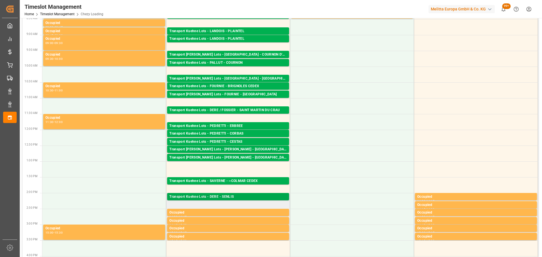
click at [226, 196] on div "Transport Kuehne Lots - DERE - SENLIS" at bounding box center [227, 197] width 117 height 6
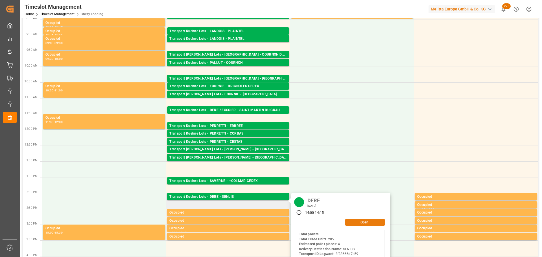
click at [369, 220] on button "Open" at bounding box center [365, 222] width 40 height 7
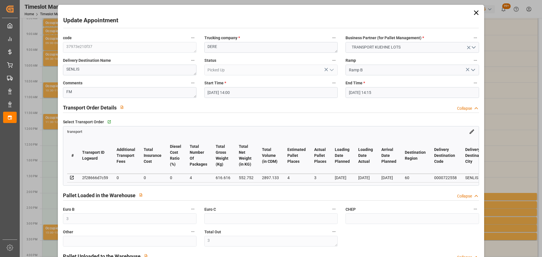
click at [473, 12] on icon at bounding box center [475, 12] width 5 height 5
